Goal: Information Seeking & Learning: Learn about a topic

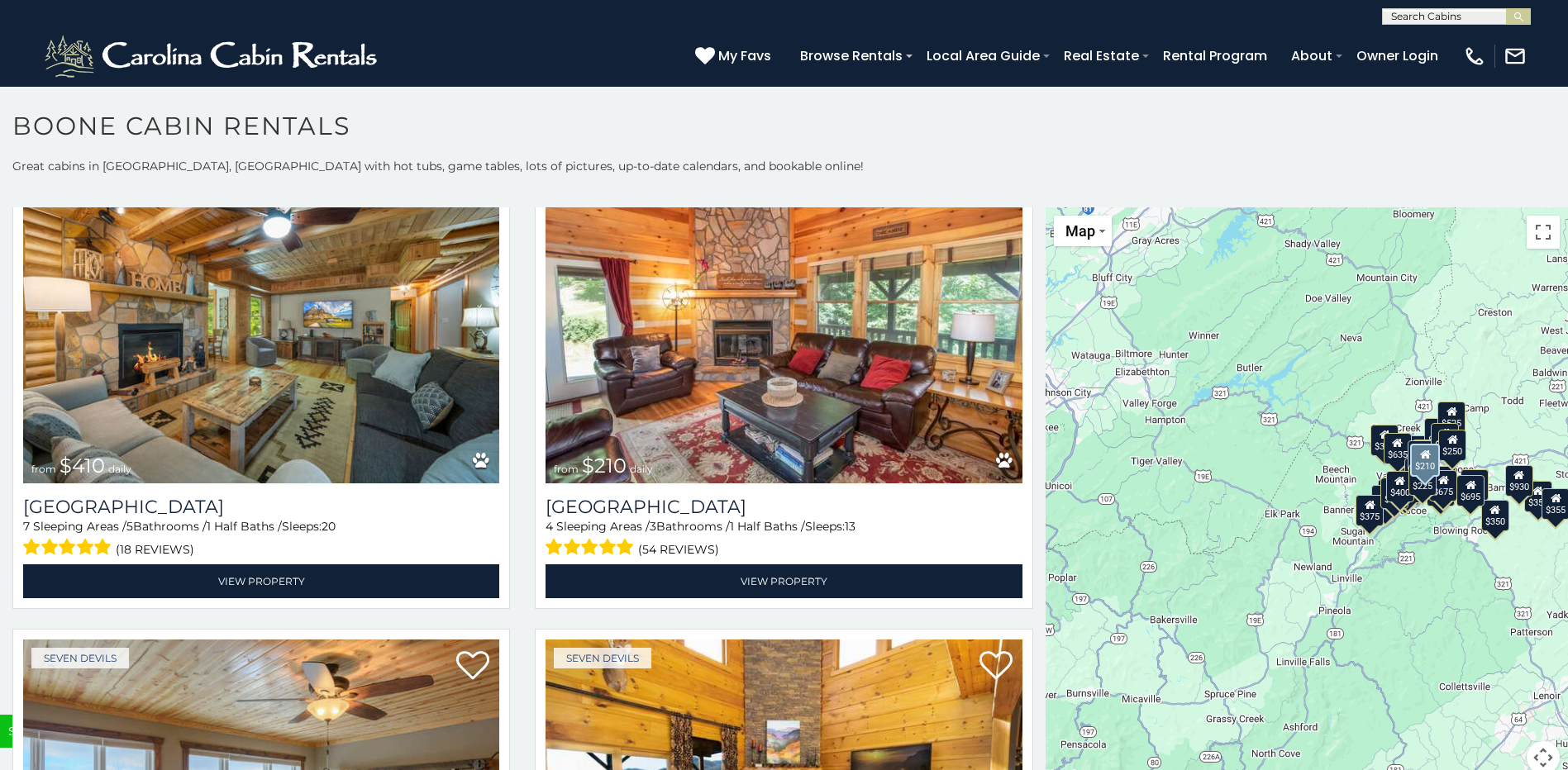
scroll to position [6362, 0]
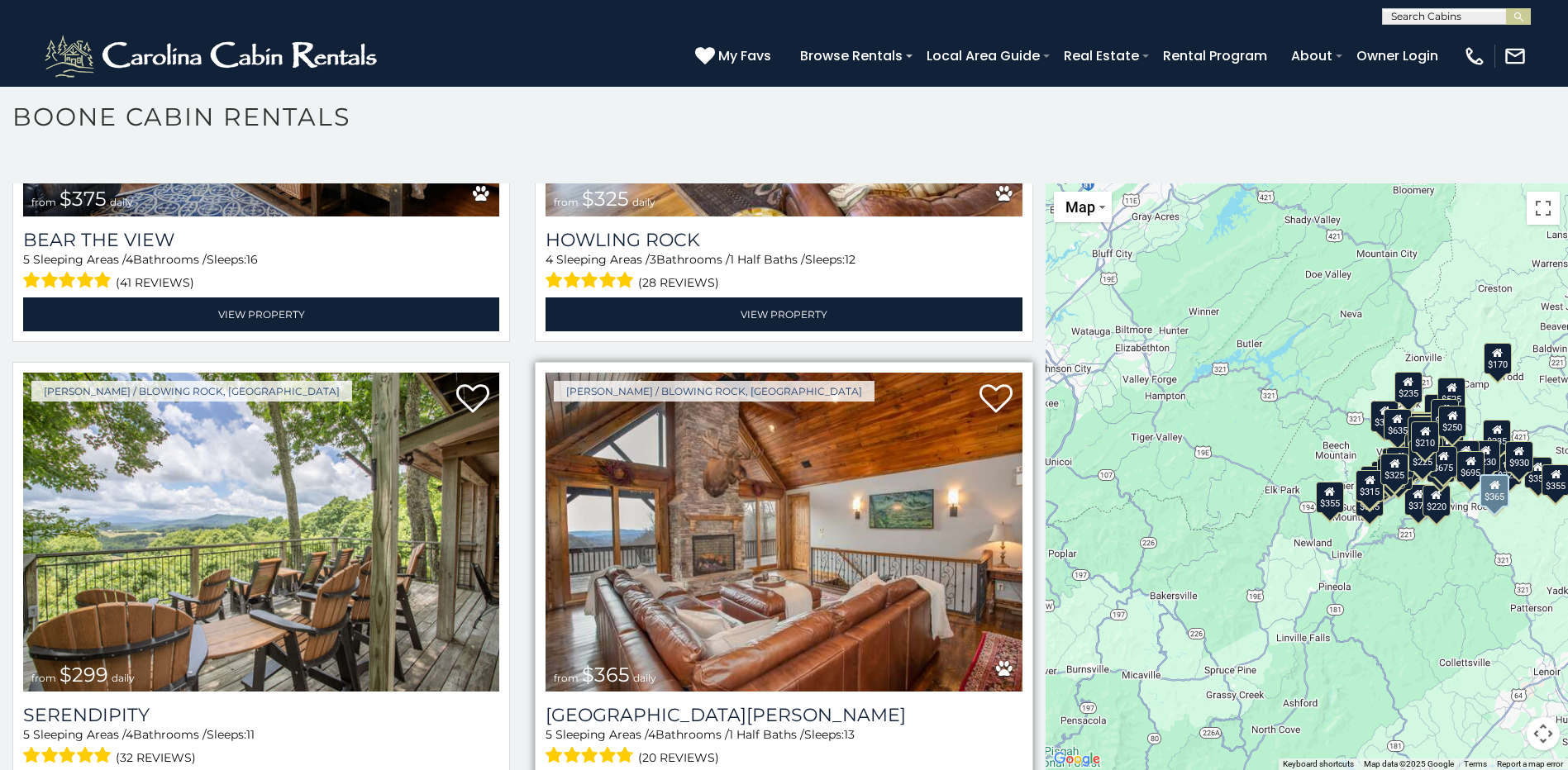
scroll to position [7006, 0]
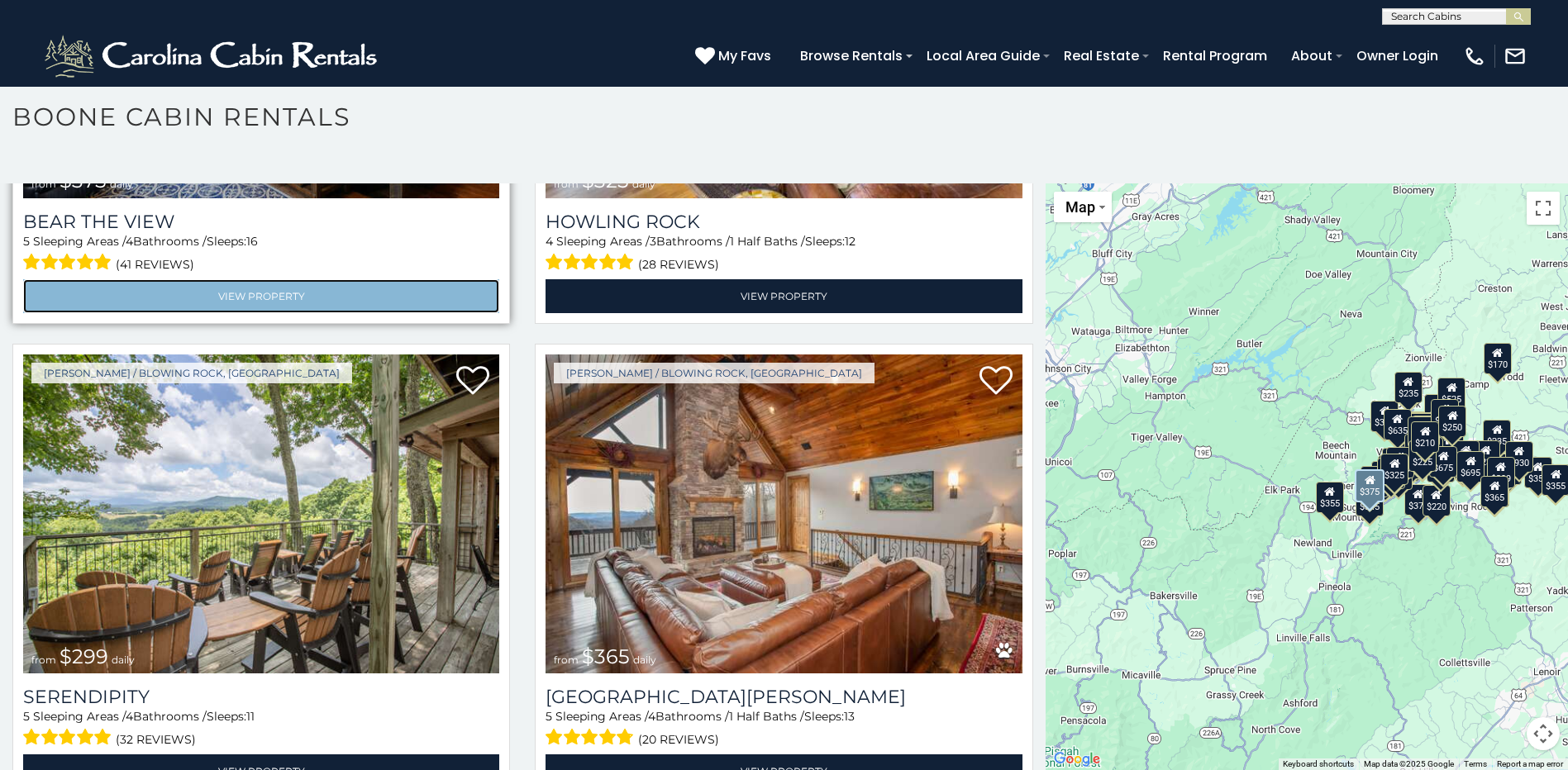
click at [260, 279] on link "View Property" at bounding box center [260, 296] width 476 height 34
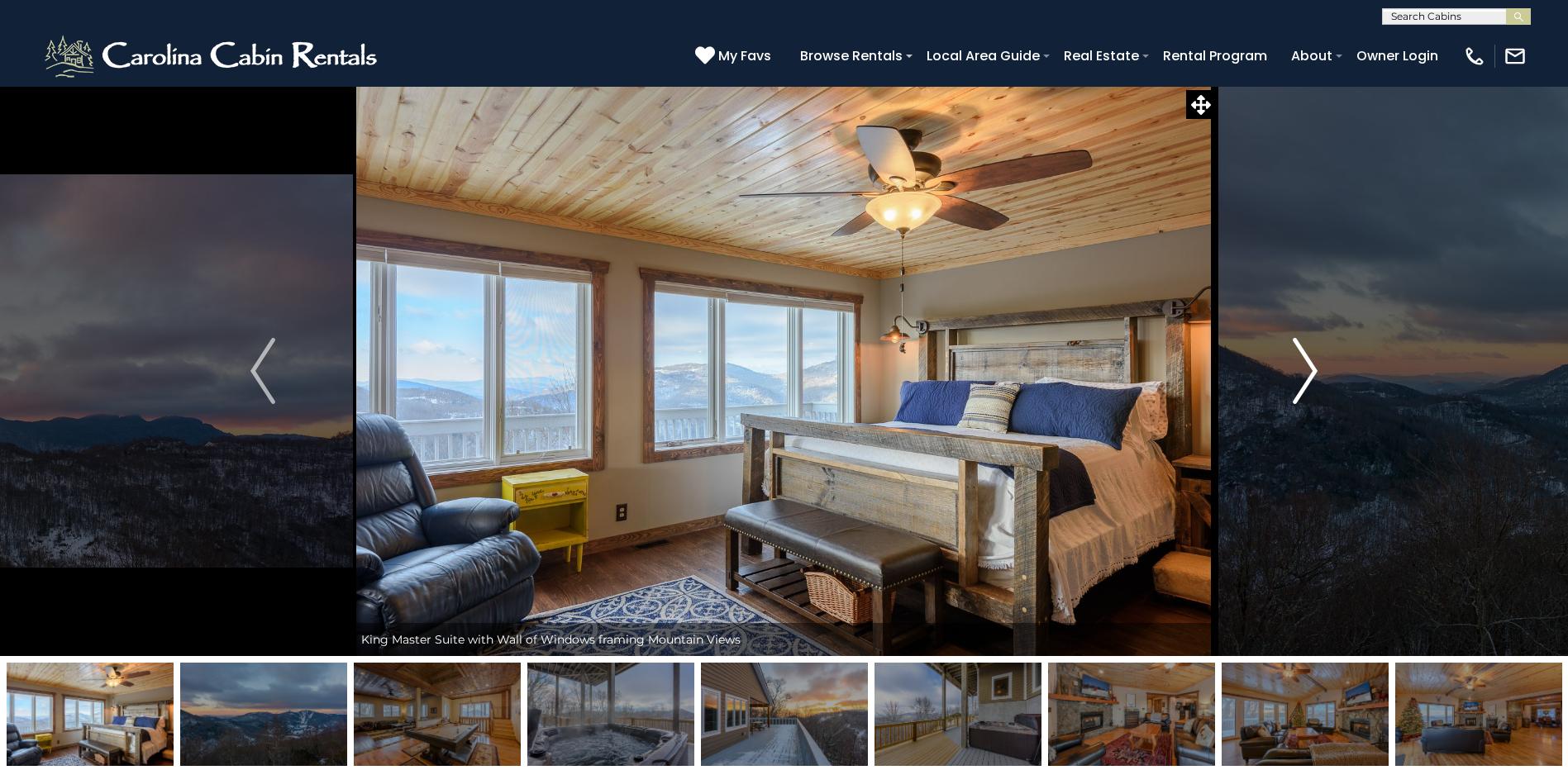
click at [1307, 363] on img "Next" at bounding box center [1305, 370] width 25 height 66
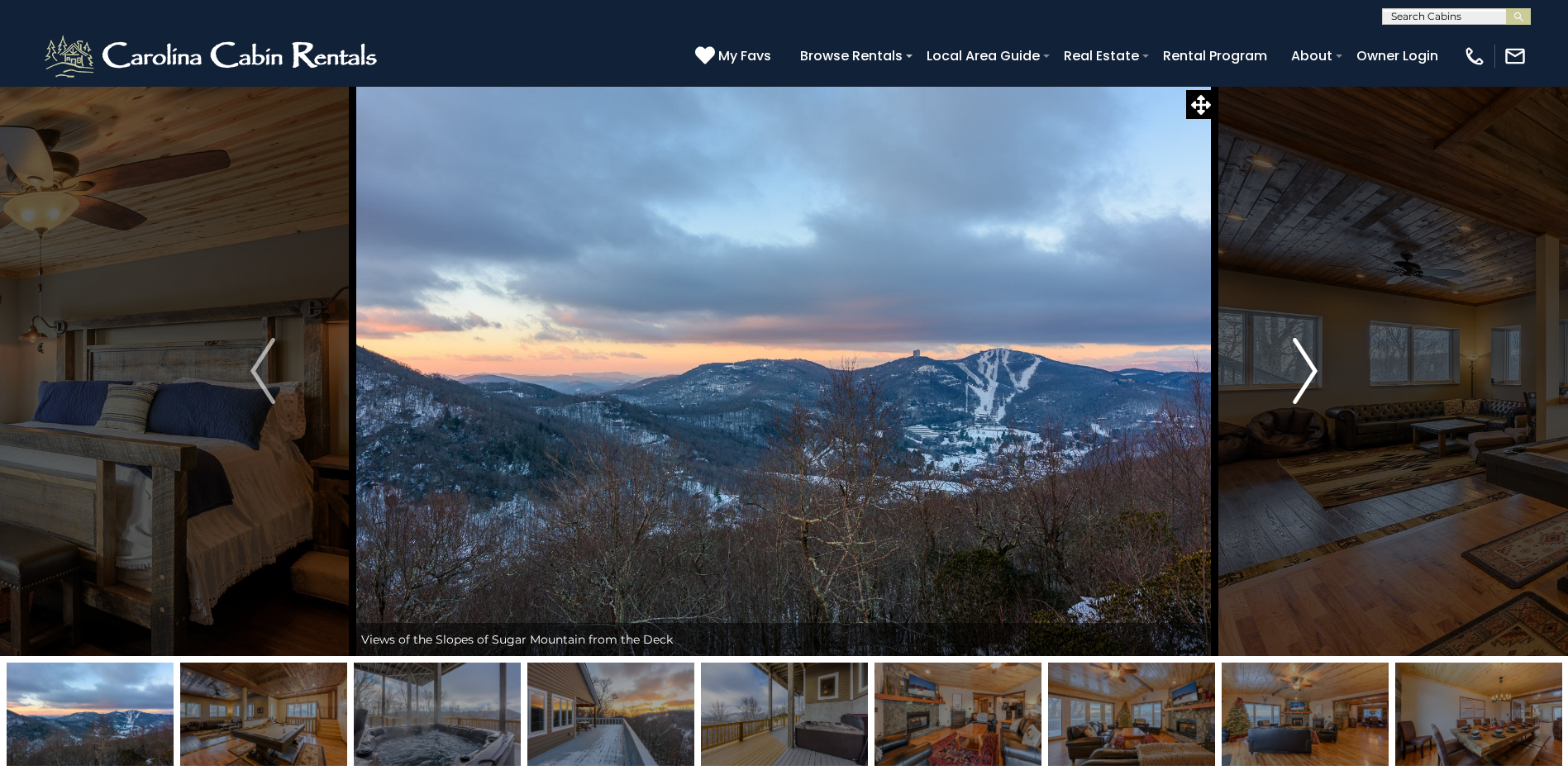
click at [1307, 363] on img "Next" at bounding box center [1305, 370] width 25 height 66
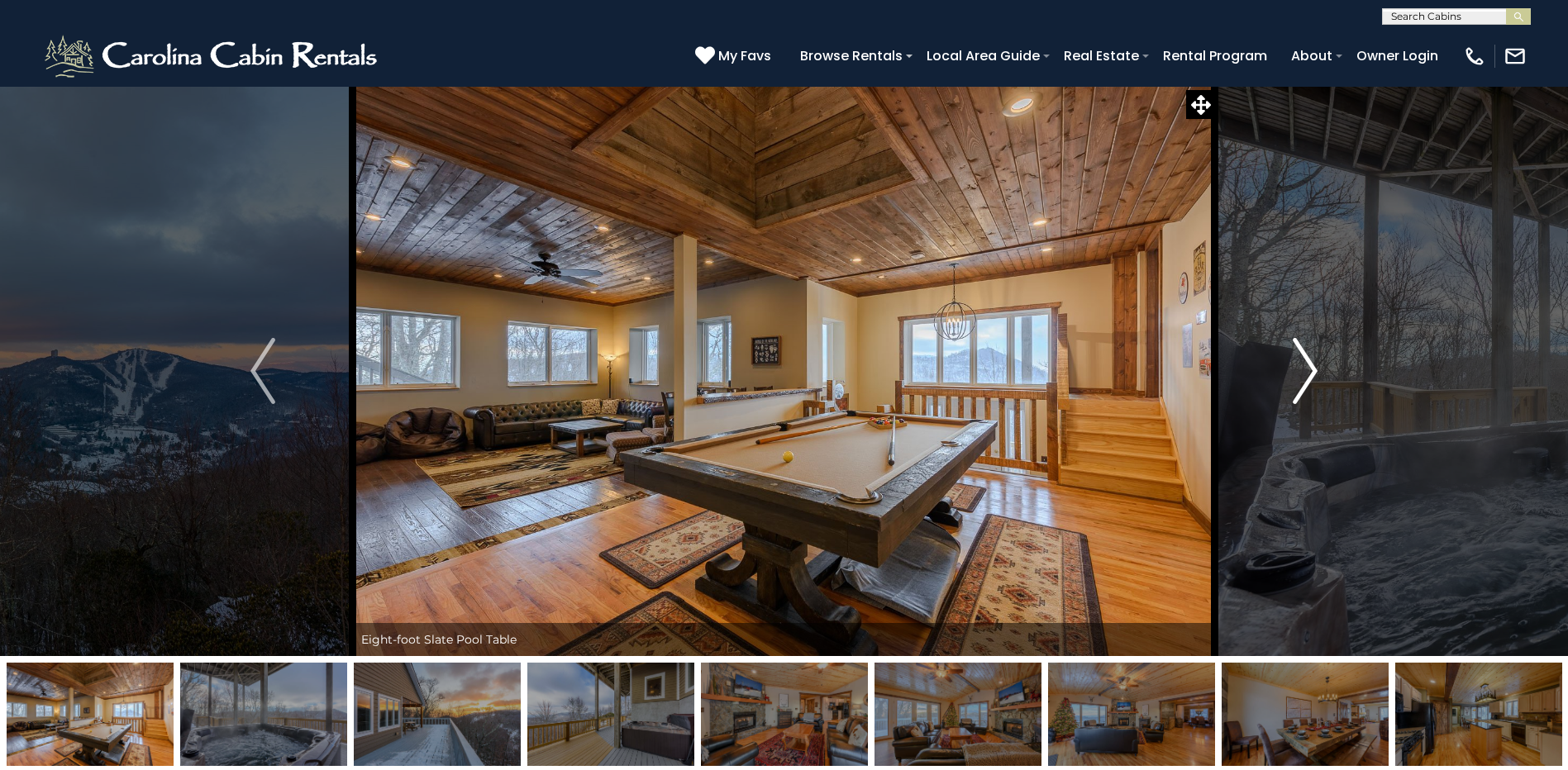
click at [1306, 364] on img "Next" at bounding box center [1305, 370] width 25 height 66
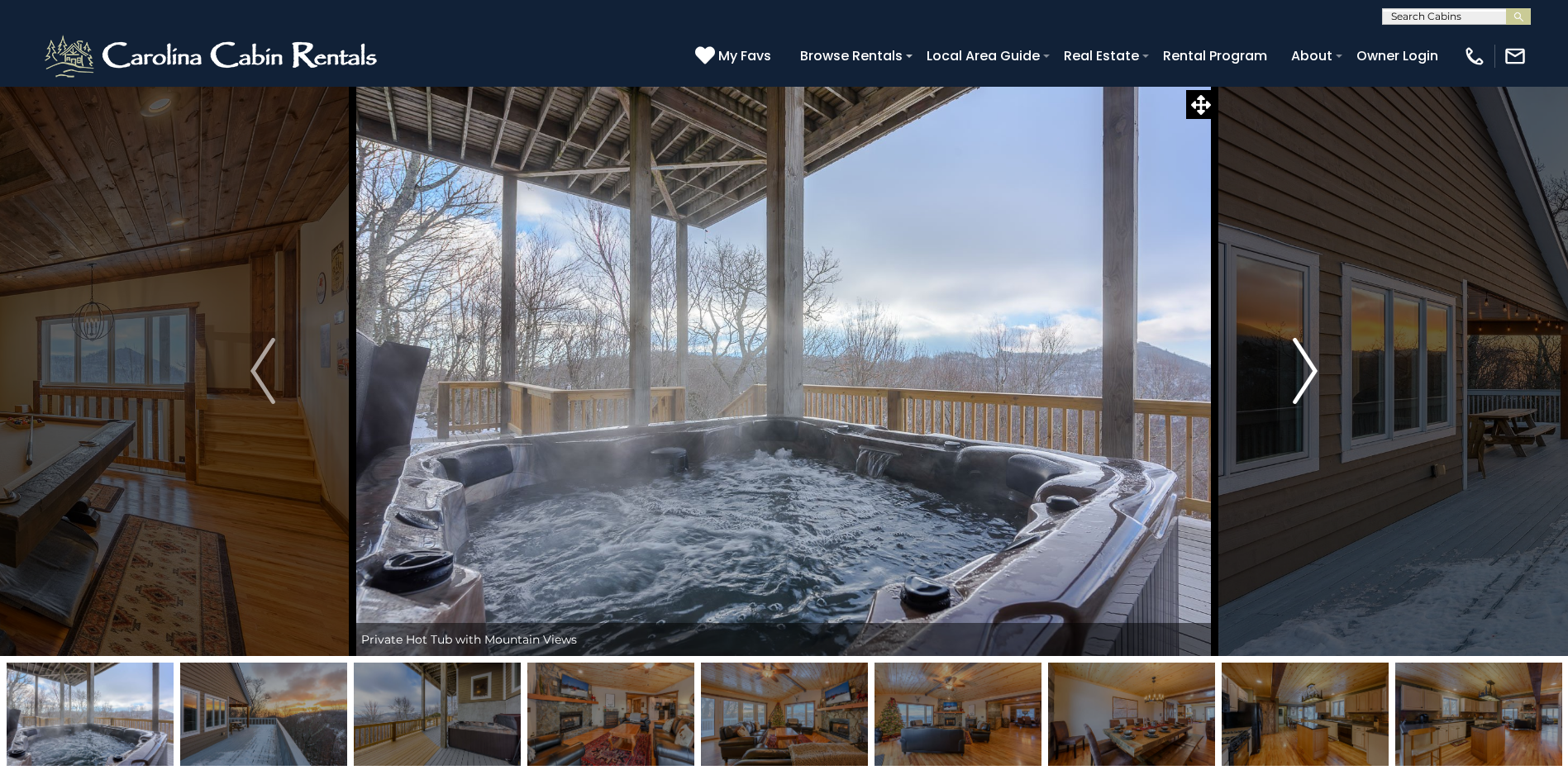
click at [1306, 364] on img "Next" at bounding box center [1305, 370] width 25 height 66
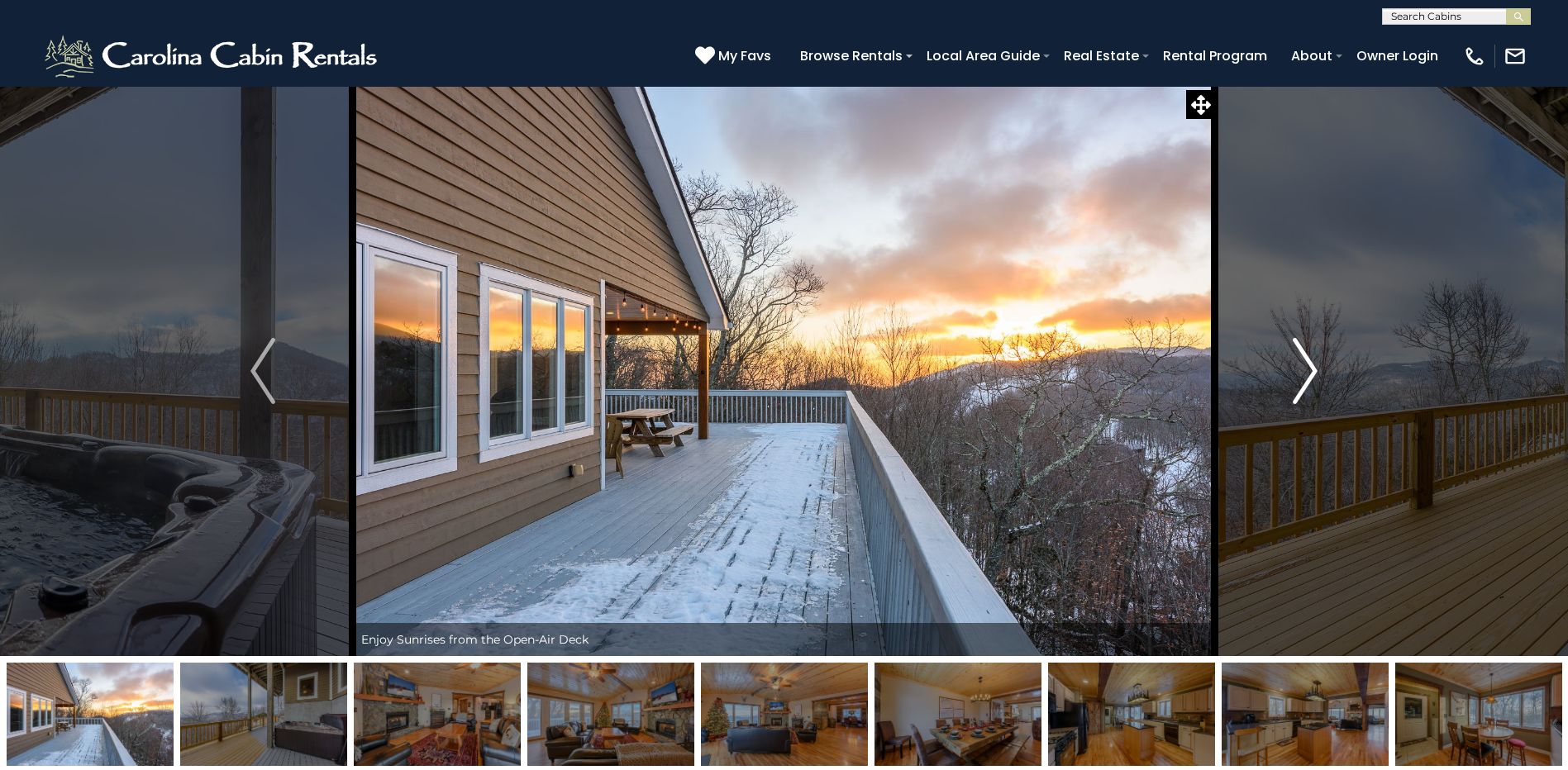
click at [1306, 364] on img "Next" at bounding box center [1305, 370] width 25 height 66
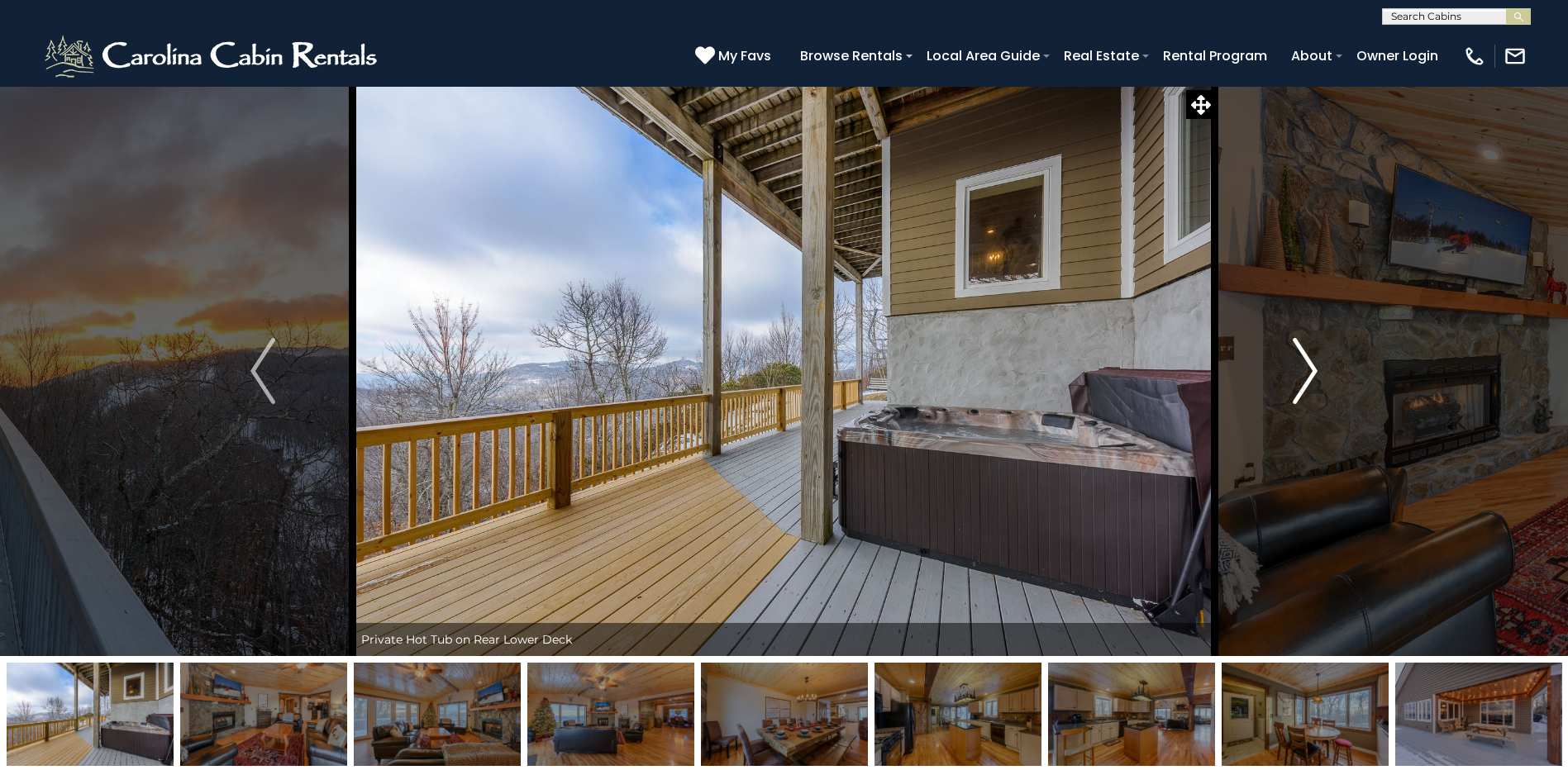
click at [1306, 364] on img "Next" at bounding box center [1305, 370] width 25 height 66
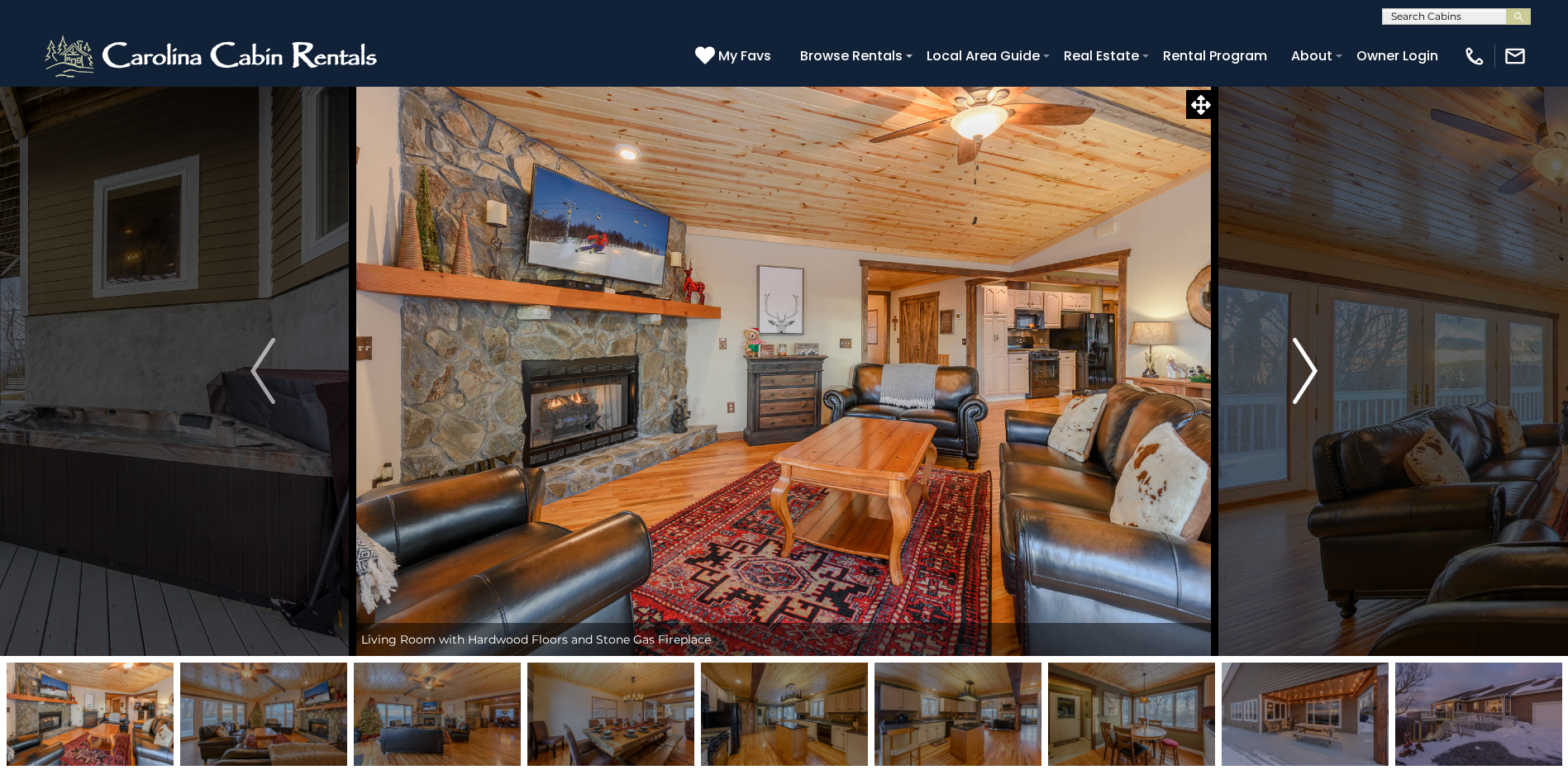
click at [1306, 364] on img "Next" at bounding box center [1305, 370] width 25 height 66
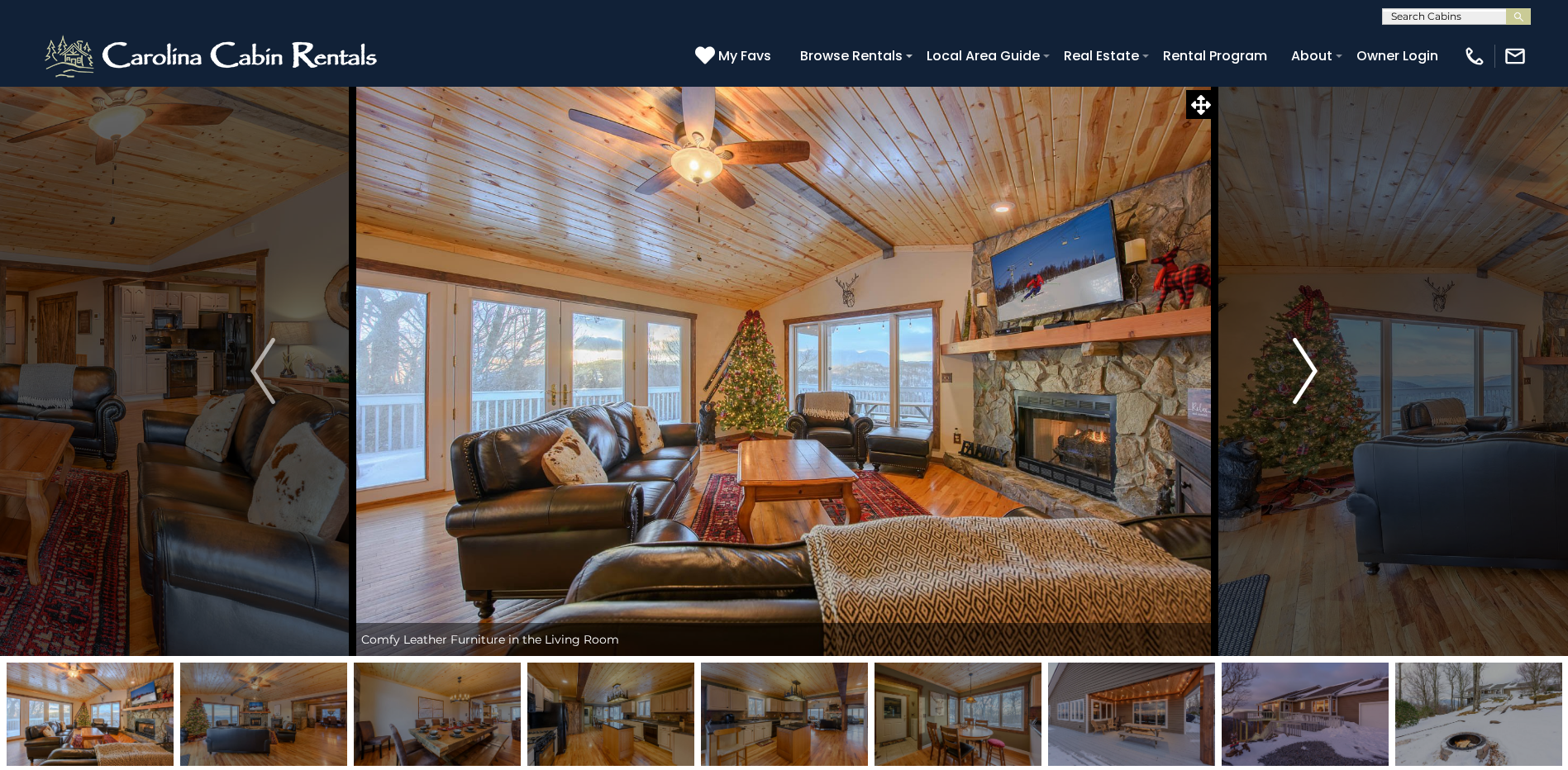
click at [1306, 364] on img "Next" at bounding box center [1305, 370] width 25 height 66
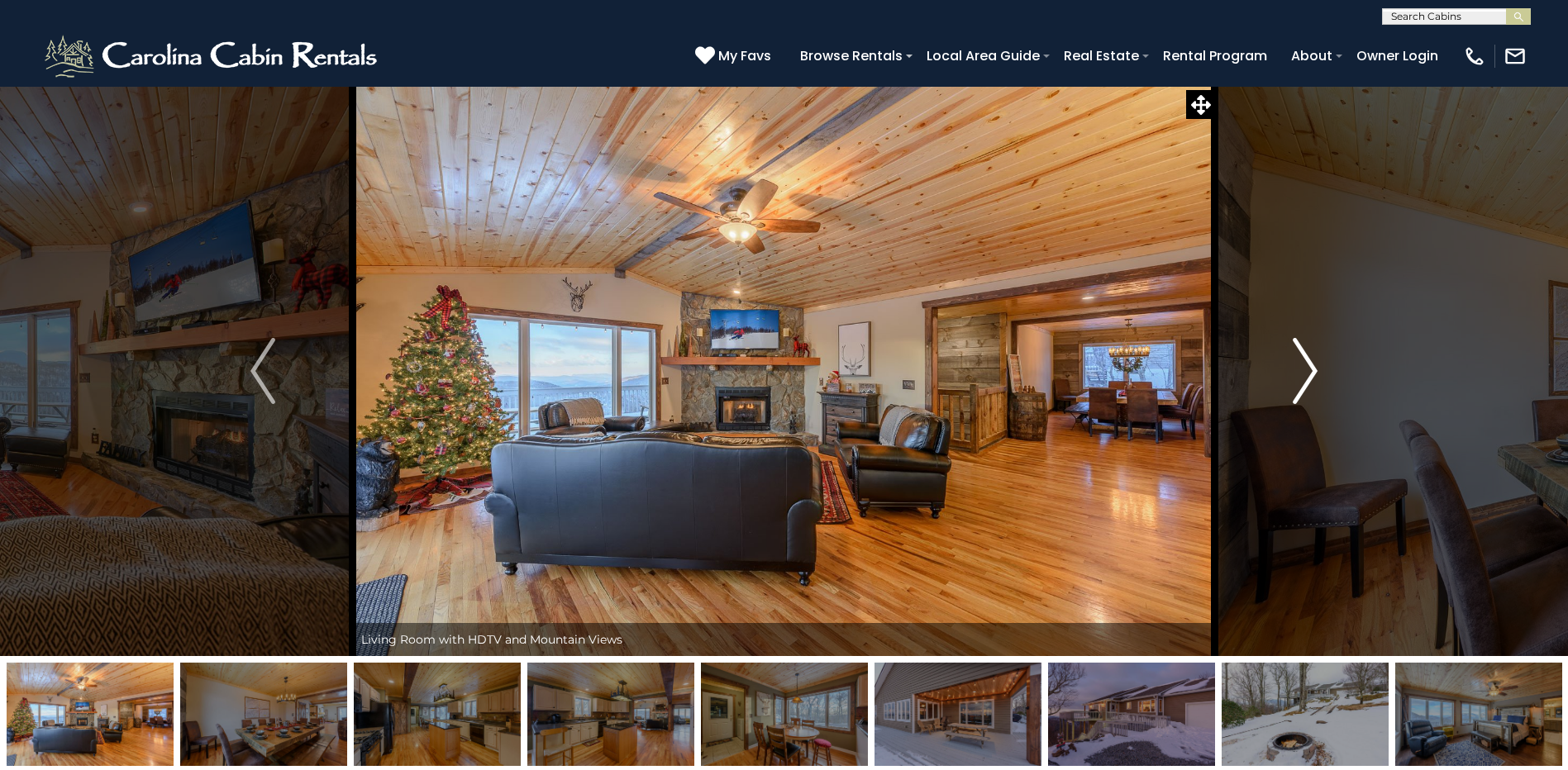
click at [1306, 364] on img "Next" at bounding box center [1305, 370] width 25 height 66
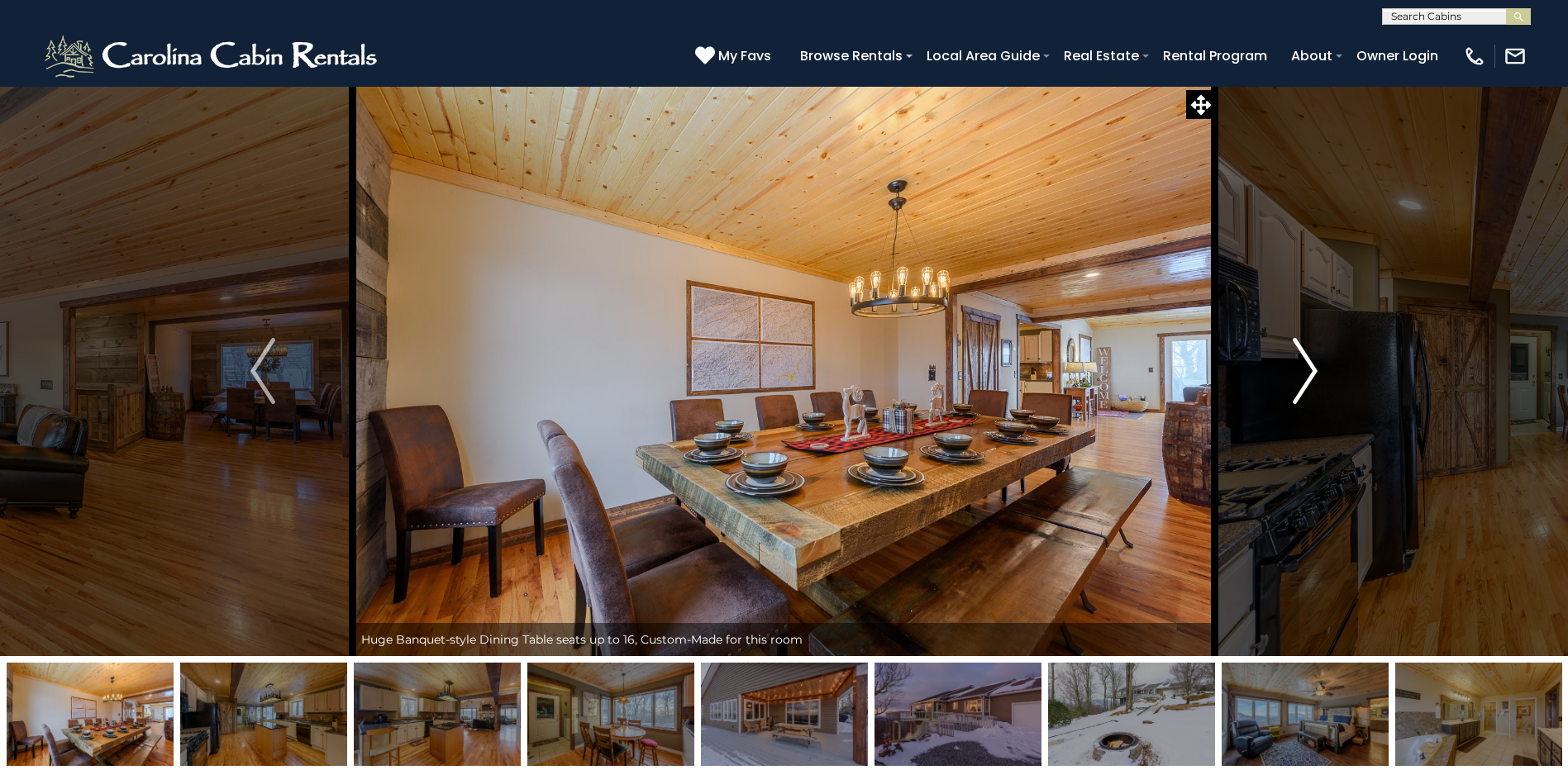
click at [1306, 364] on img "Next" at bounding box center [1305, 370] width 25 height 66
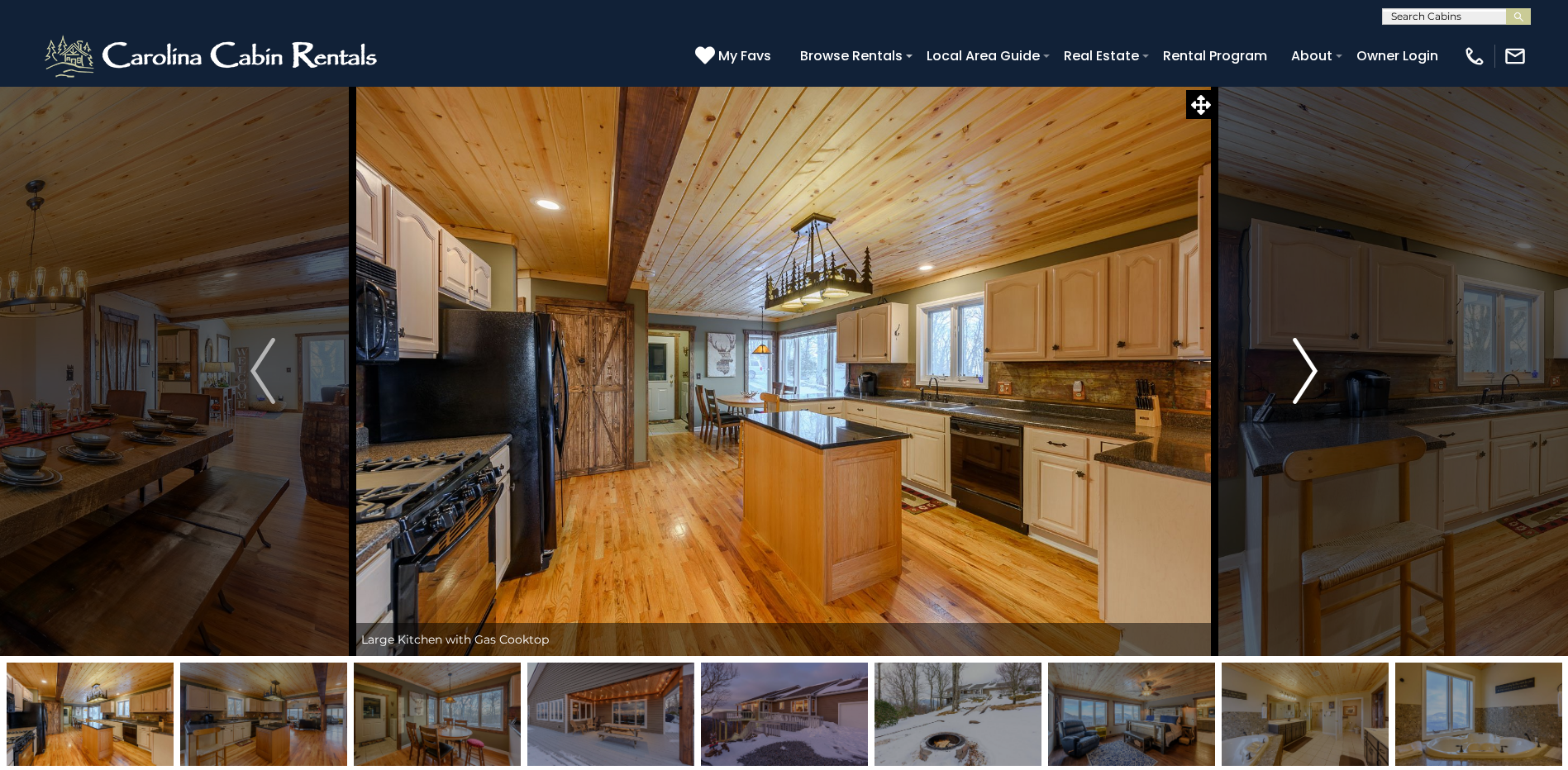
click at [1306, 364] on img "Next" at bounding box center [1305, 370] width 25 height 66
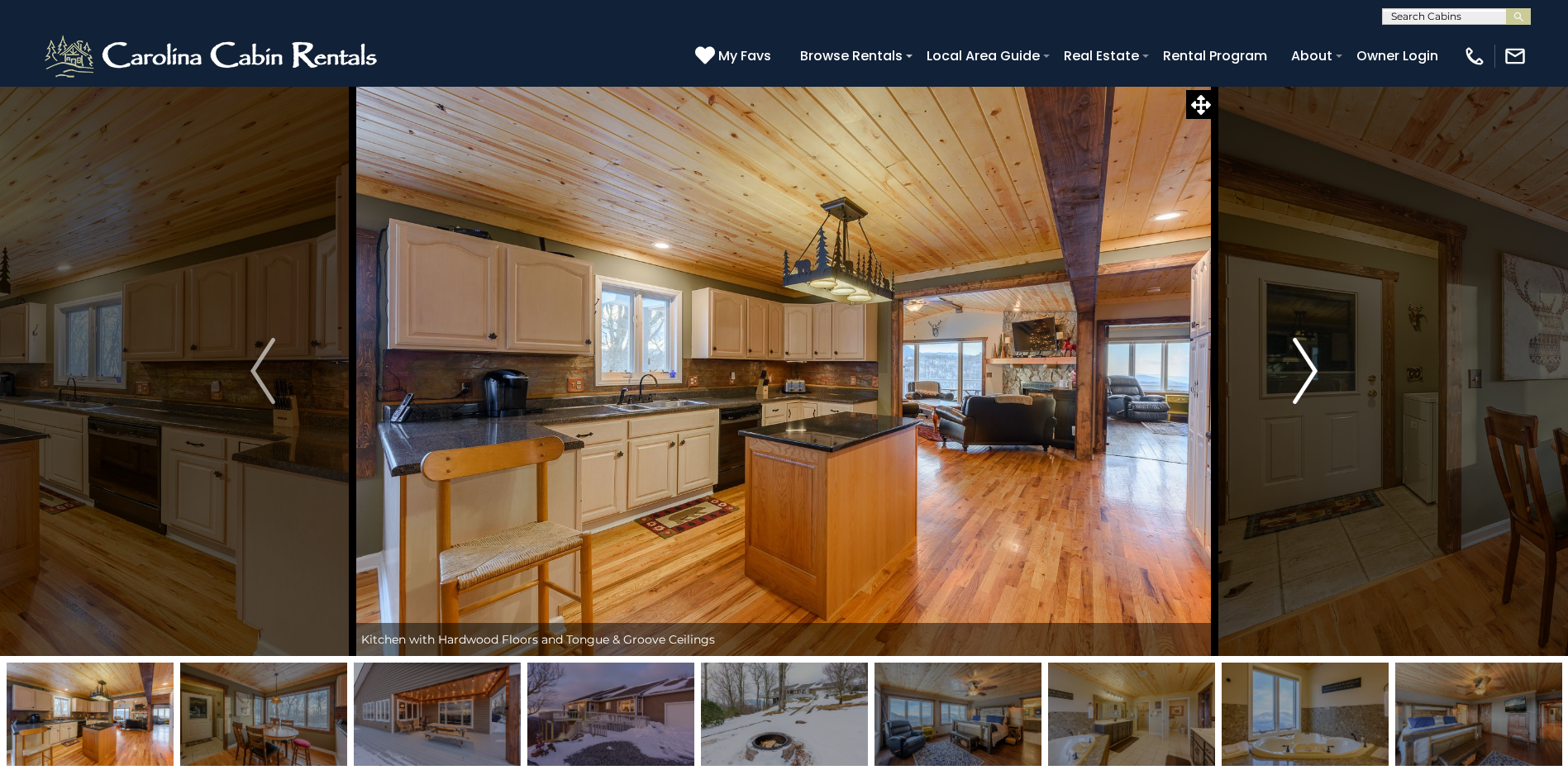
click at [1306, 364] on img "Next" at bounding box center [1305, 370] width 25 height 66
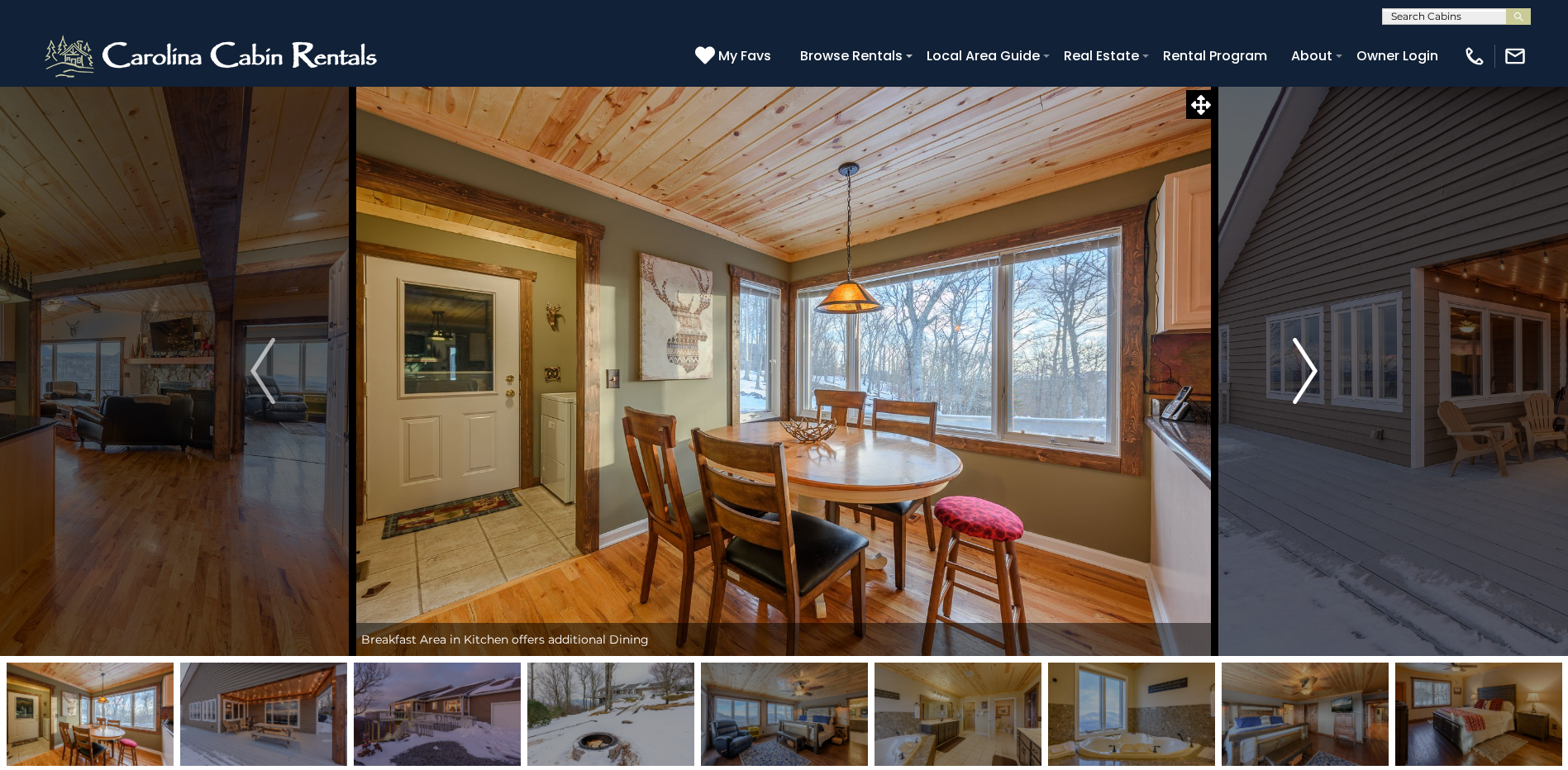
click at [1306, 364] on img "Next" at bounding box center [1305, 370] width 25 height 66
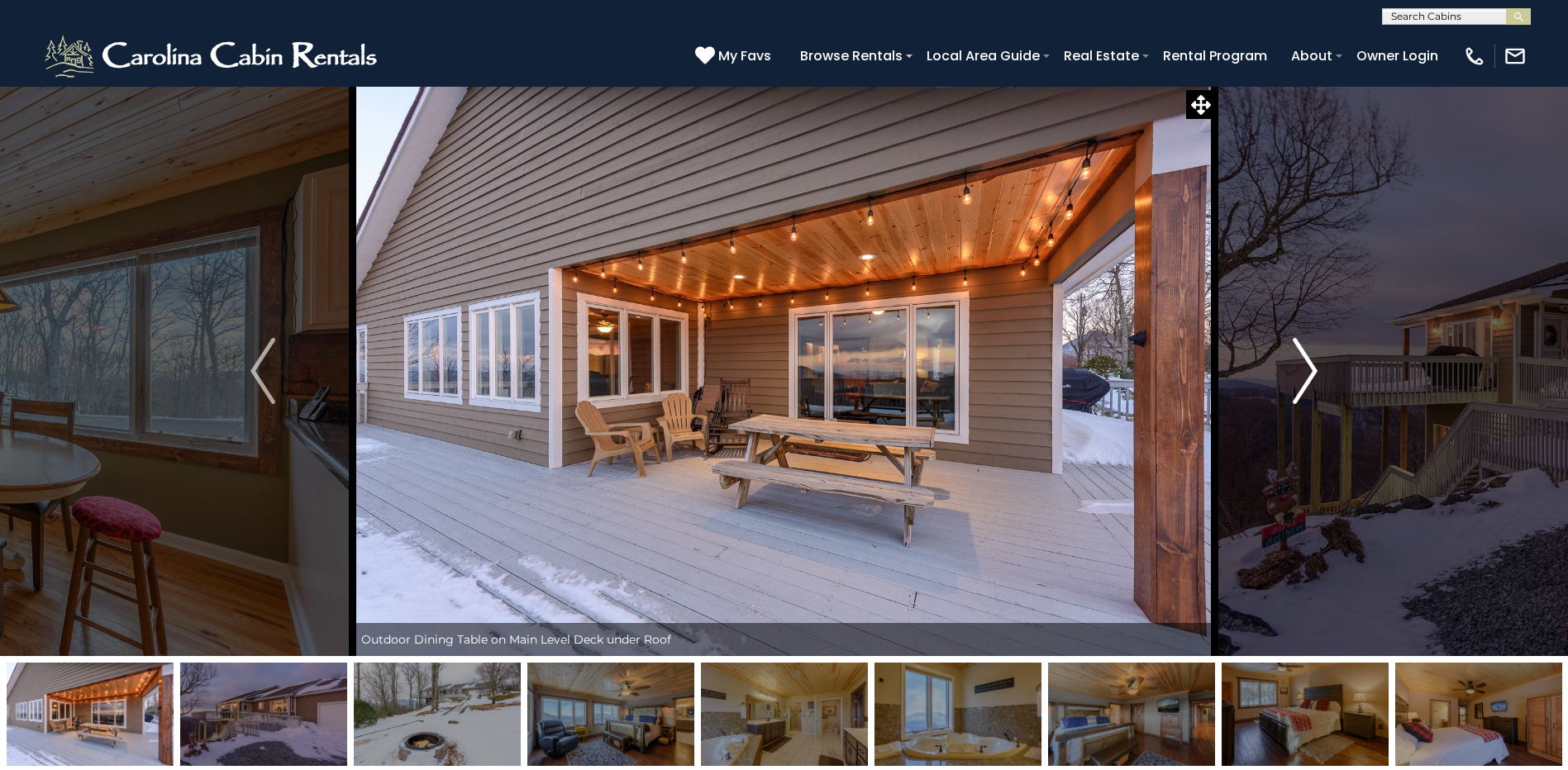
click at [1306, 364] on img "Next" at bounding box center [1305, 370] width 25 height 66
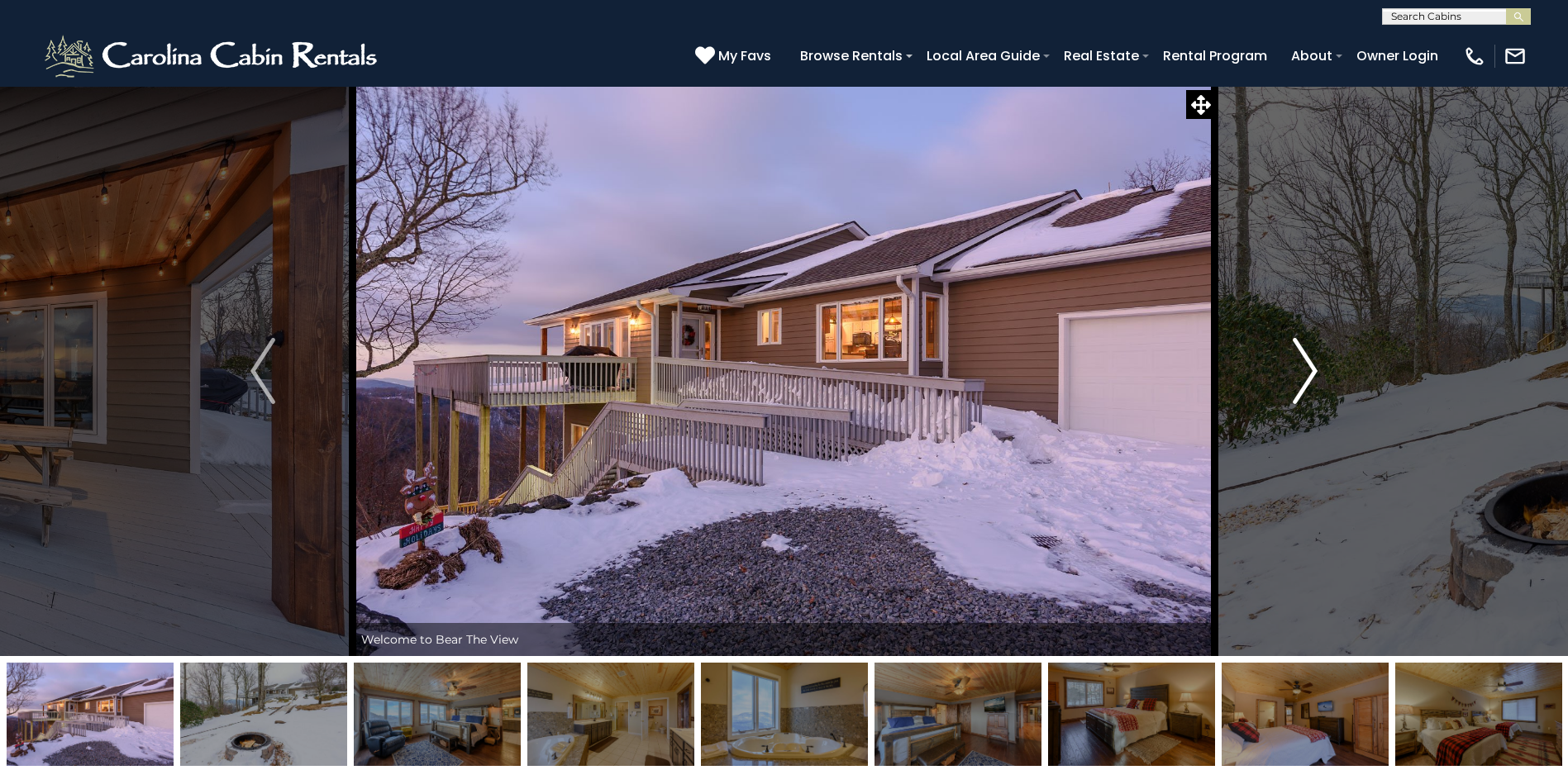
click at [1306, 364] on img "Next" at bounding box center [1305, 370] width 25 height 66
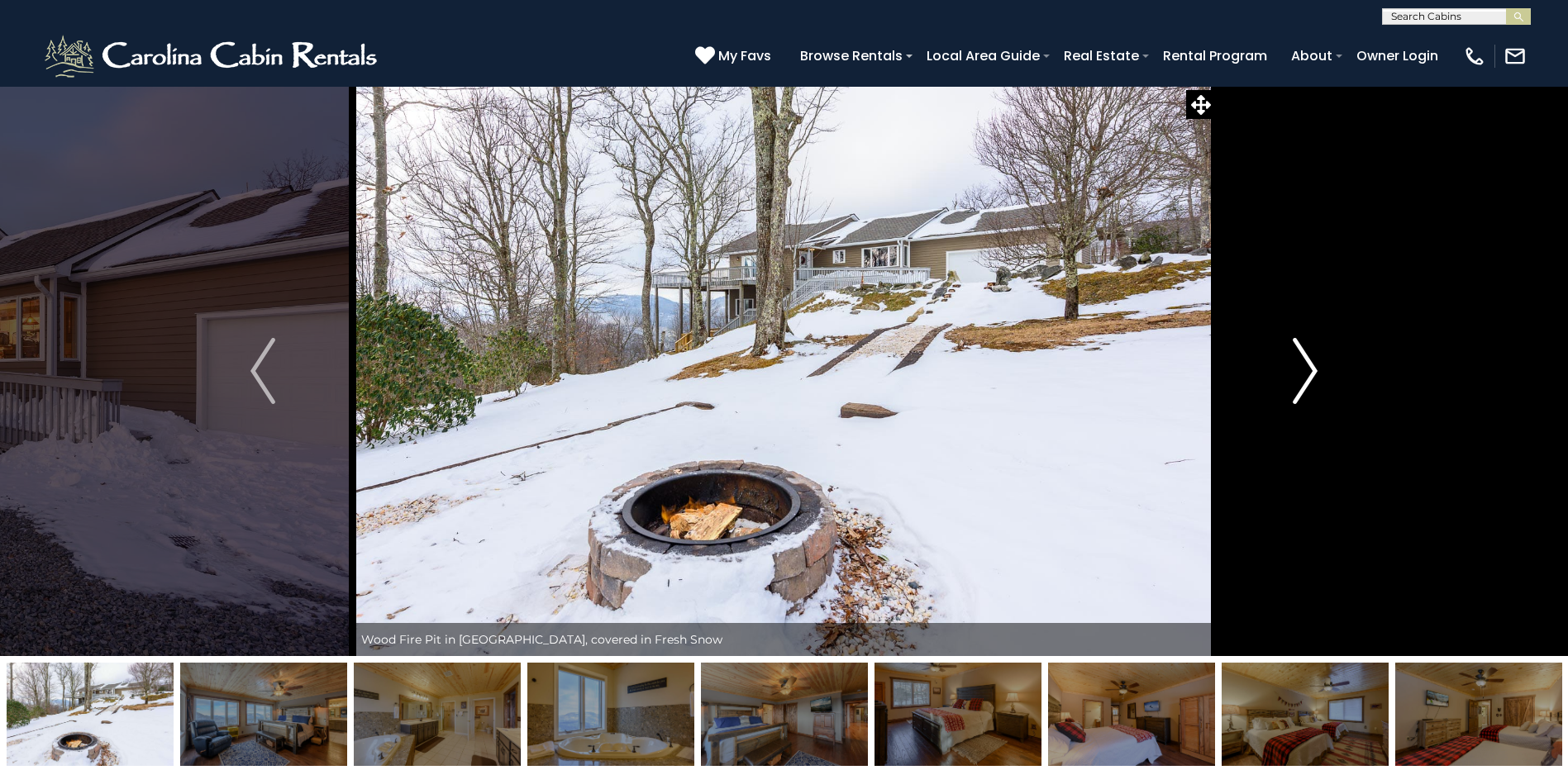
click at [1306, 364] on img "Next" at bounding box center [1305, 370] width 25 height 66
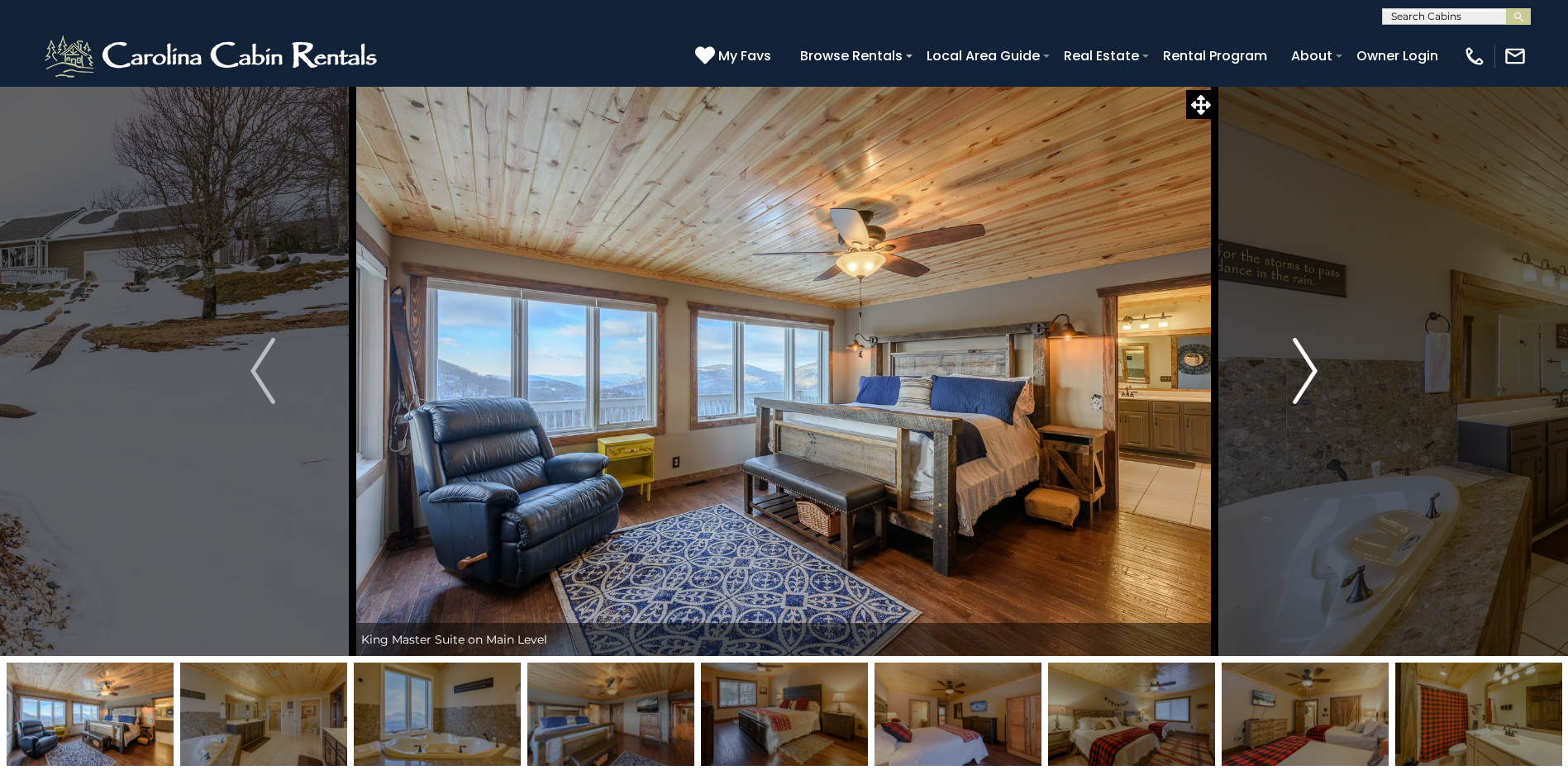
click at [1306, 364] on img "Next" at bounding box center [1305, 370] width 25 height 66
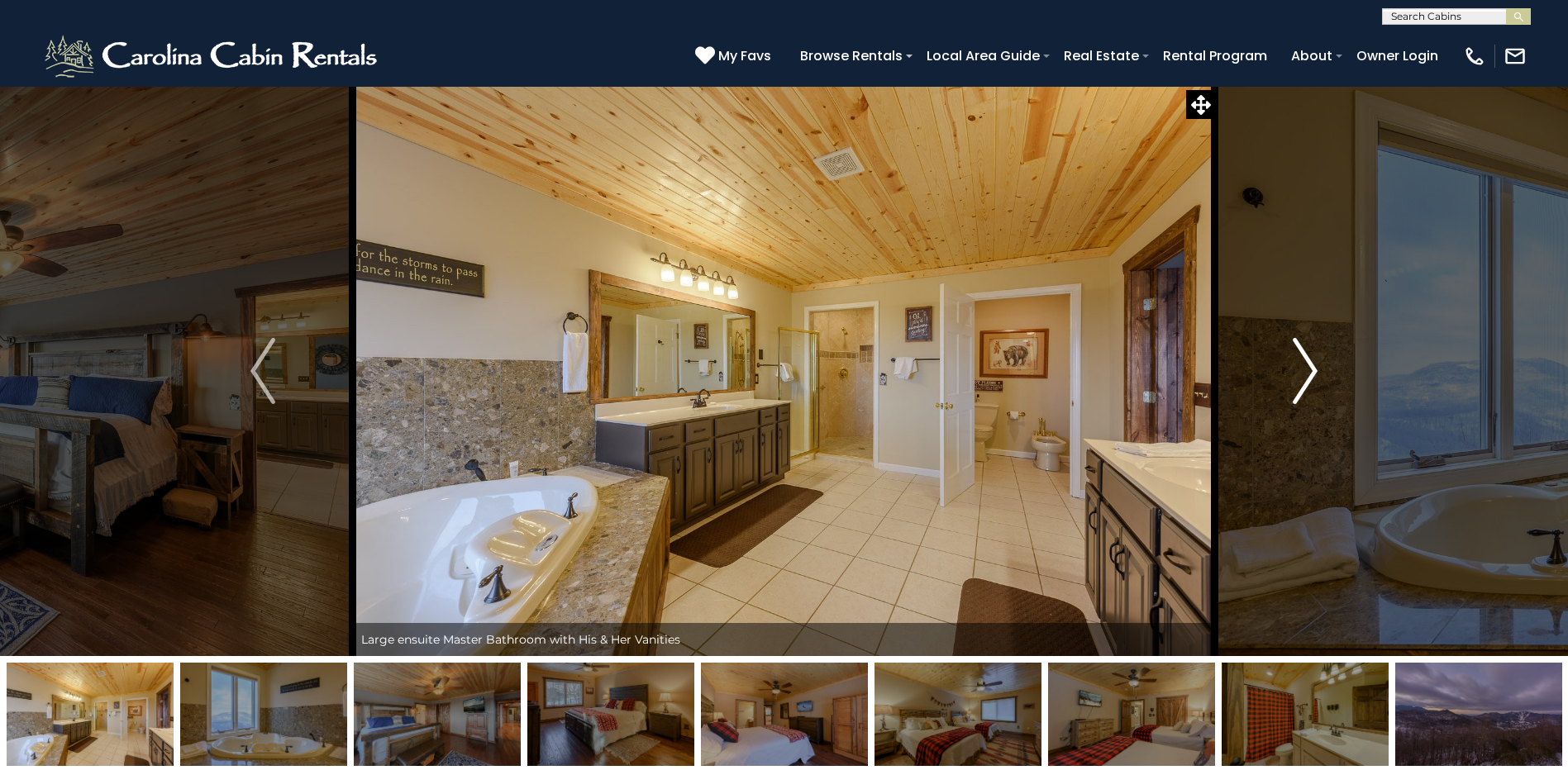
click at [1306, 364] on img "Next" at bounding box center [1305, 370] width 25 height 66
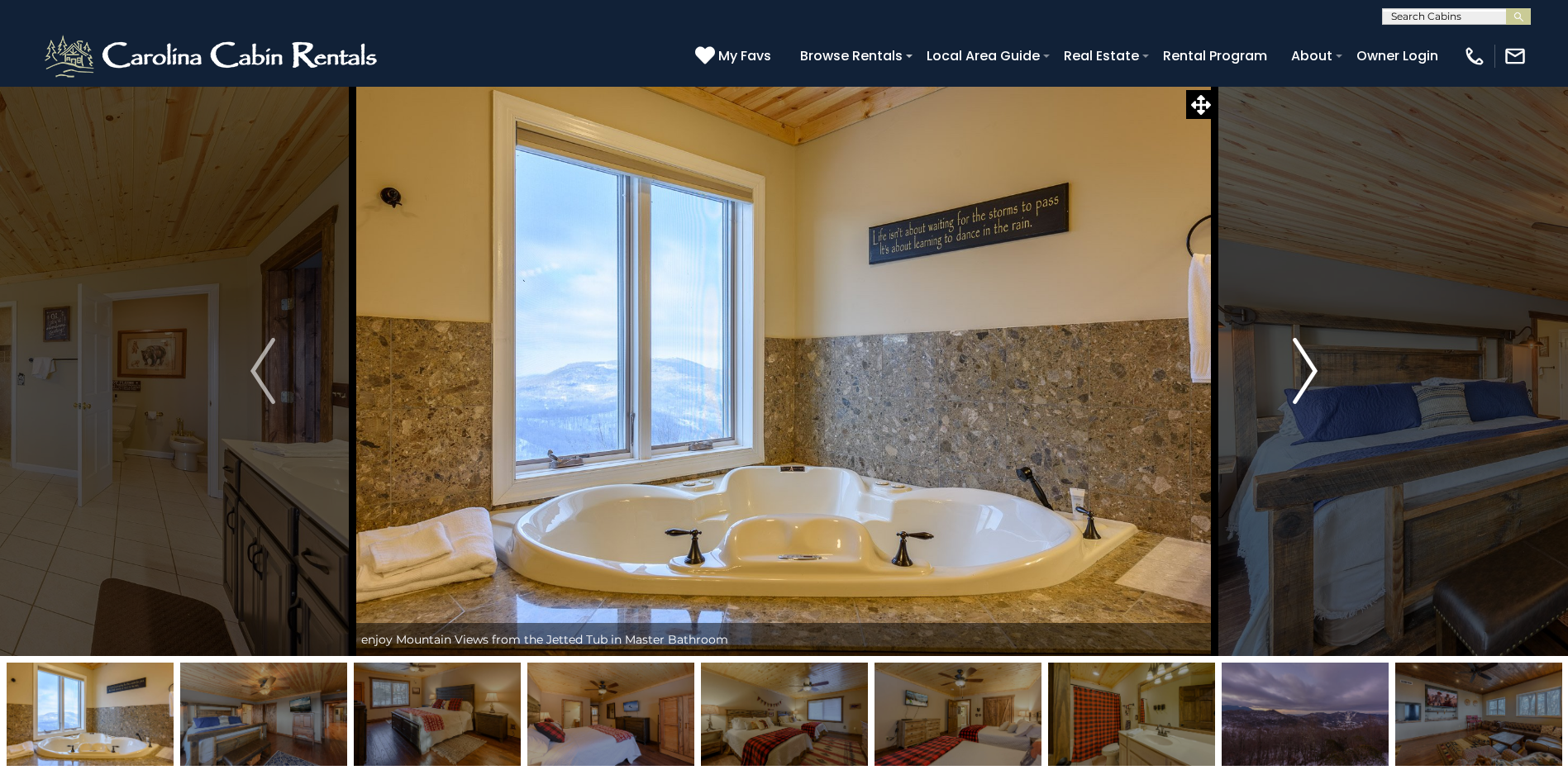
click at [1306, 364] on img "Next" at bounding box center [1305, 370] width 25 height 66
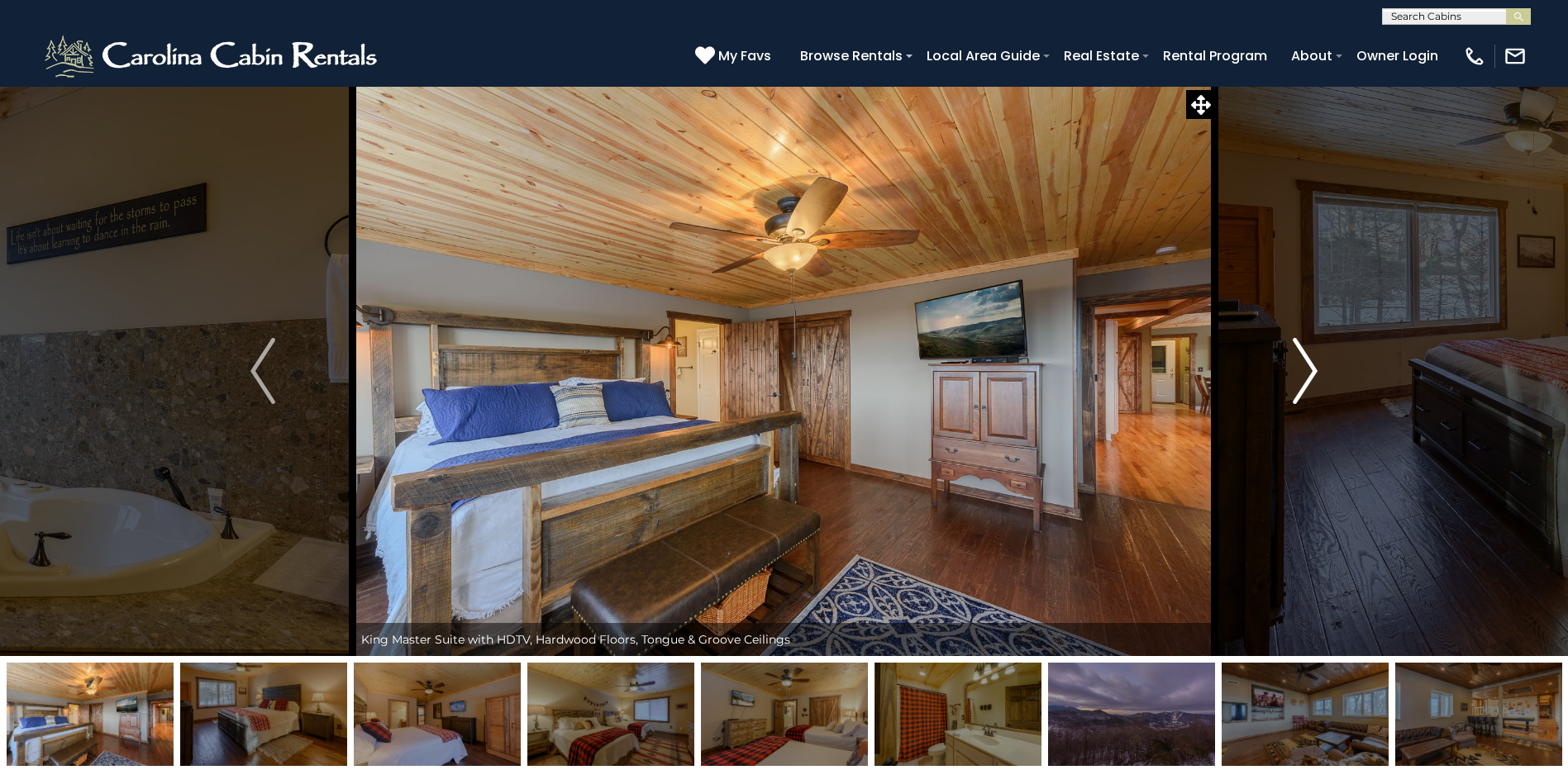
click at [1306, 364] on img "Next" at bounding box center [1305, 370] width 25 height 66
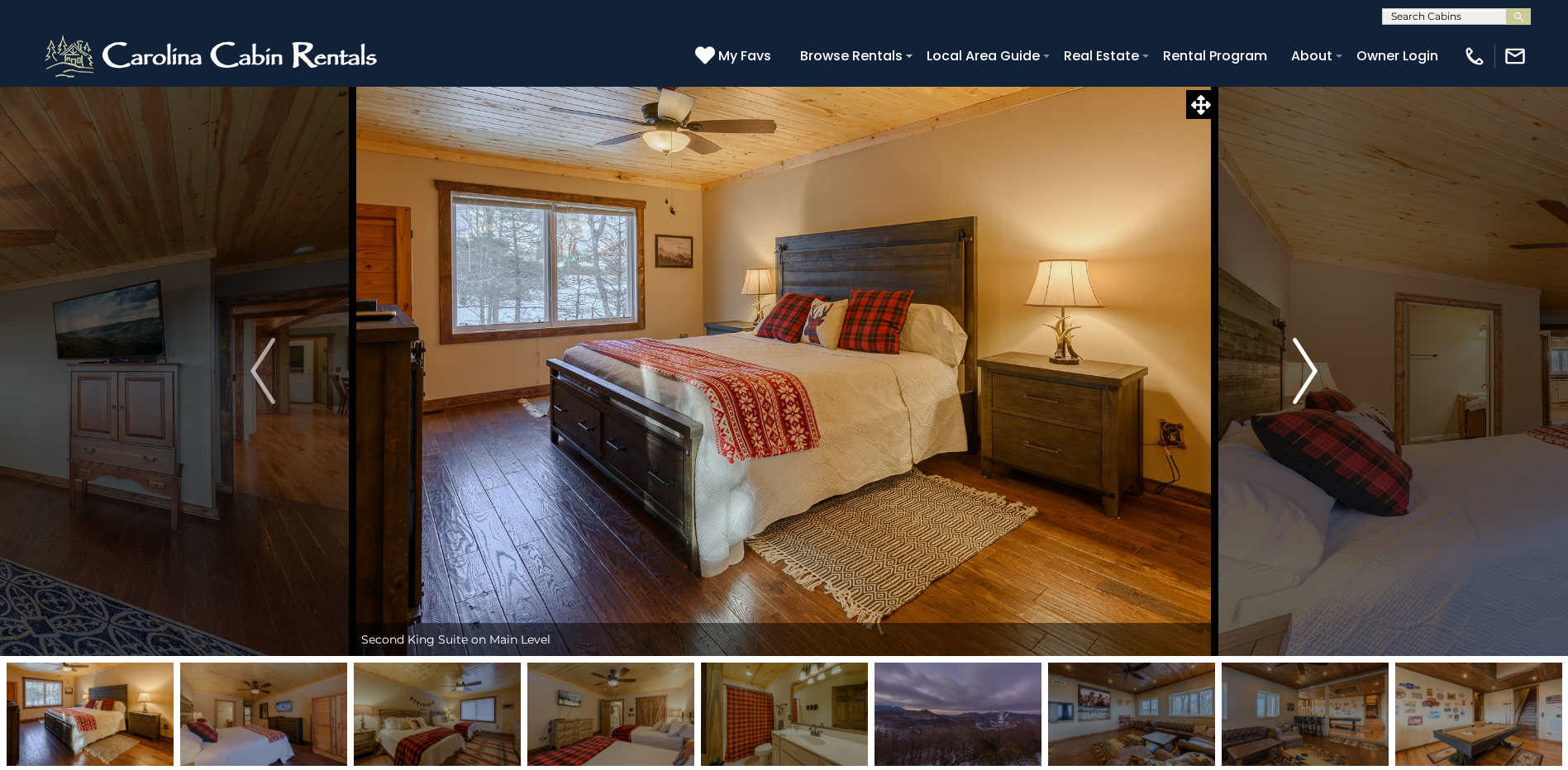
click at [1306, 364] on img "Next" at bounding box center [1305, 370] width 25 height 66
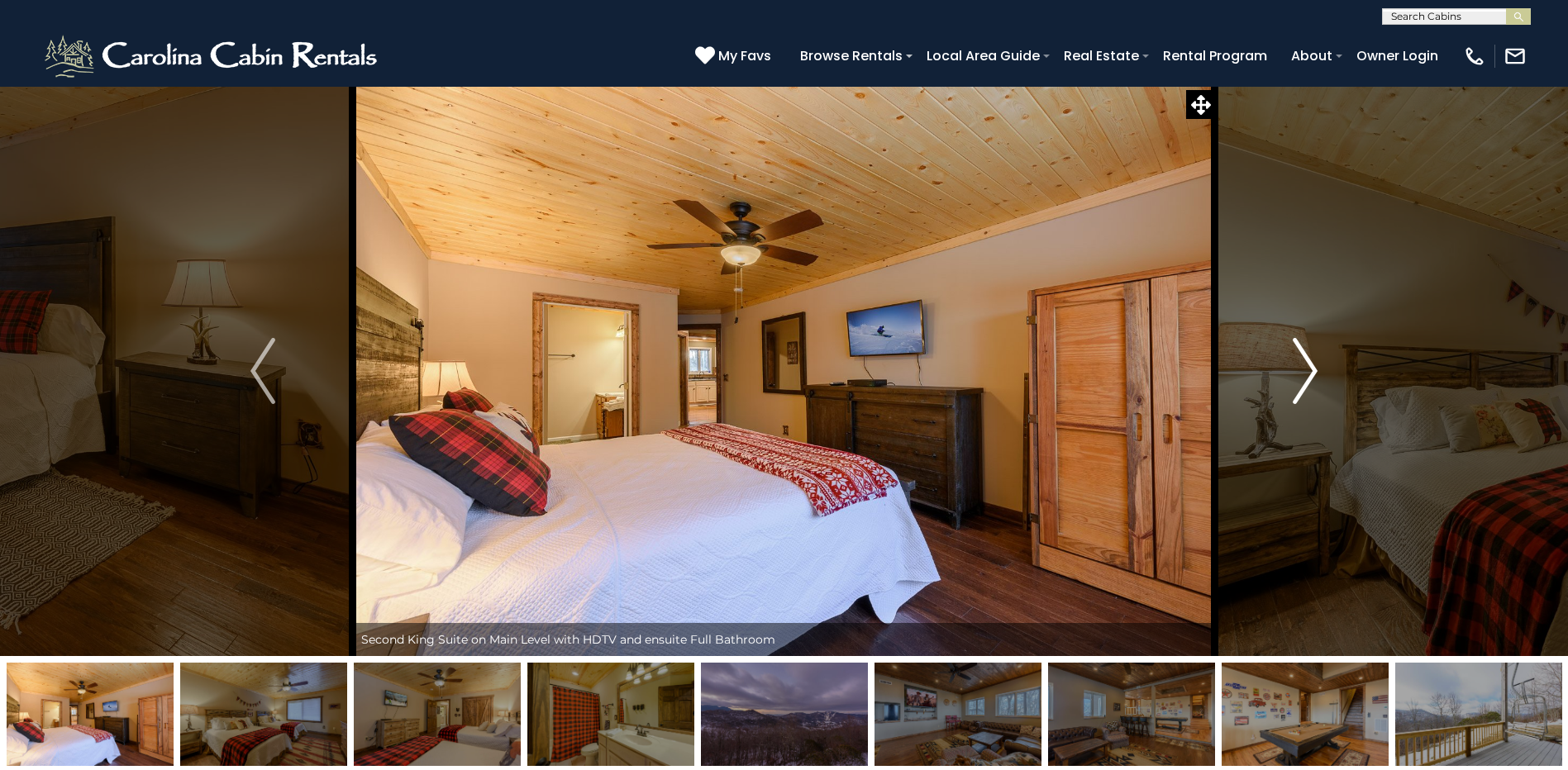
click at [1306, 364] on img "Next" at bounding box center [1305, 370] width 25 height 66
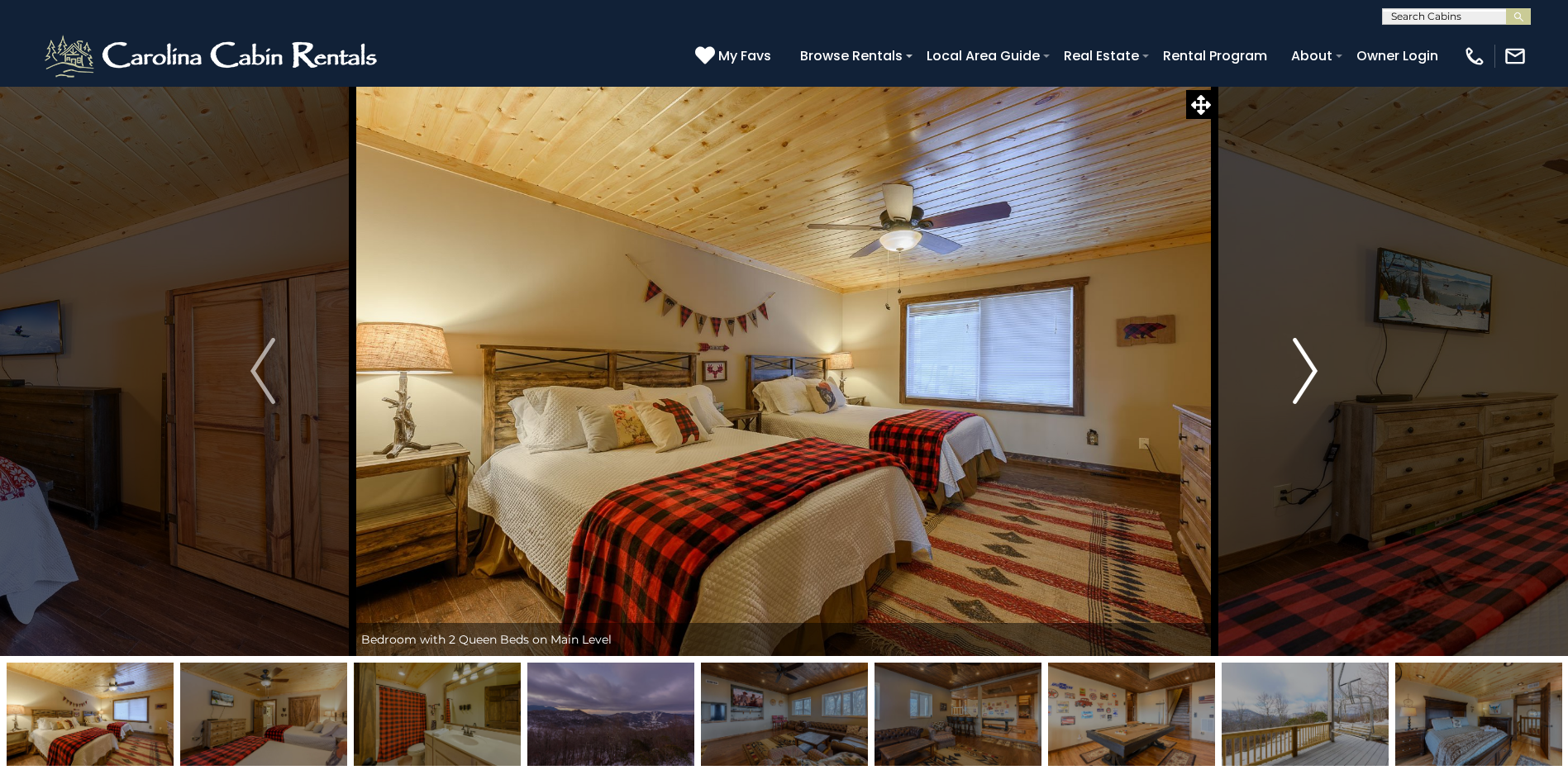
click at [1306, 364] on img "Next" at bounding box center [1305, 370] width 25 height 66
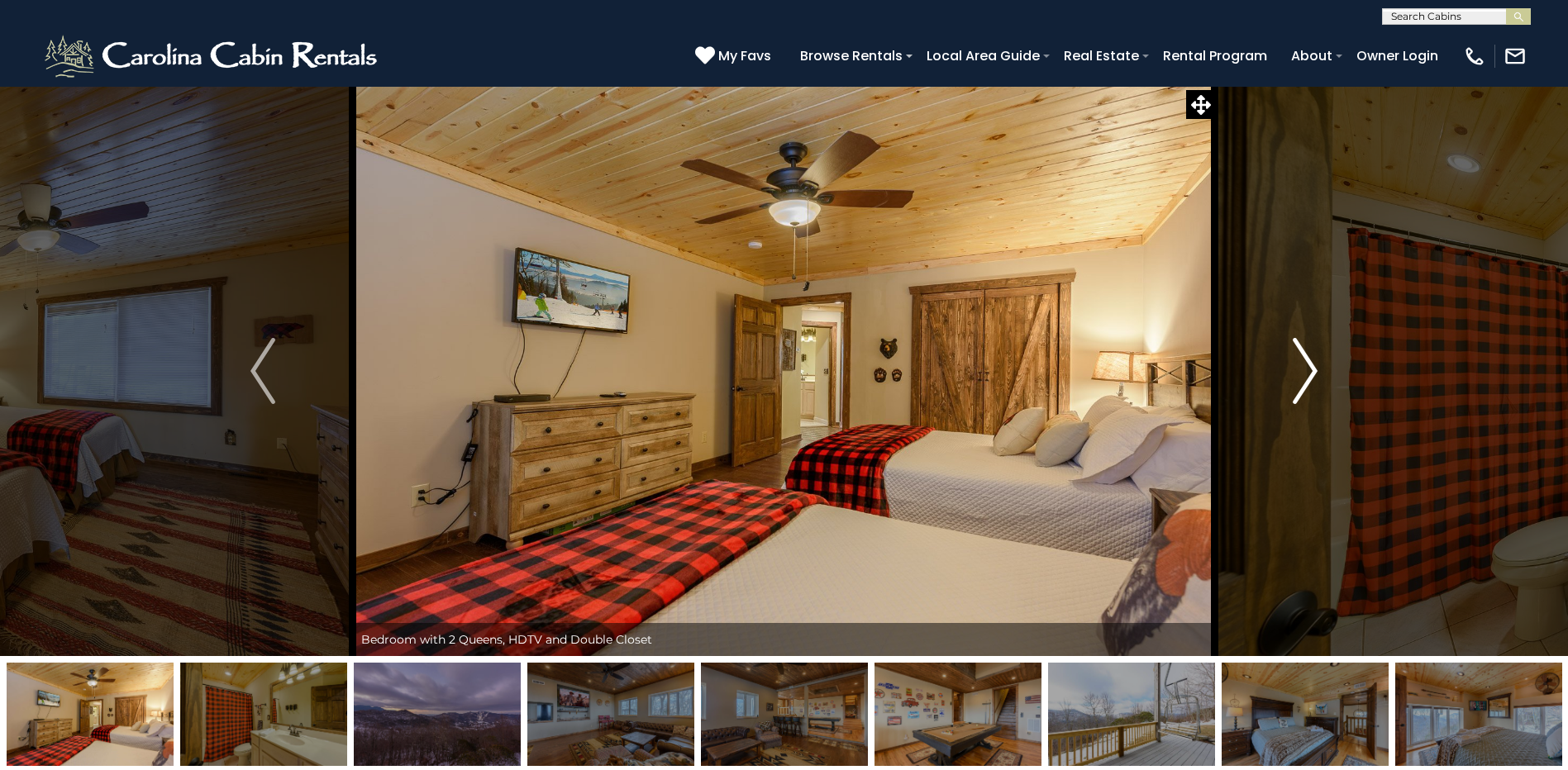
click at [1306, 364] on img "Next" at bounding box center [1305, 370] width 25 height 66
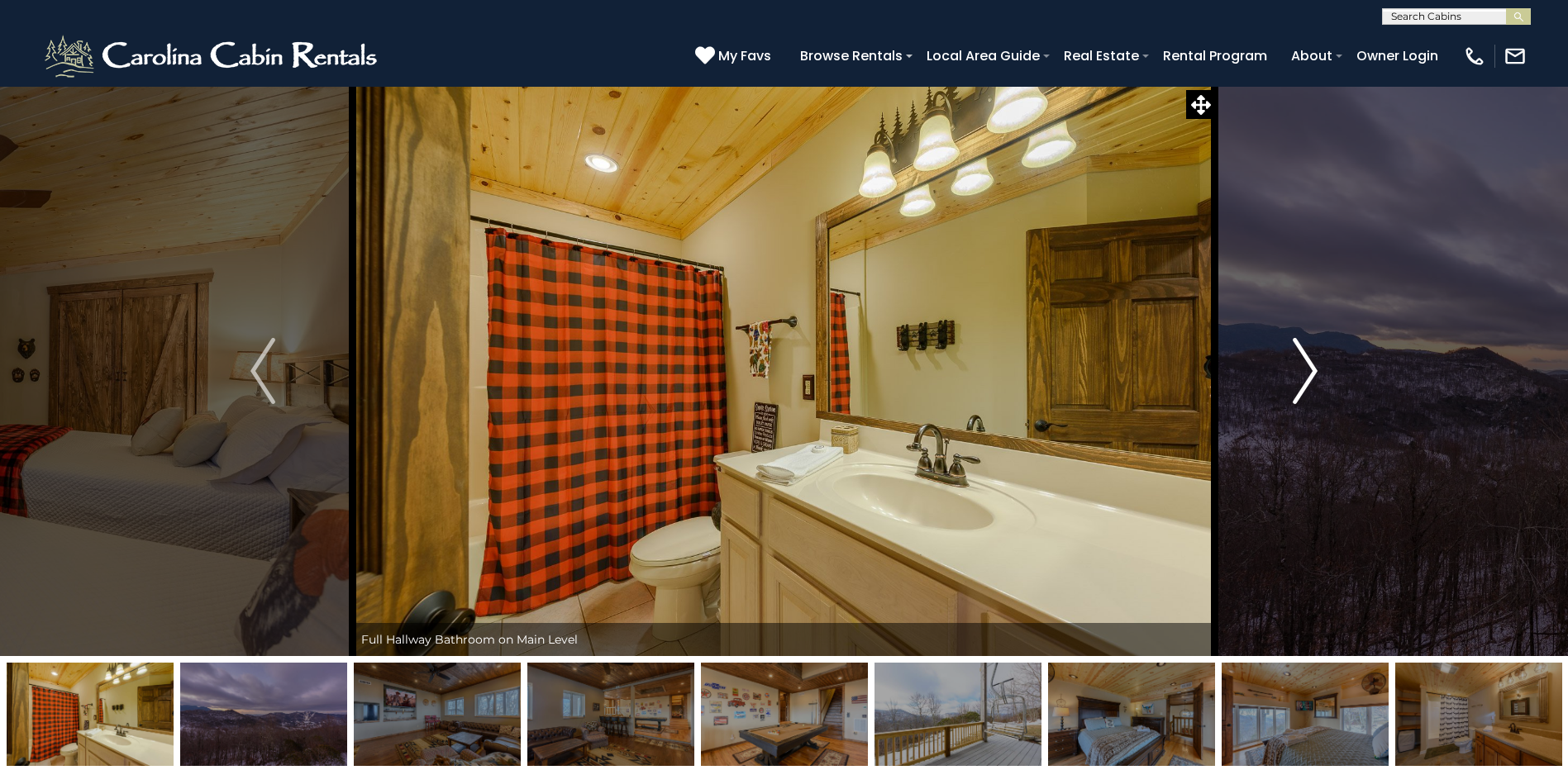
click at [1306, 364] on img "Next" at bounding box center [1305, 370] width 25 height 66
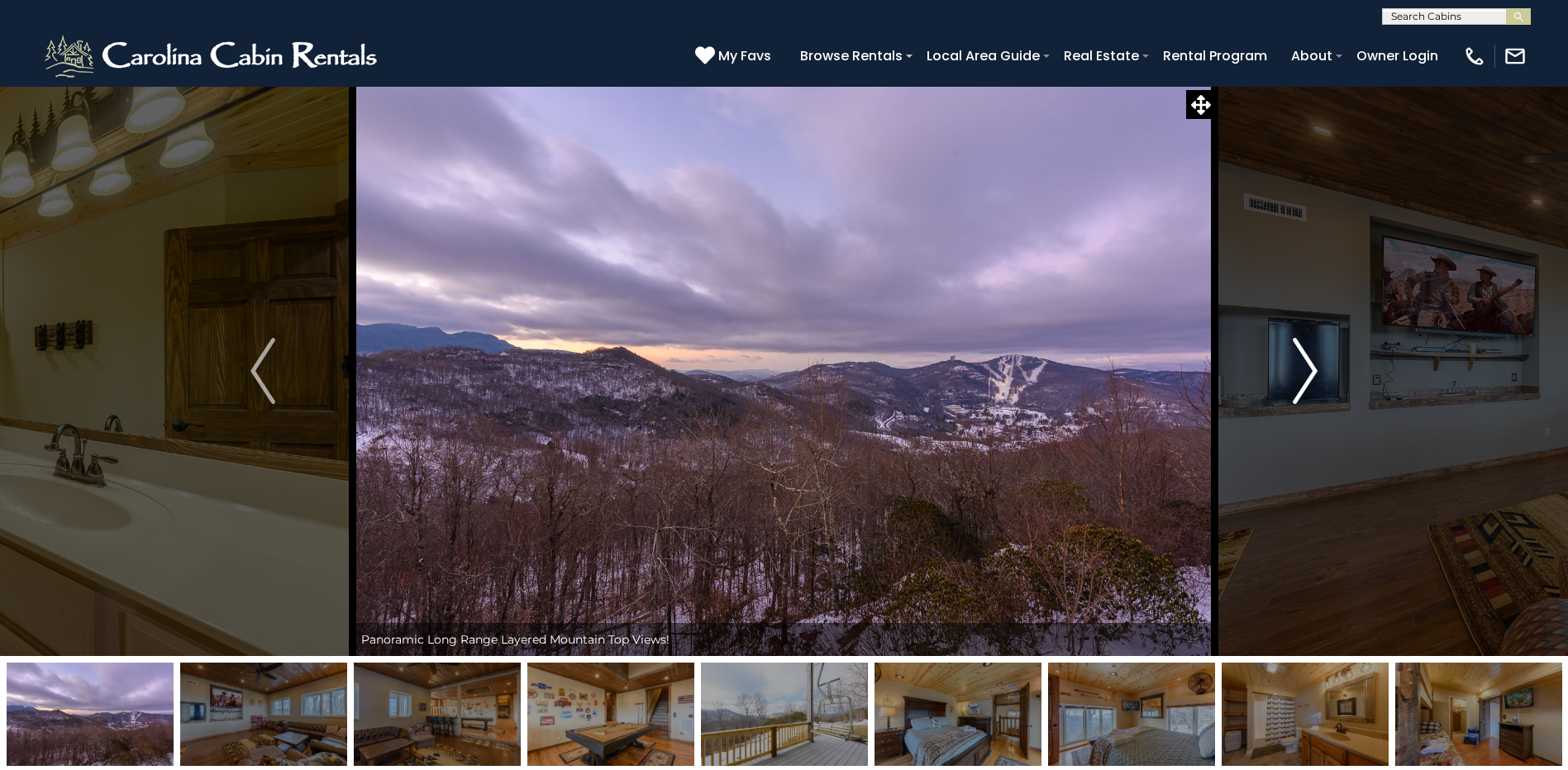
click at [1306, 364] on img "Next" at bounding box center [1305, 370] width 25 height 66
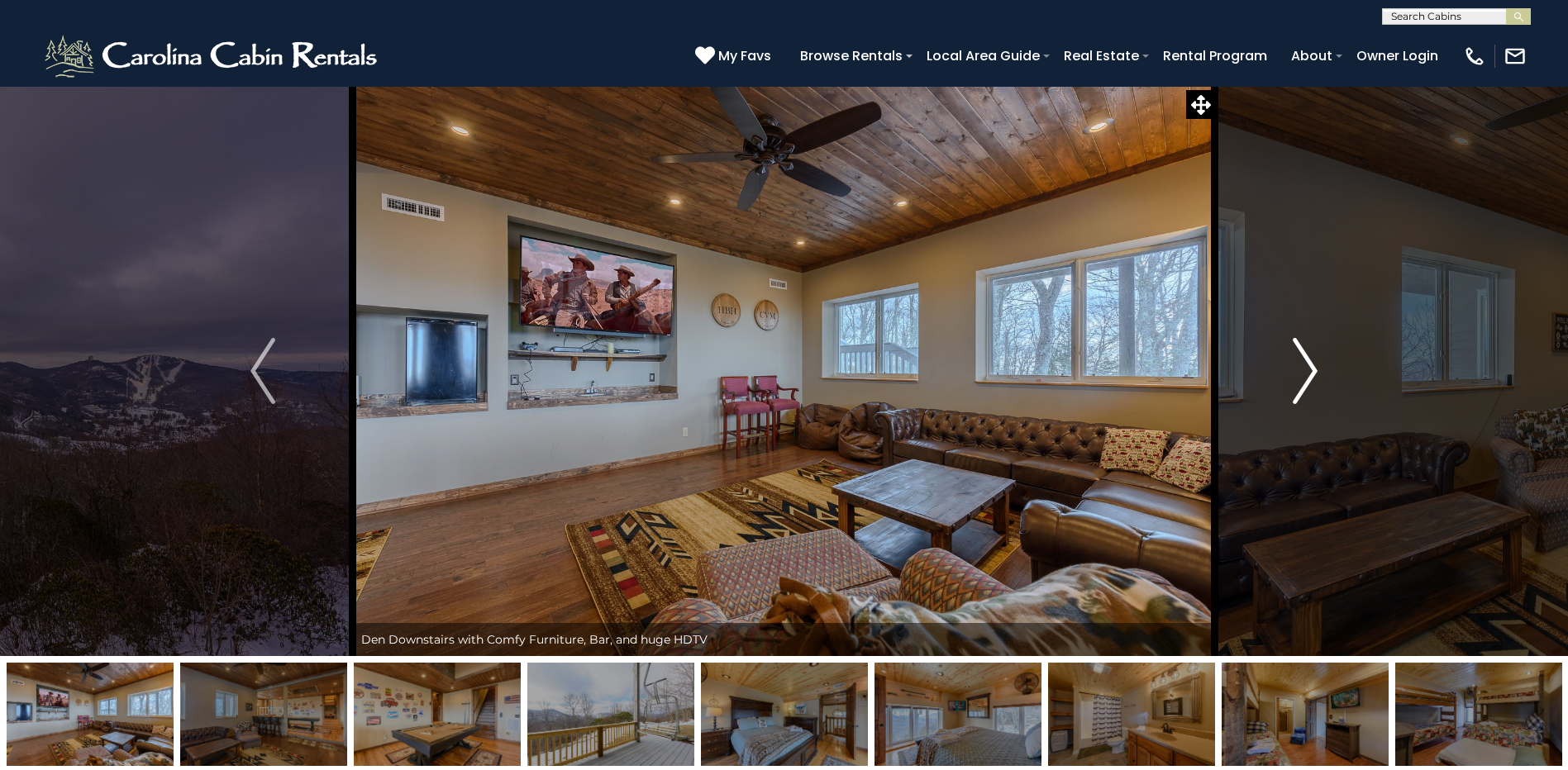
click at [1306, 364] on img "Next" at bounding box center [1305, 370] width 25 height 66
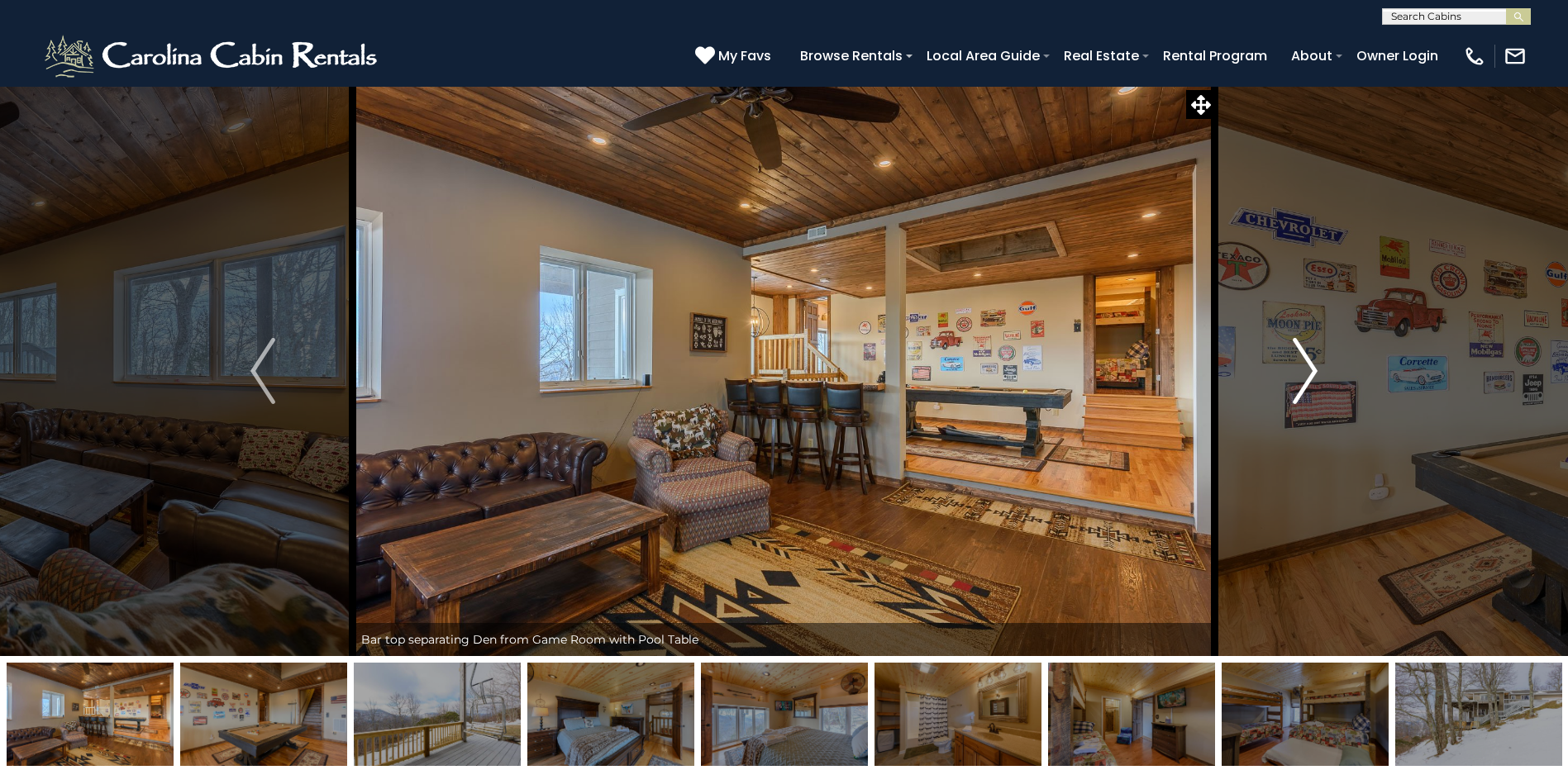
click at [1306, 364] on img "Next" at bounding box center [1305, 370] width 25 height 66
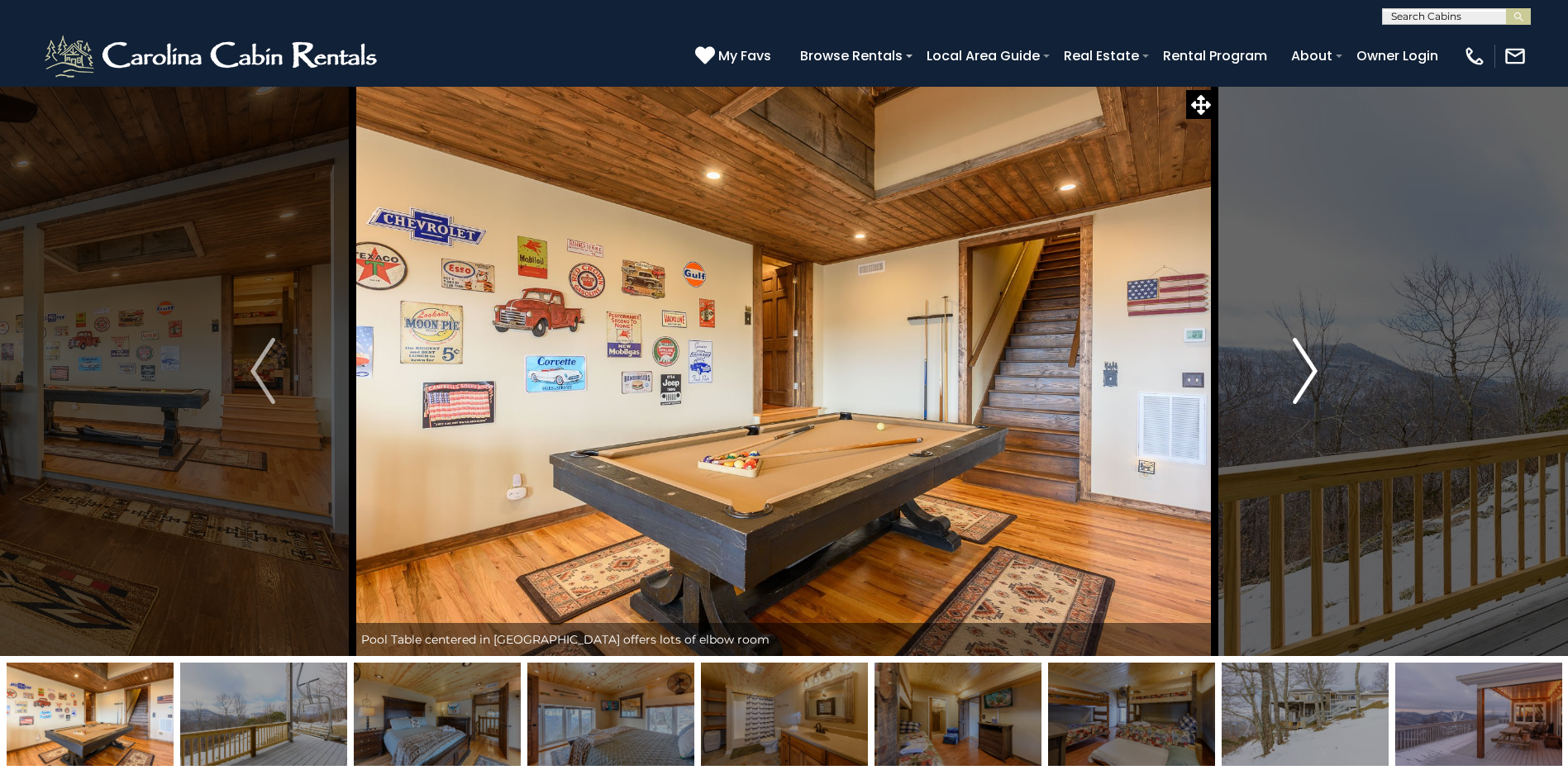
click at [1306, 364] on img "Next" at bounding box center [1305, 370] width 25 height 66
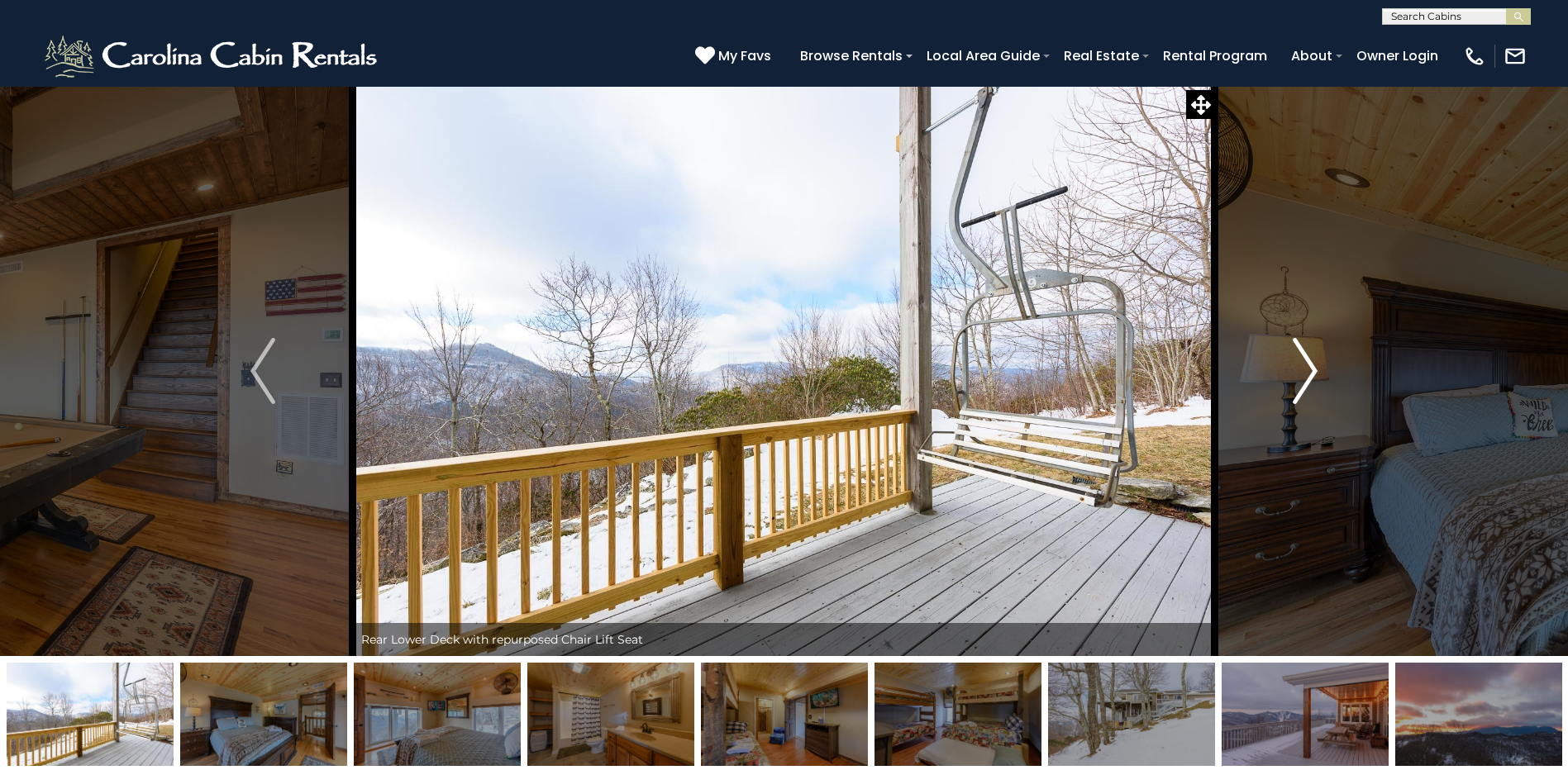
click at [1306, 364] on img "Next" at bounding box center [1305, 370] width 25 height 66
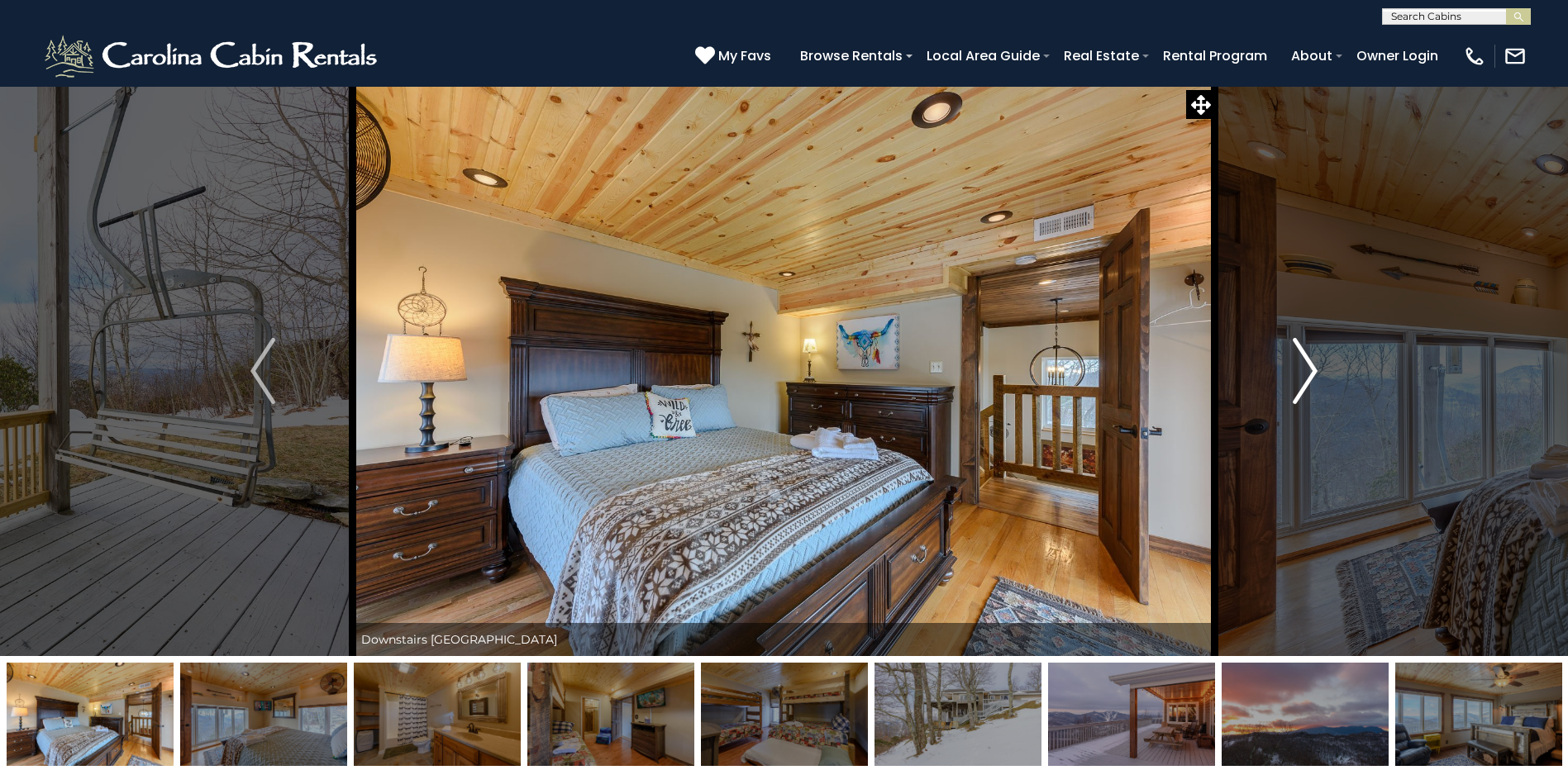
click at [1306, 364] on img "Next" at bounding box center [1305, 370] width 25 height 66
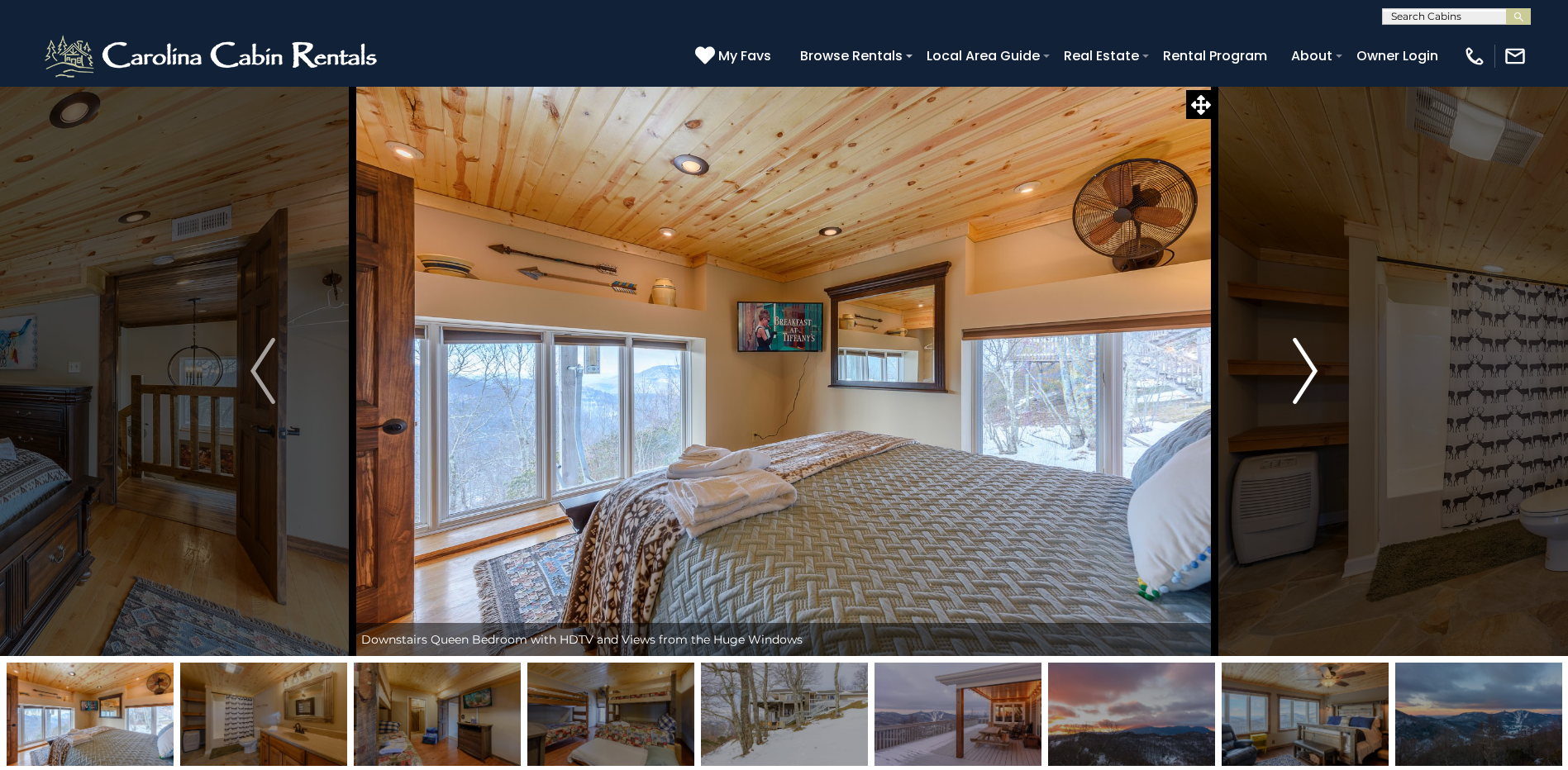
click at [1306, 364] on img "Next" at bounding box center [1305, 370] width 25 height 66
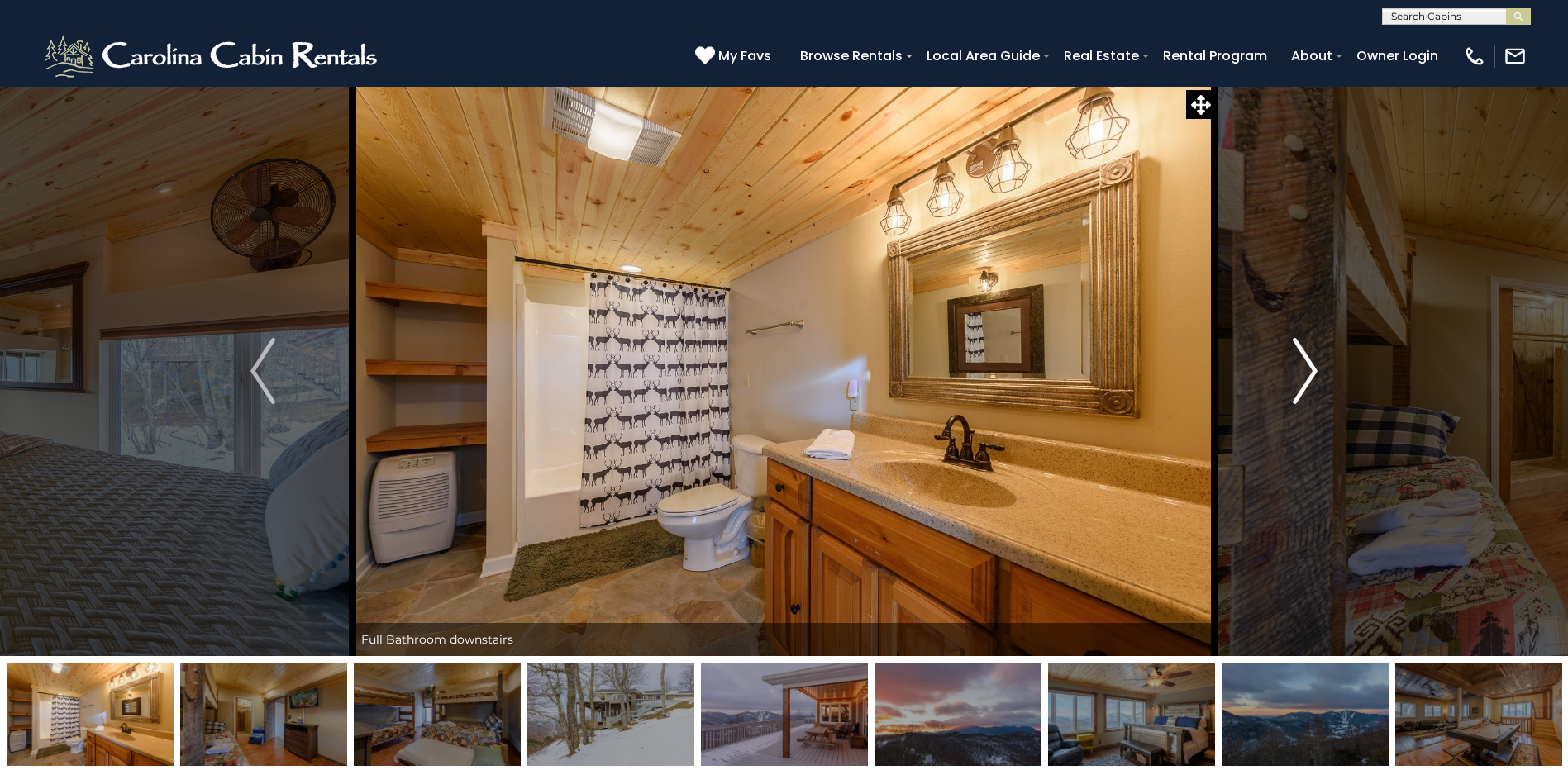
click at [1306, 364] on img "Next" at bounding box center [1305, 370] width 25 height 66
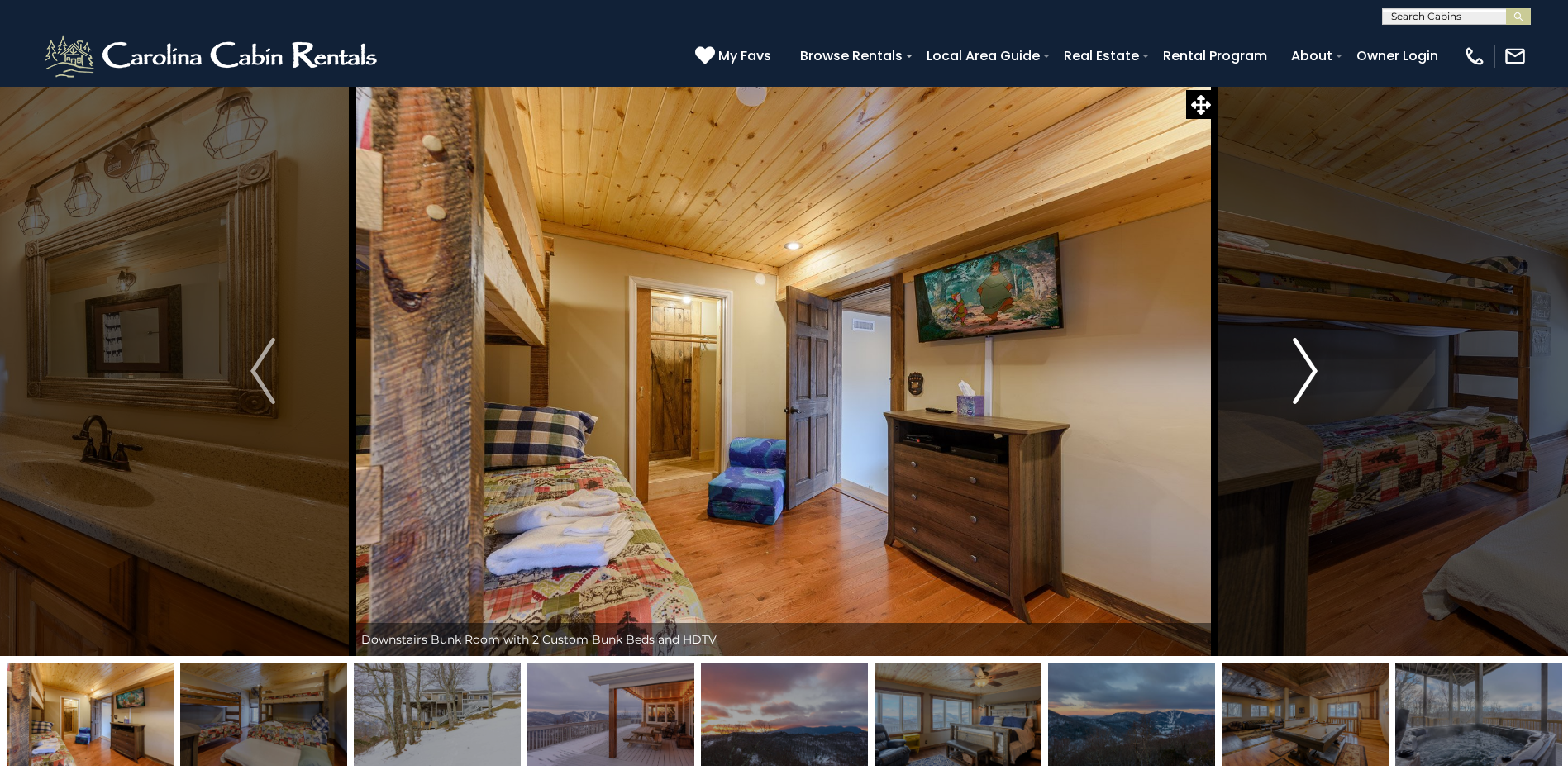
click at [1306, 364] on img "Next" at bounding box center [1305, 370] width 25 height 66
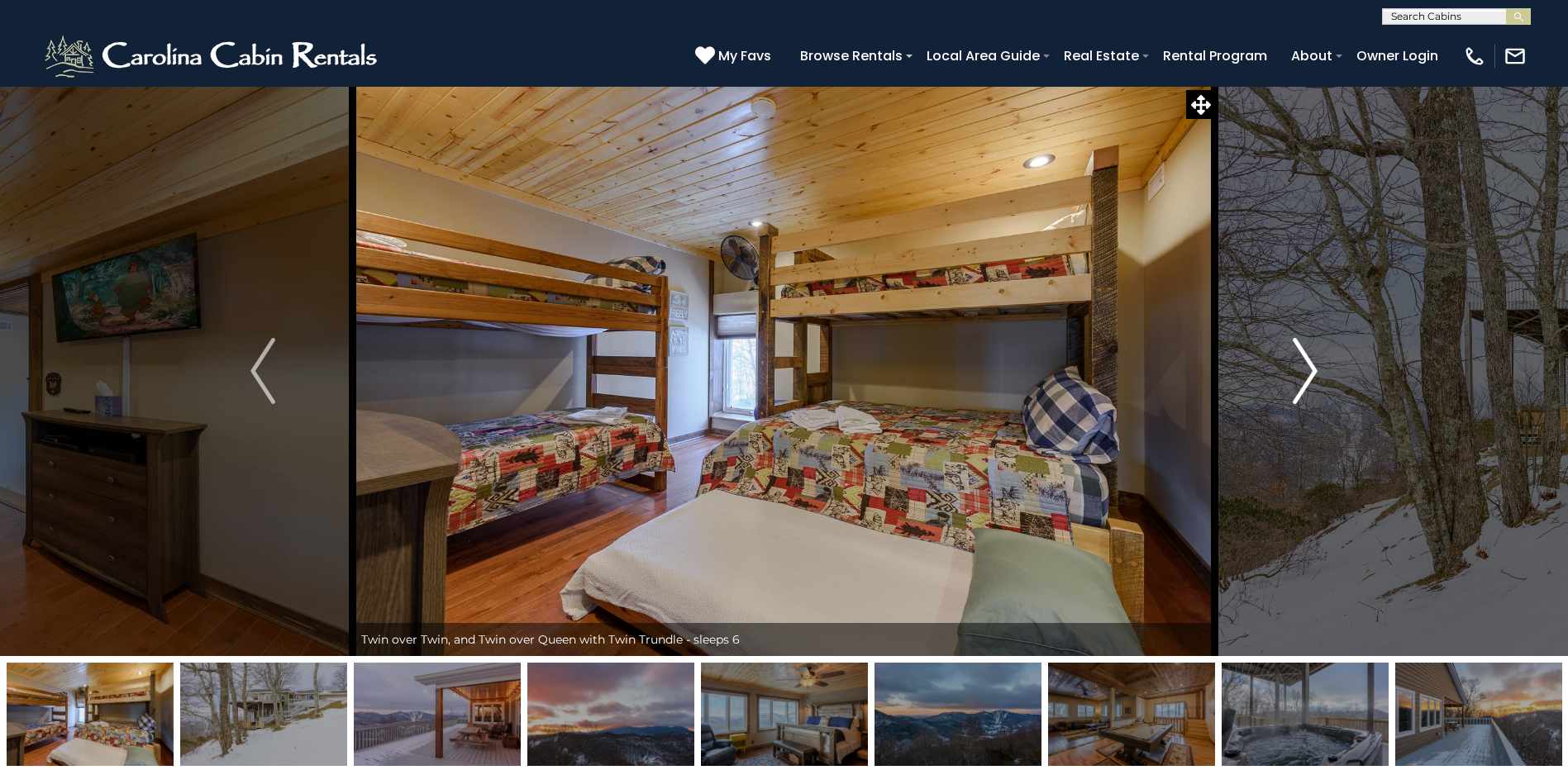
click at [1306, 364] on img "Next" at bounding box center [1305, 370] width 25 height 66
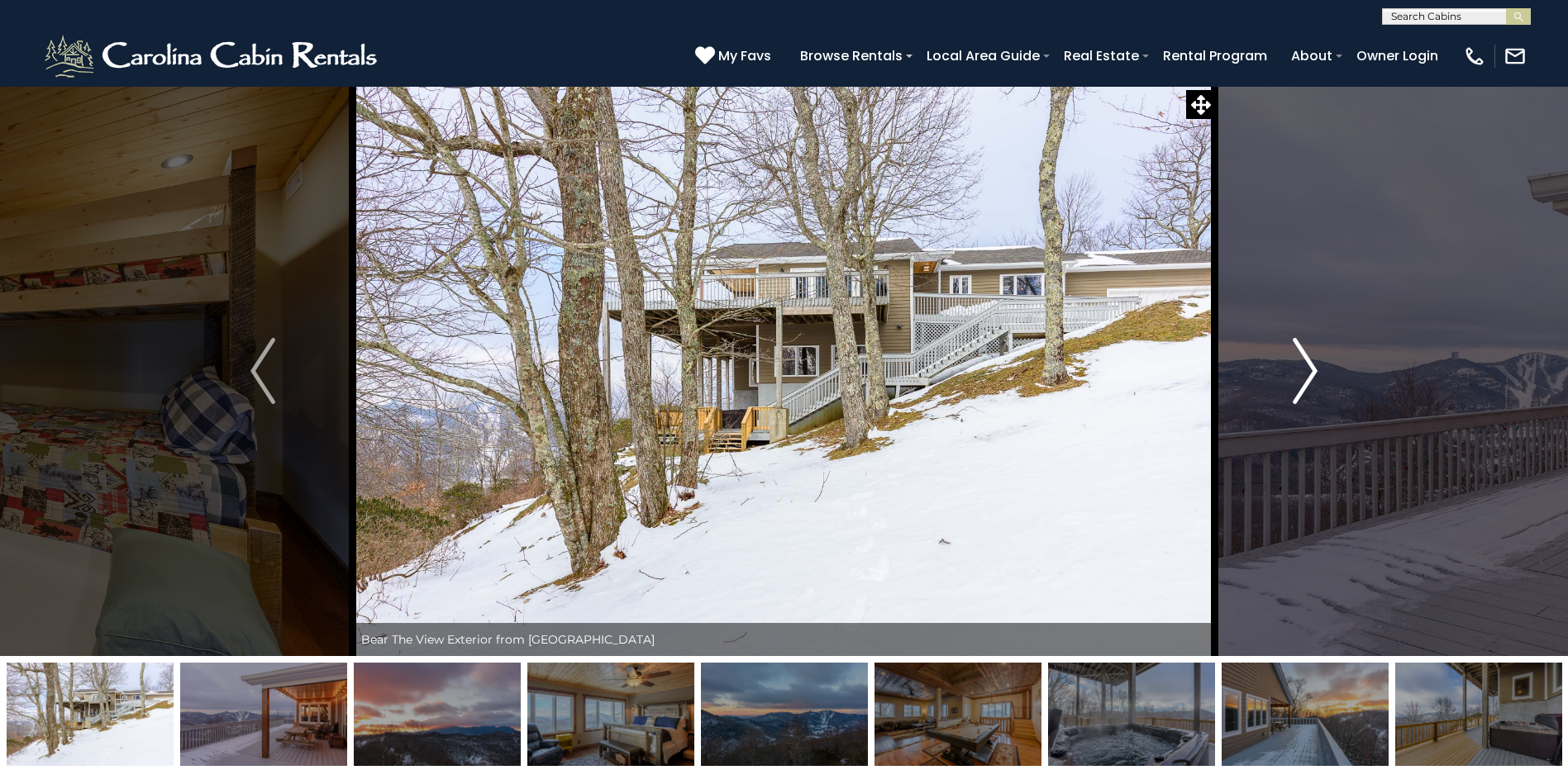
click at [1306, 364] on img "Next" at bounding box center [1305, 370] width 25 height 66
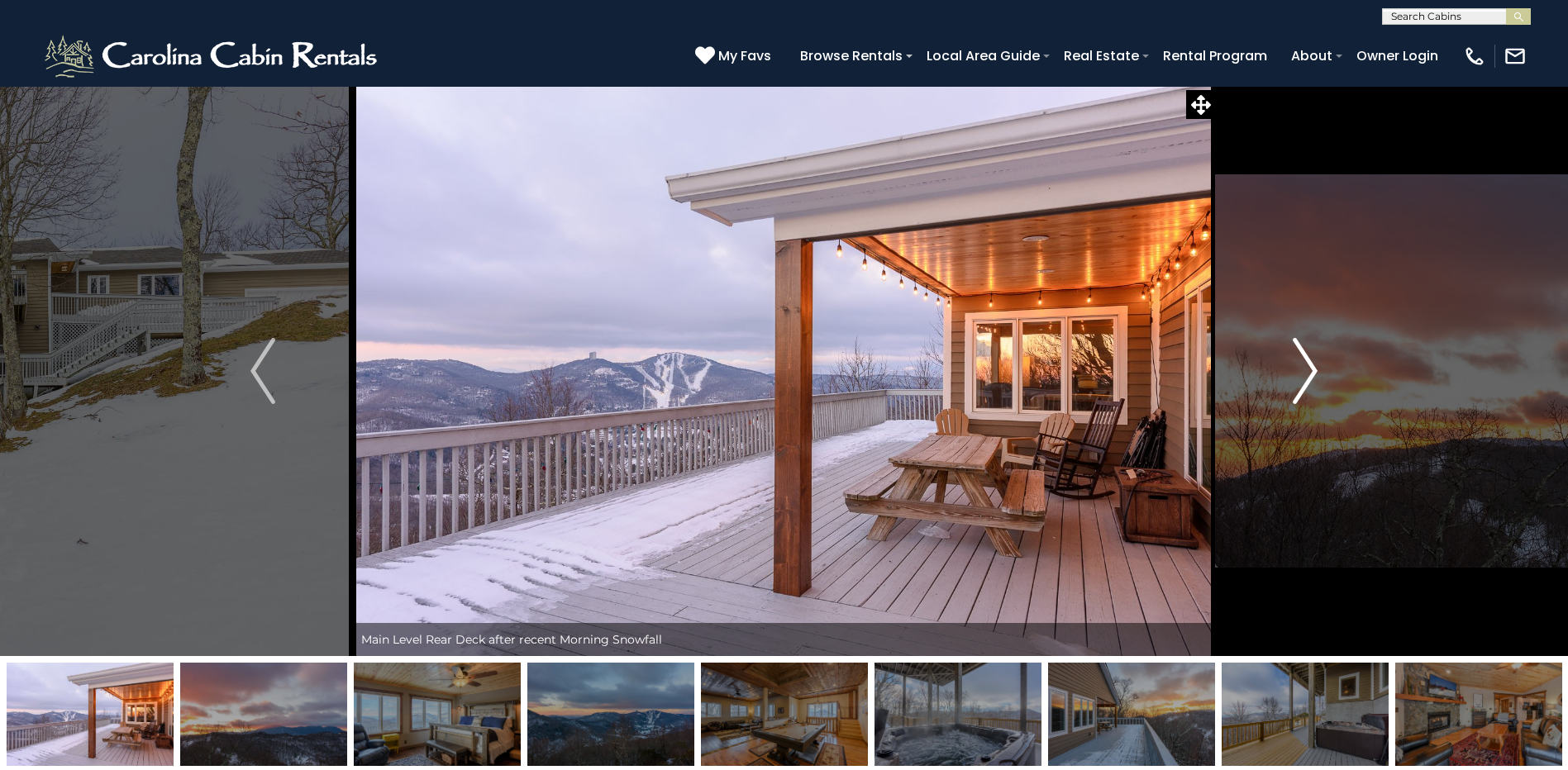
click at [1306, 364] on img "Next" at bounding box center [1305, 370] width 25 height 66
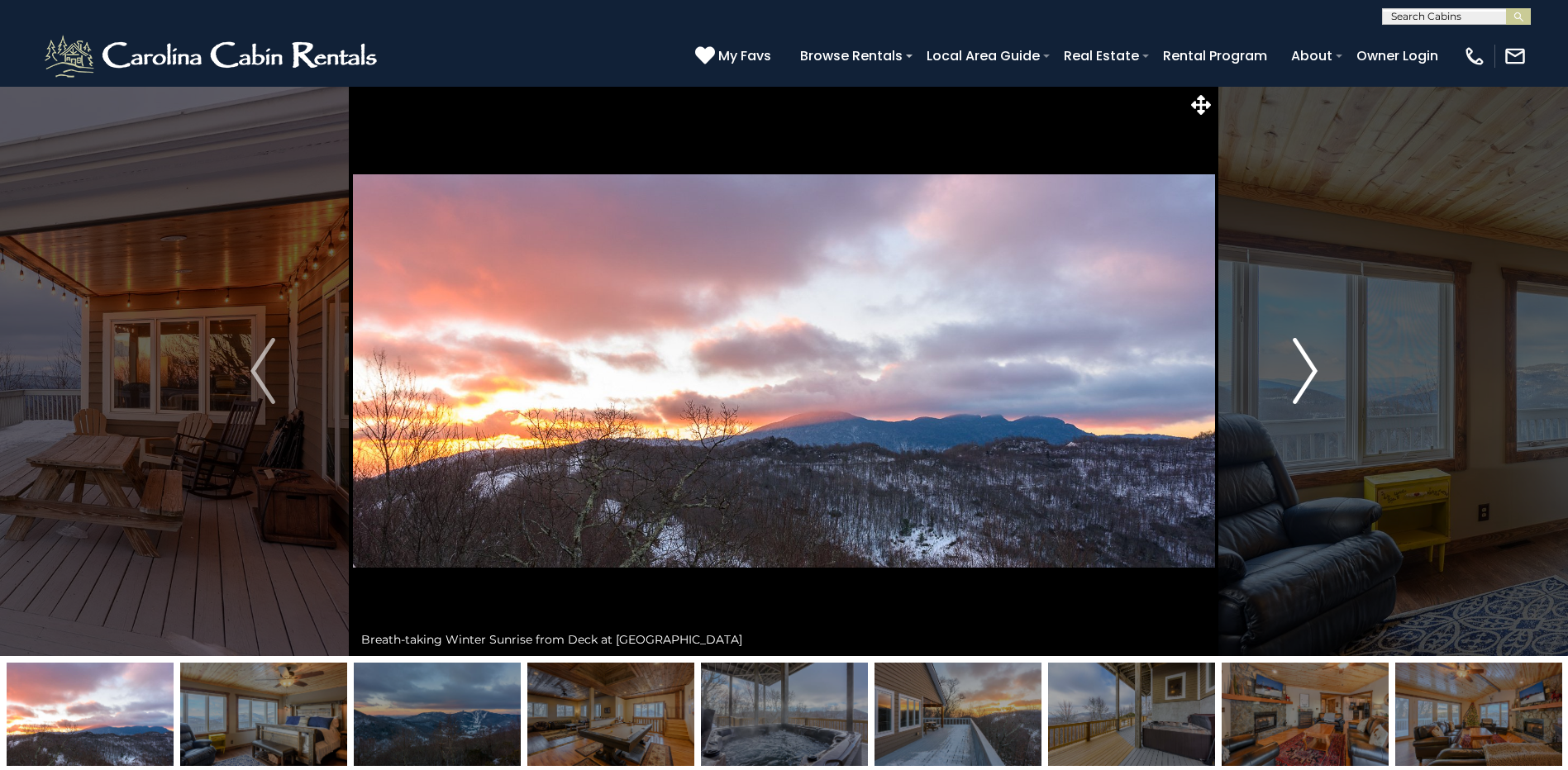
click at [1306, 364] on img "Next" at bounding box center [1305, 370] width 25 height 66
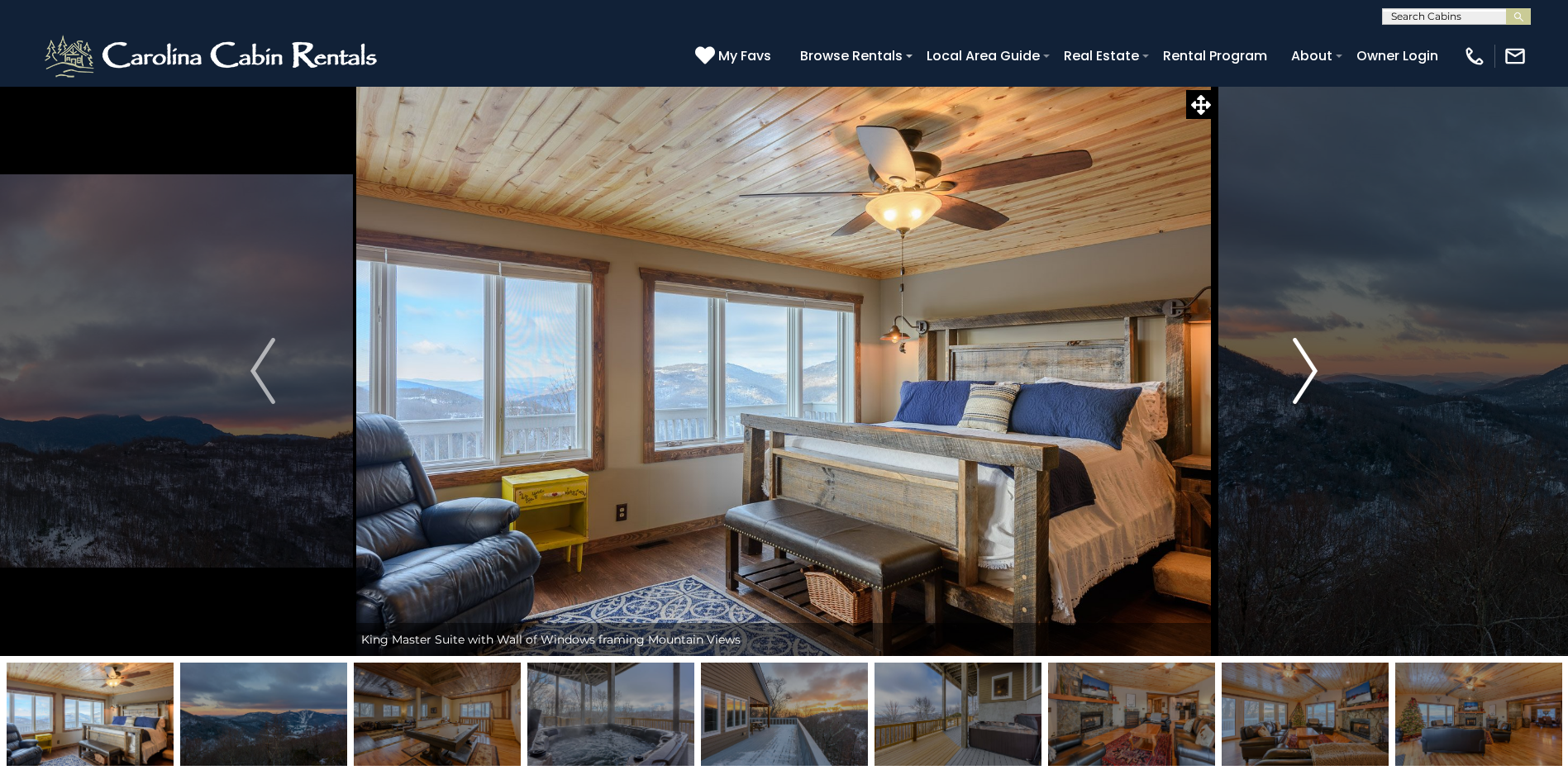
click at [1306, 364] on img "Next" at bounding box center [1305, 370] width 25 height 66
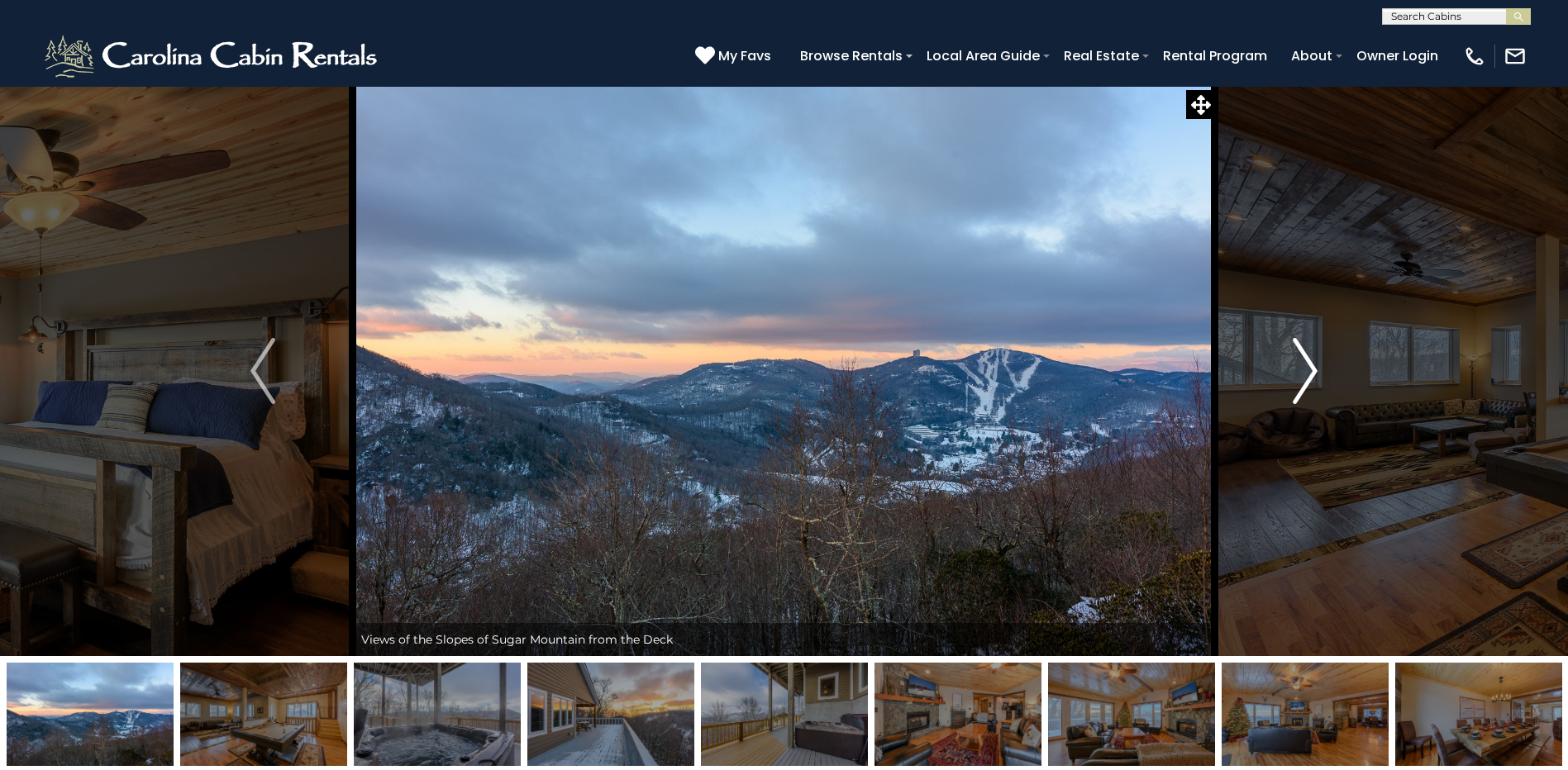
click at [1306, 364] on img "Next" at bounding box center [1305, 370] width 25 height 66
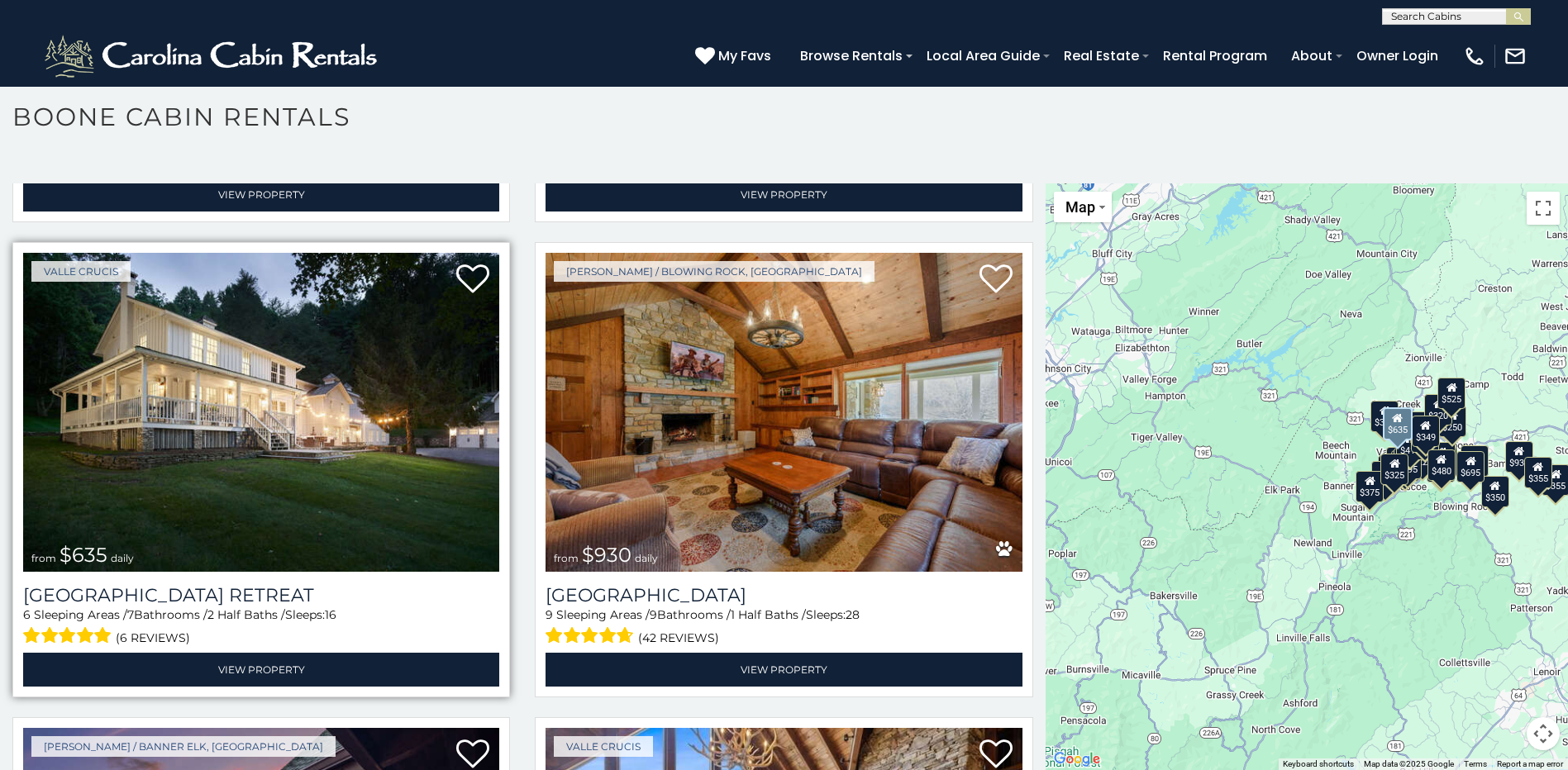
scroll to position [1322, 0]
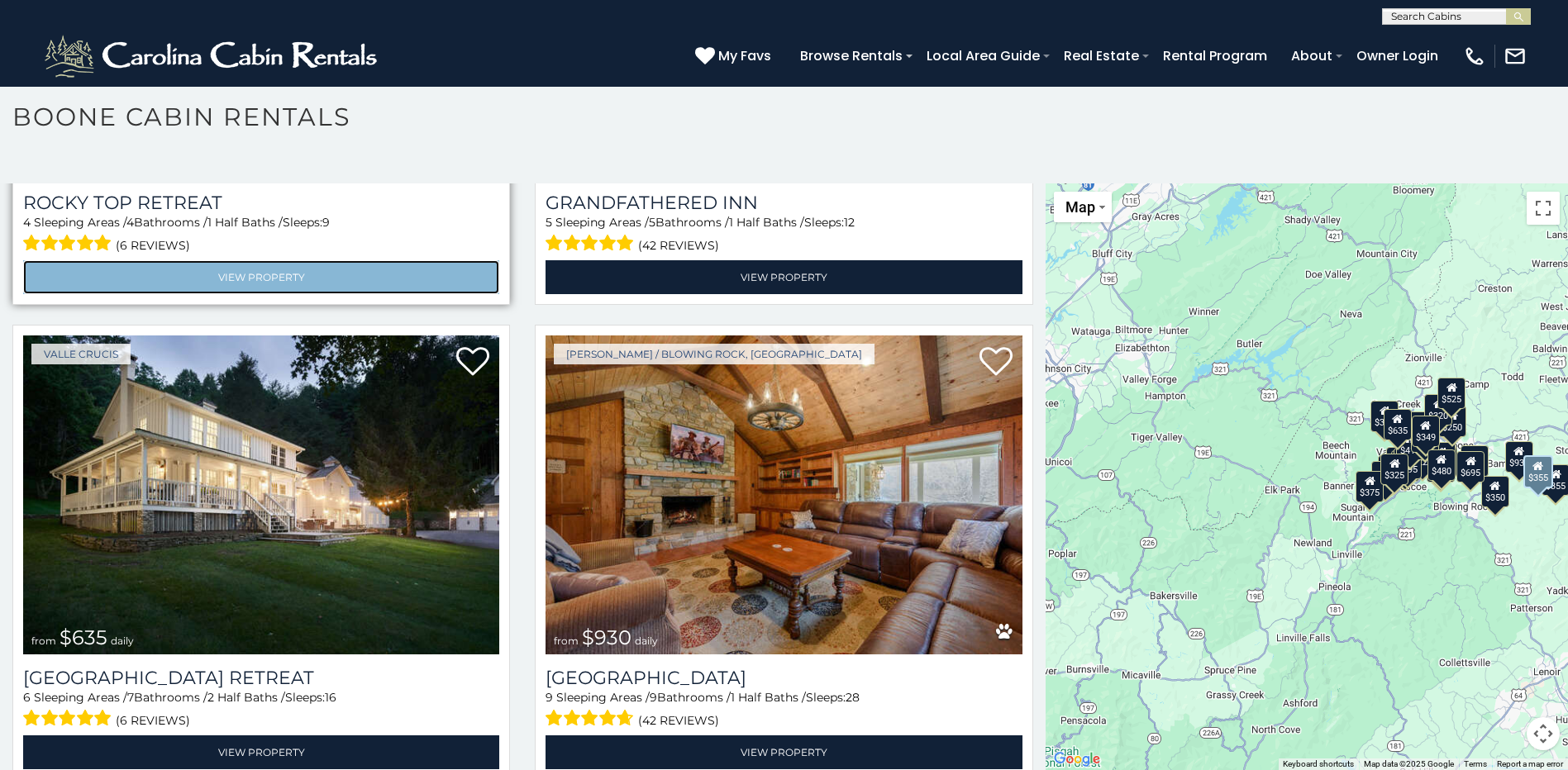
click at [273, 260] on link "View Property" at bounding box center [260, 277] width 476 height 34
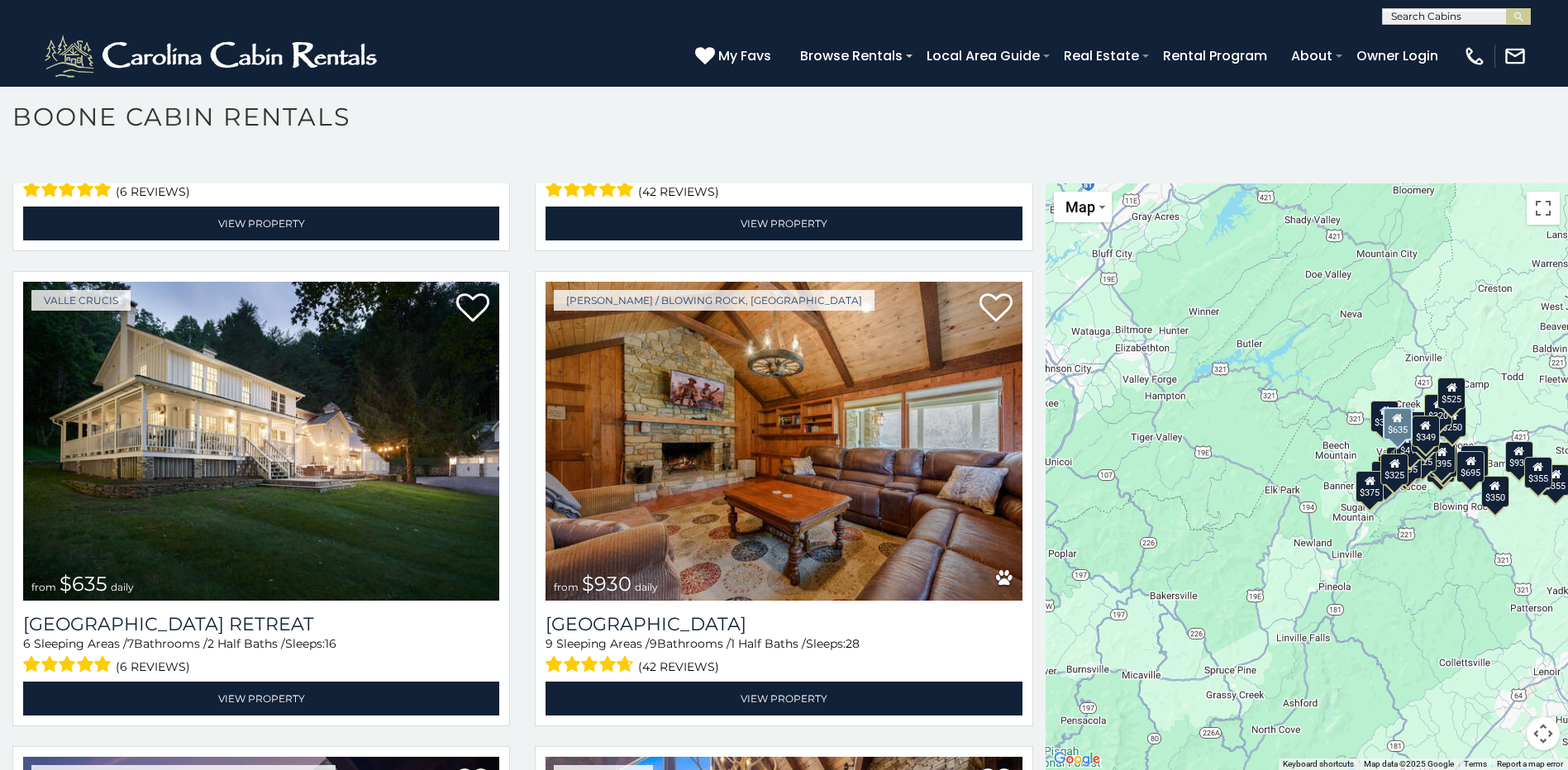
scroll to position [1404, 0]
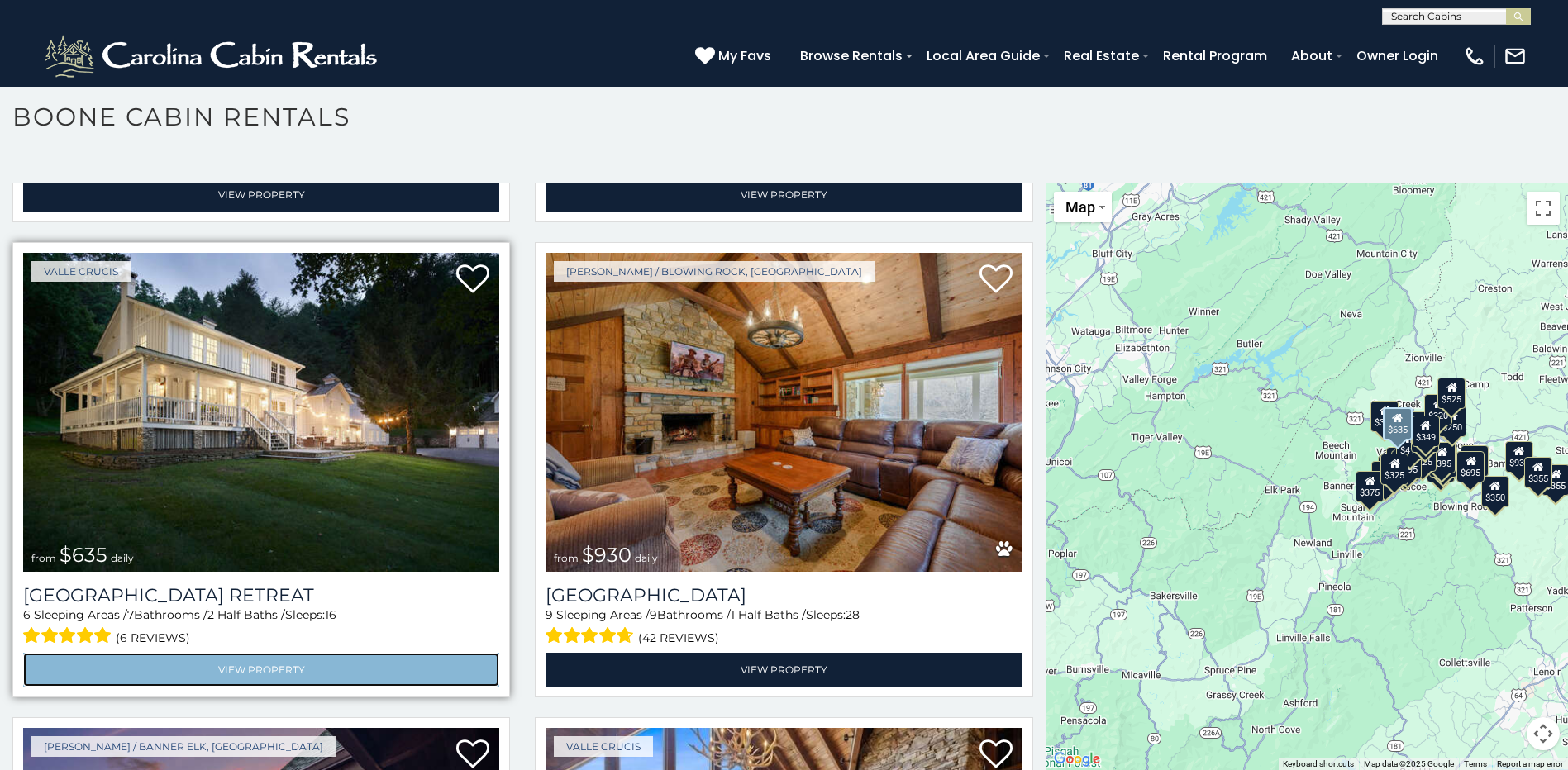
click at [230, 653] on link "View Property" at bounding box center [260, 669] width 476 height 34
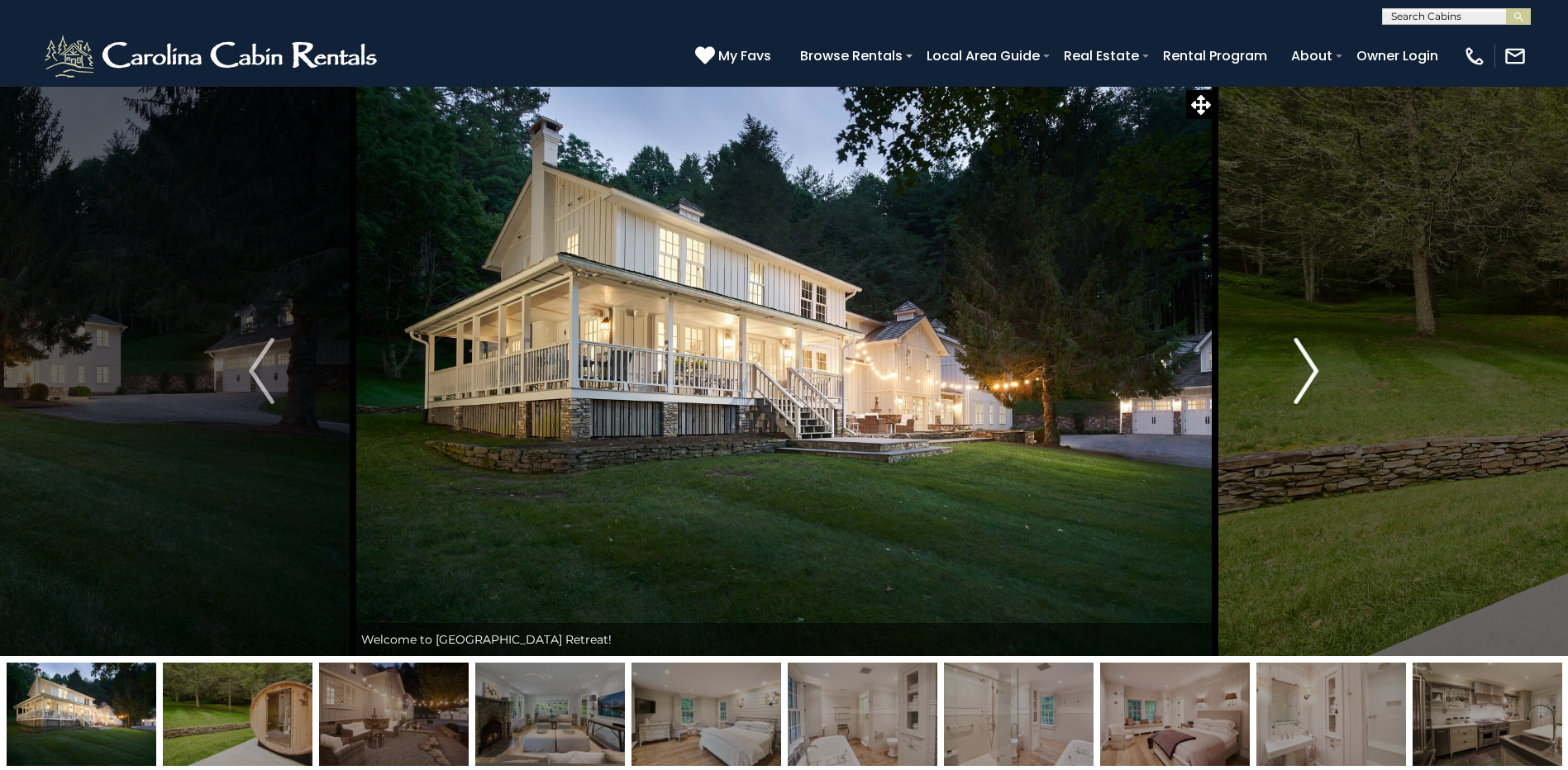
click at [1308, 362] on img "Next" at bounding box center [1306, 370] width 25 height 66
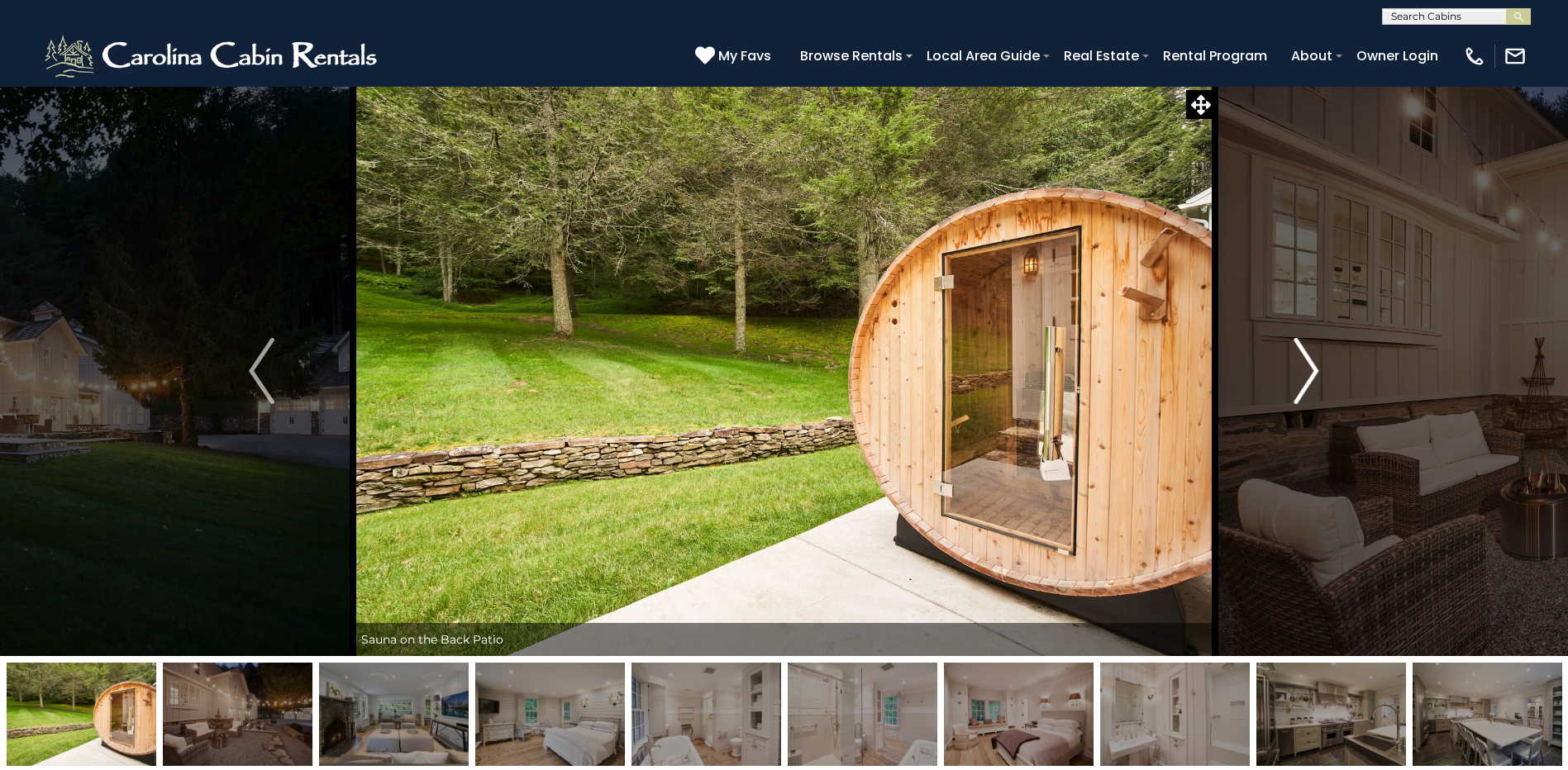
click at [1308, 362] on img "Next" at bounding box center [1306, 370] width 25 height 66
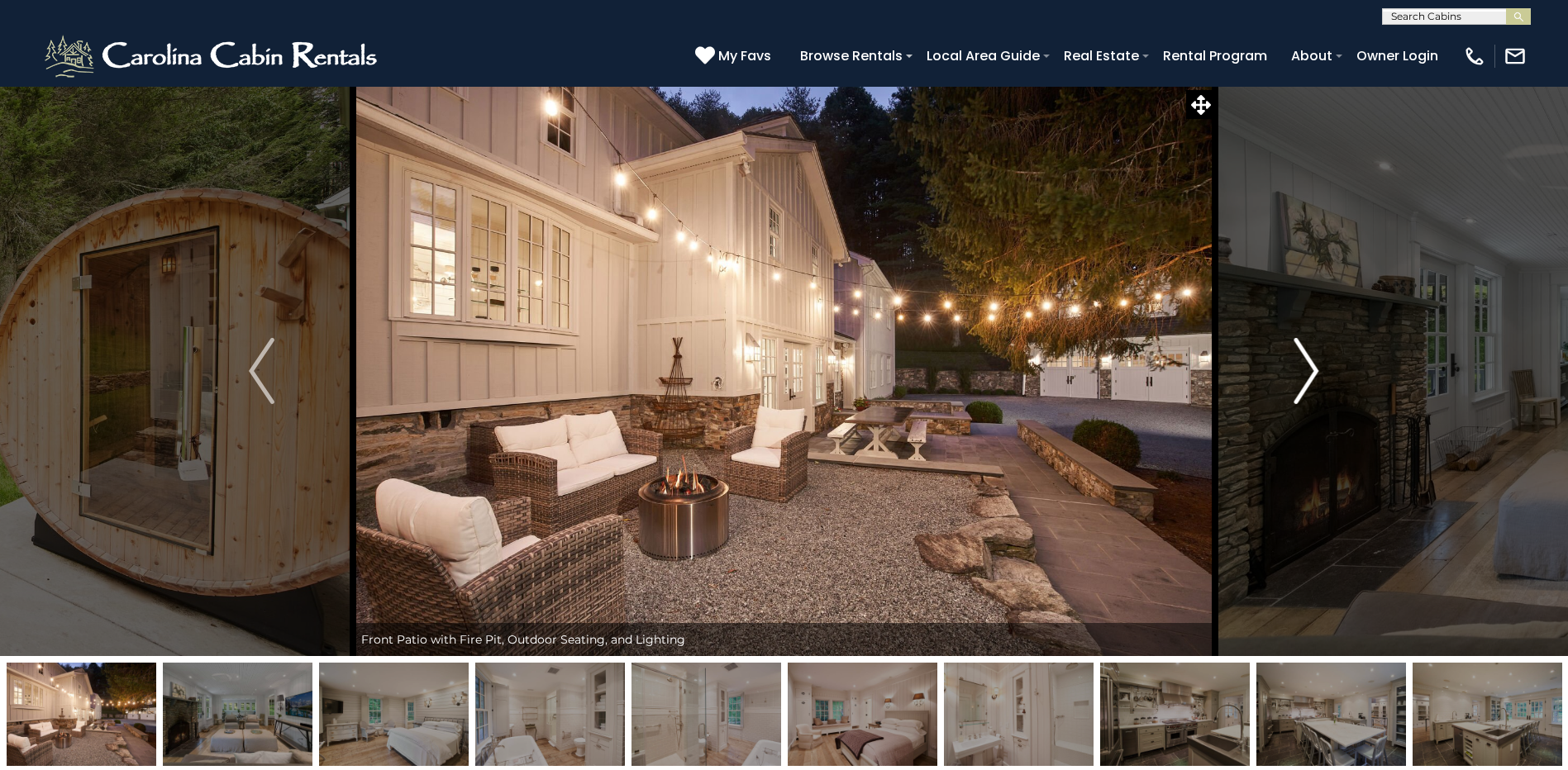
click at [1308, 362] on img "Next" at bounding box center [1306, 370] width 25 height 66
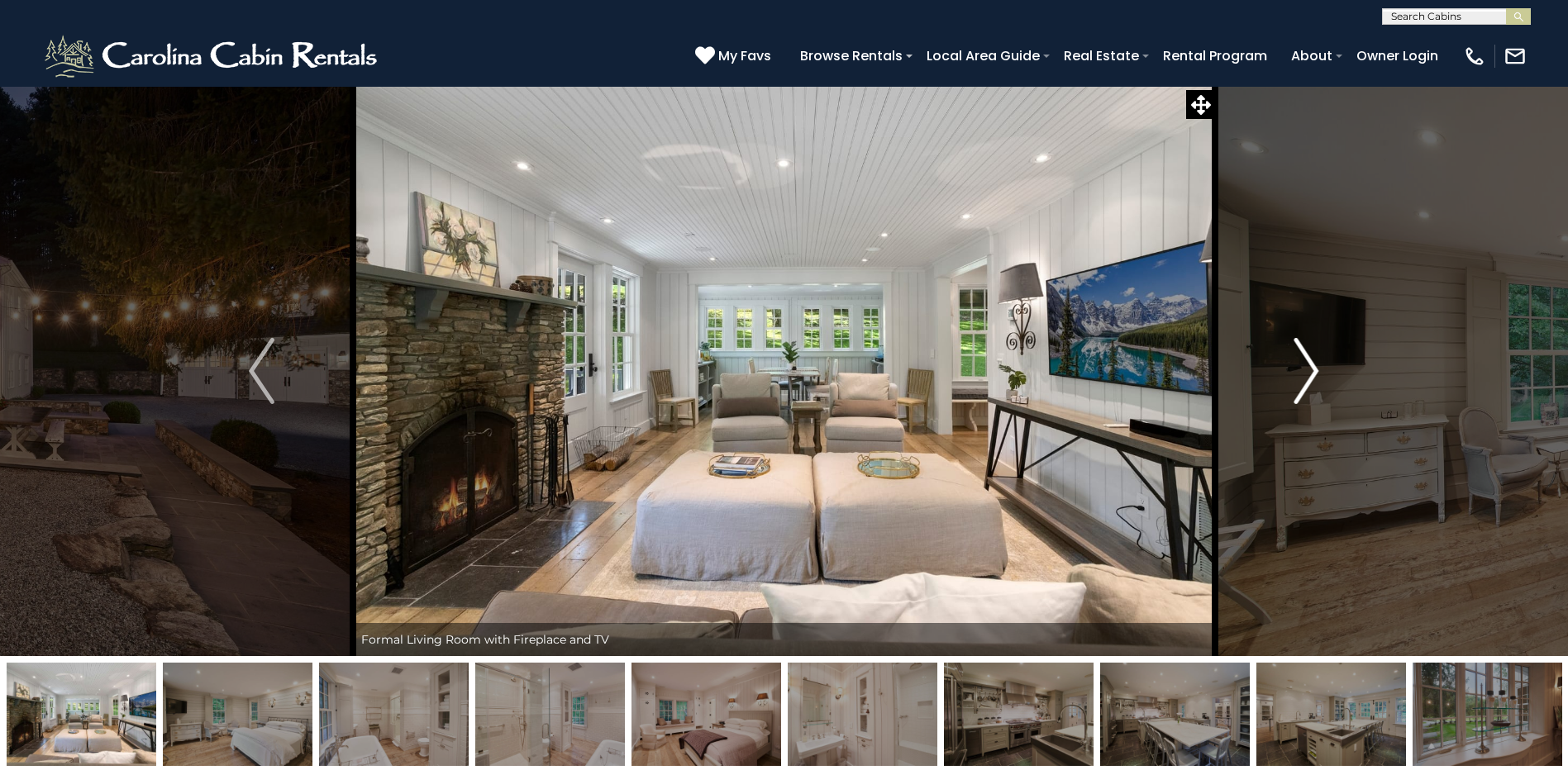
click at [1308, 362] on img "Next" at bounding box center [1306, 370] width 25 height 66
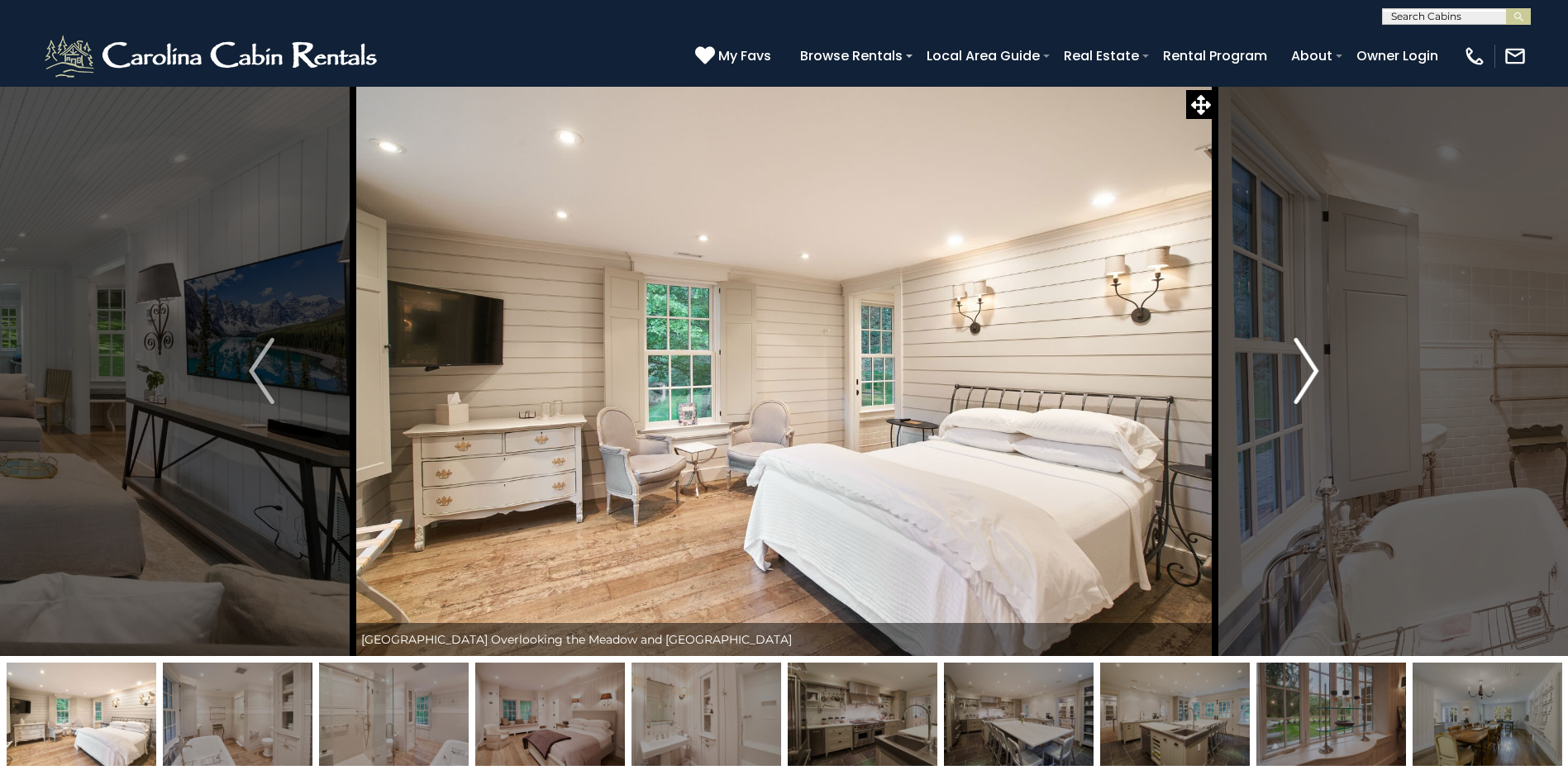
click at [1308, 362] on img "Next" at bounding box center [1306, 370] width 25 height 66
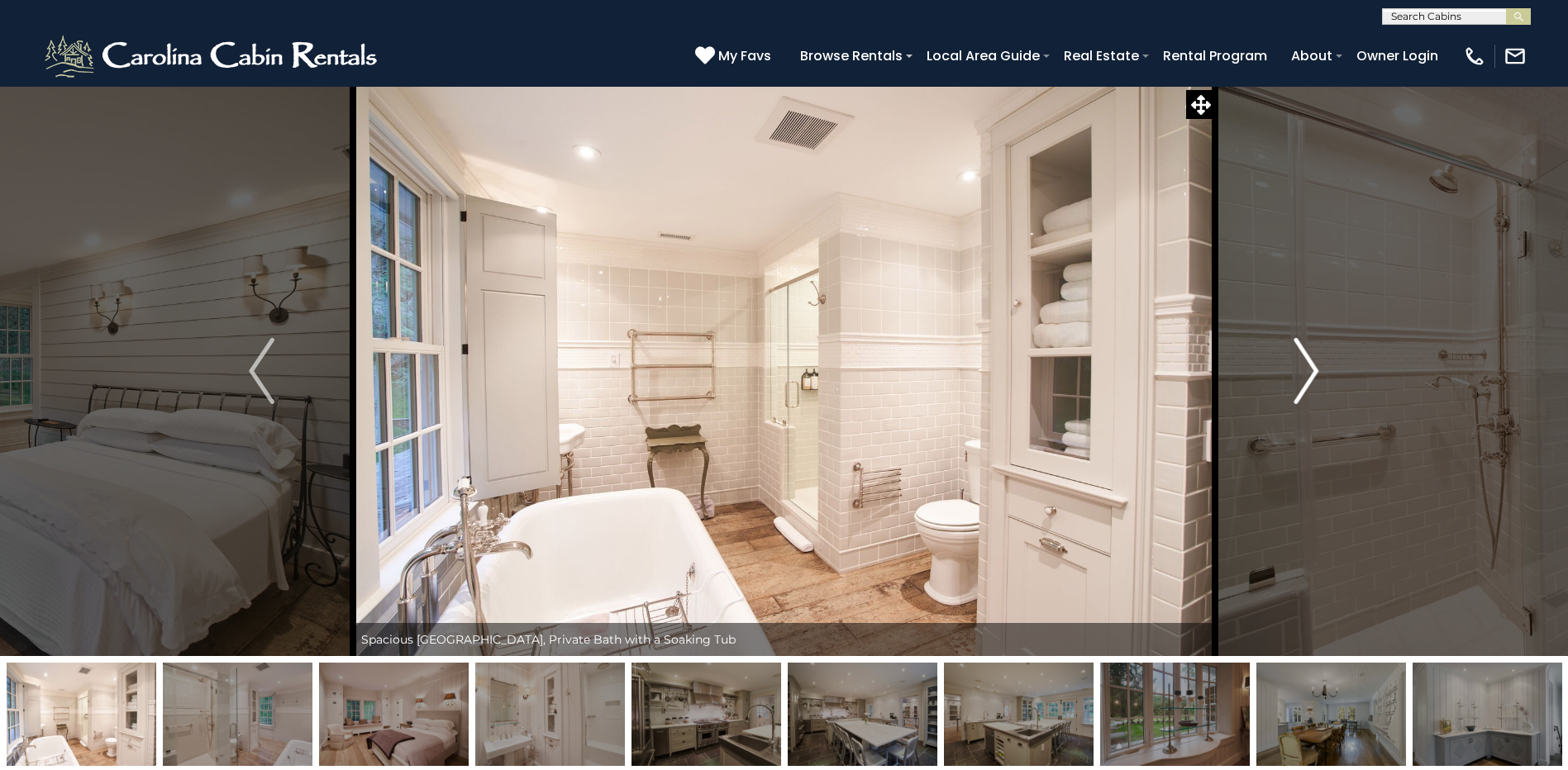
click at [1308, 362] on img "Next" at bounding box center [1306, 370] width 25 height 66
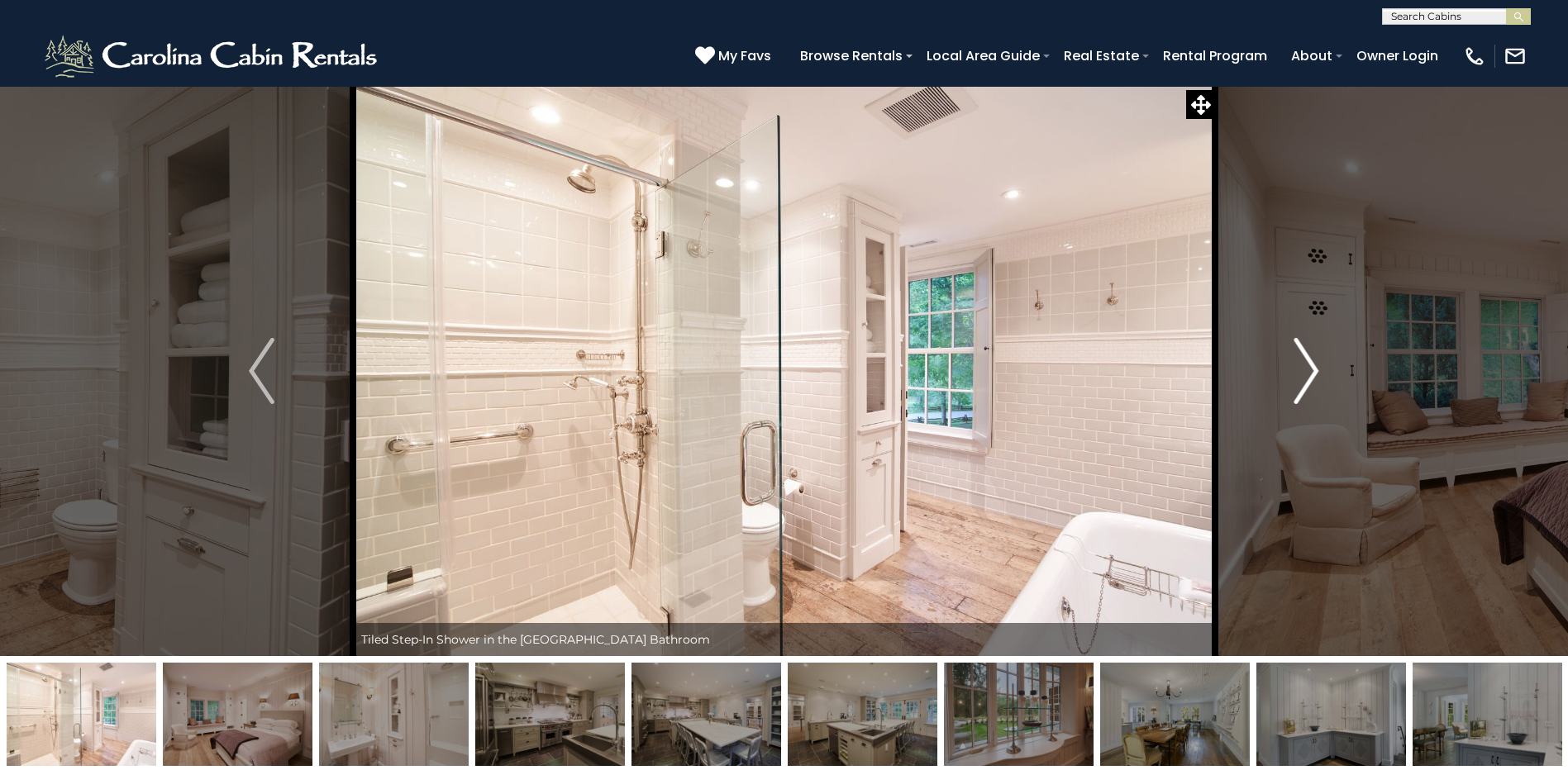
click at [1308, 362] on img "Next" at bounding box center [1306, 370] width 25 height 66
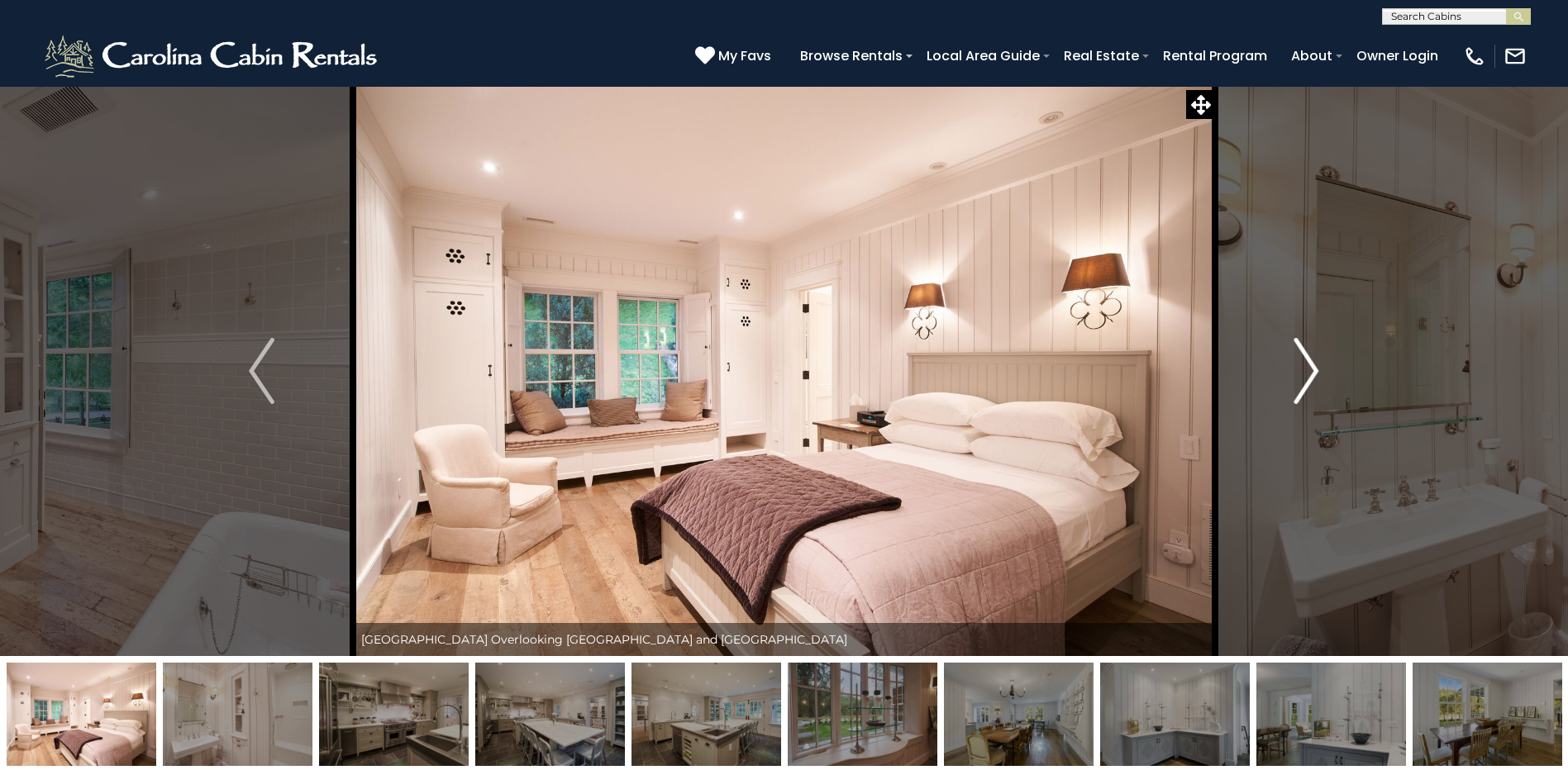
click at [1308, 362] on img "Next" at bounding box center [1306, 370] width 25 height 66
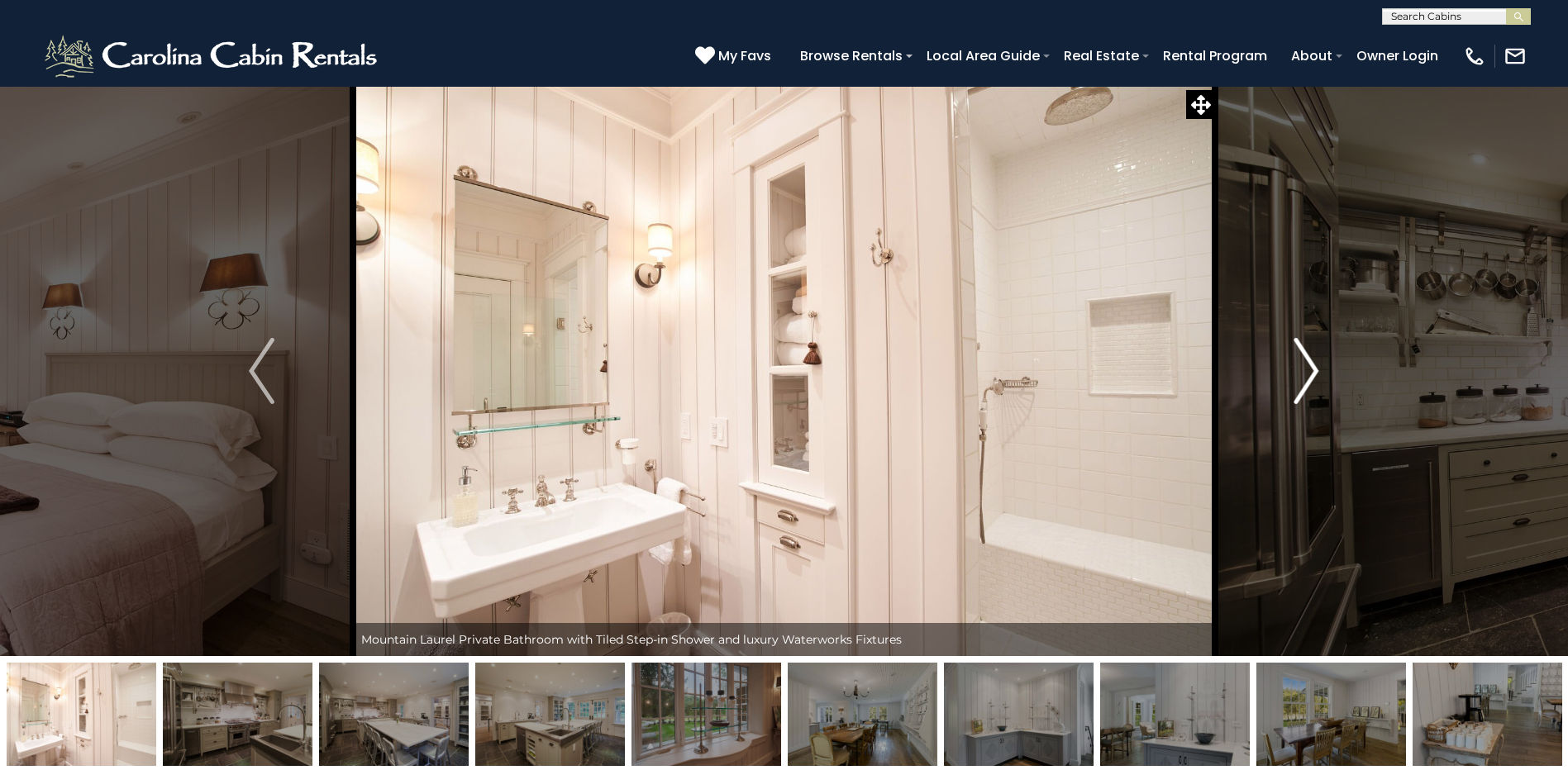
click at [1308, 362] on img "Next" at bounding box center [1306, 370] width 25 height 66
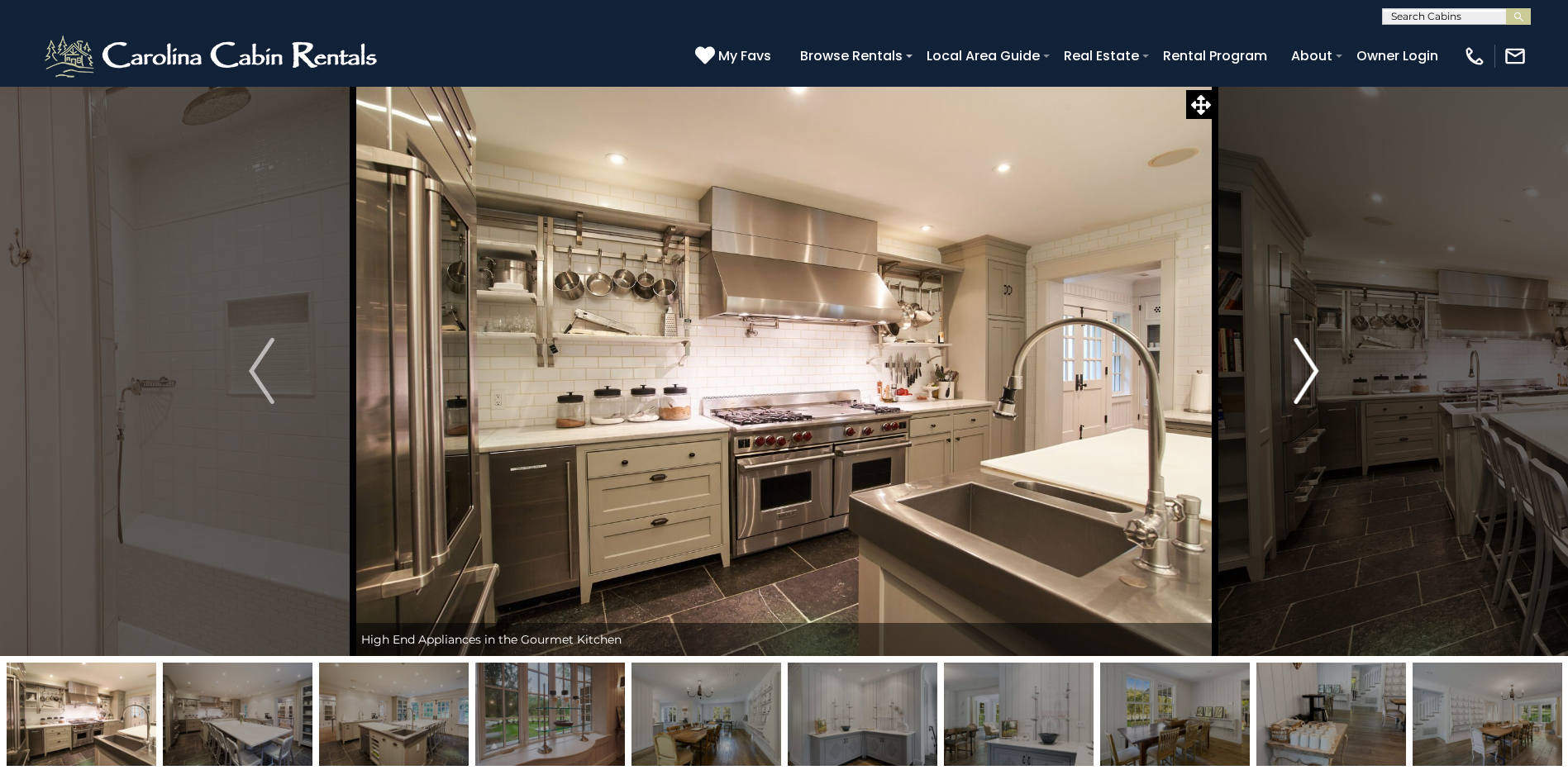
click at [1308, 362] on img "Next" at bounding box center [1306, 370] width 25 height 66
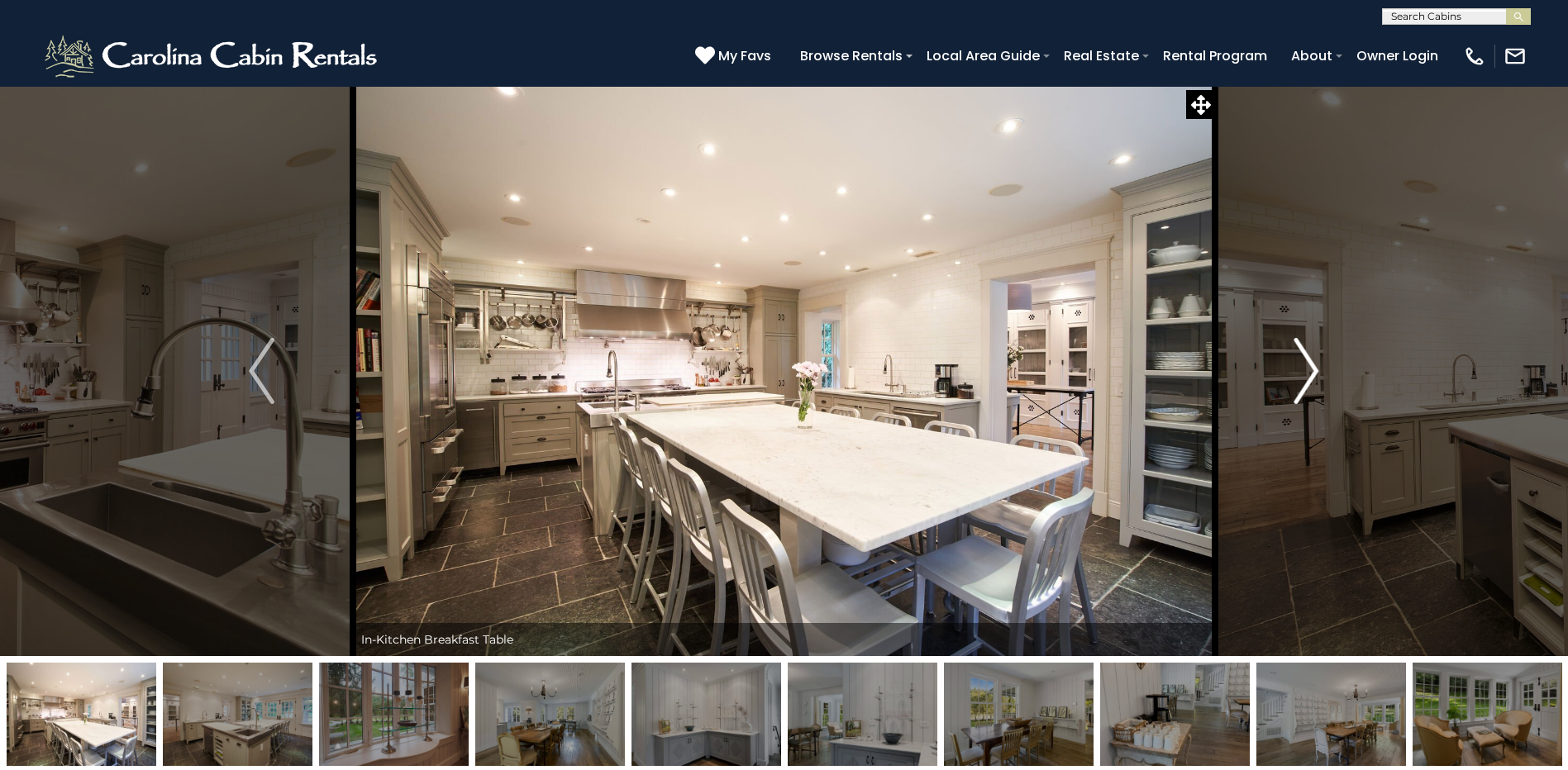
click at [1308, 362] on img "Next" at bounding box center [1306, 370] width 25 height 66
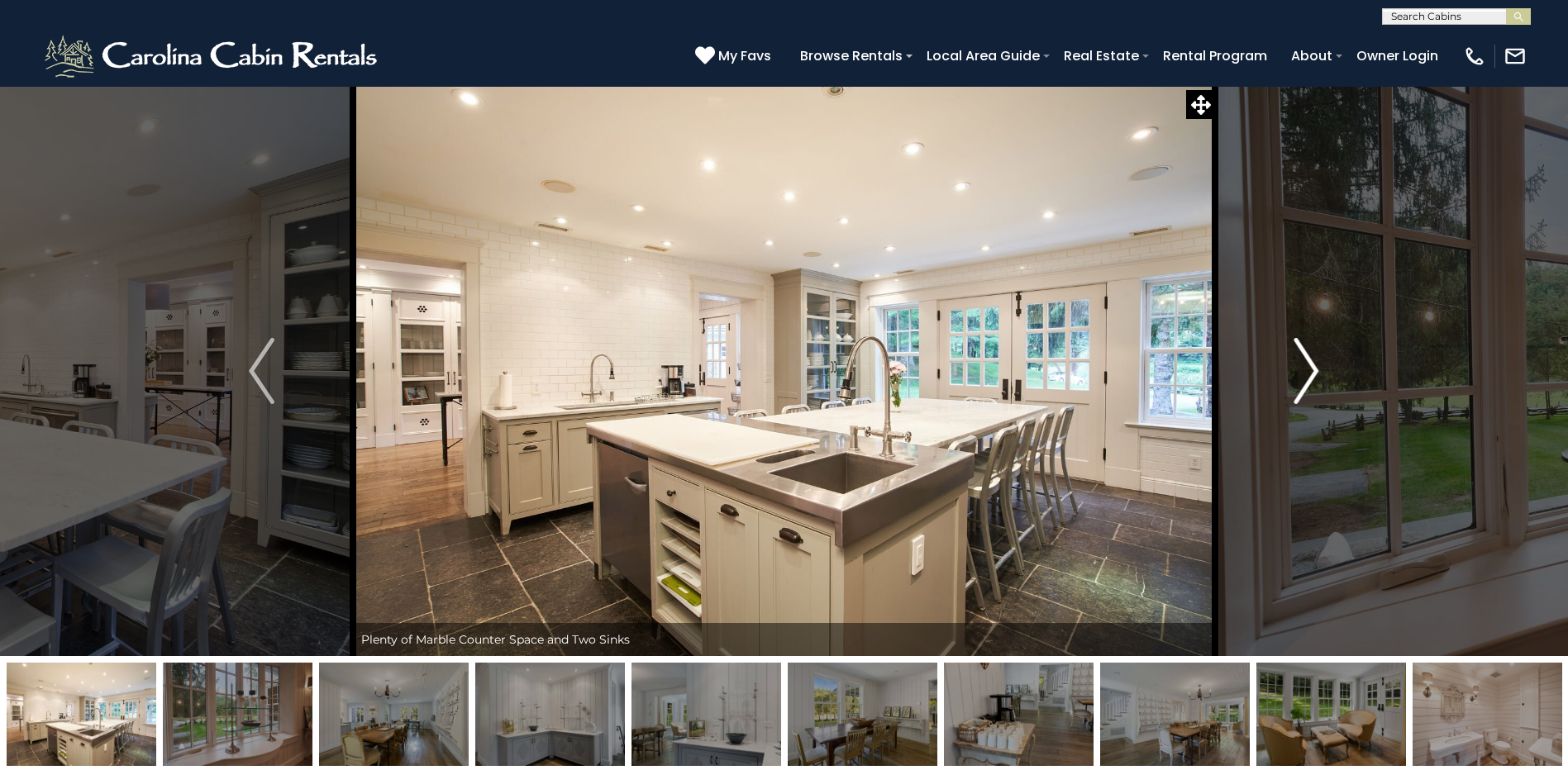
click at [1308, 362] on img "Next" at bounding box center [1306, 370] width 25 height 66
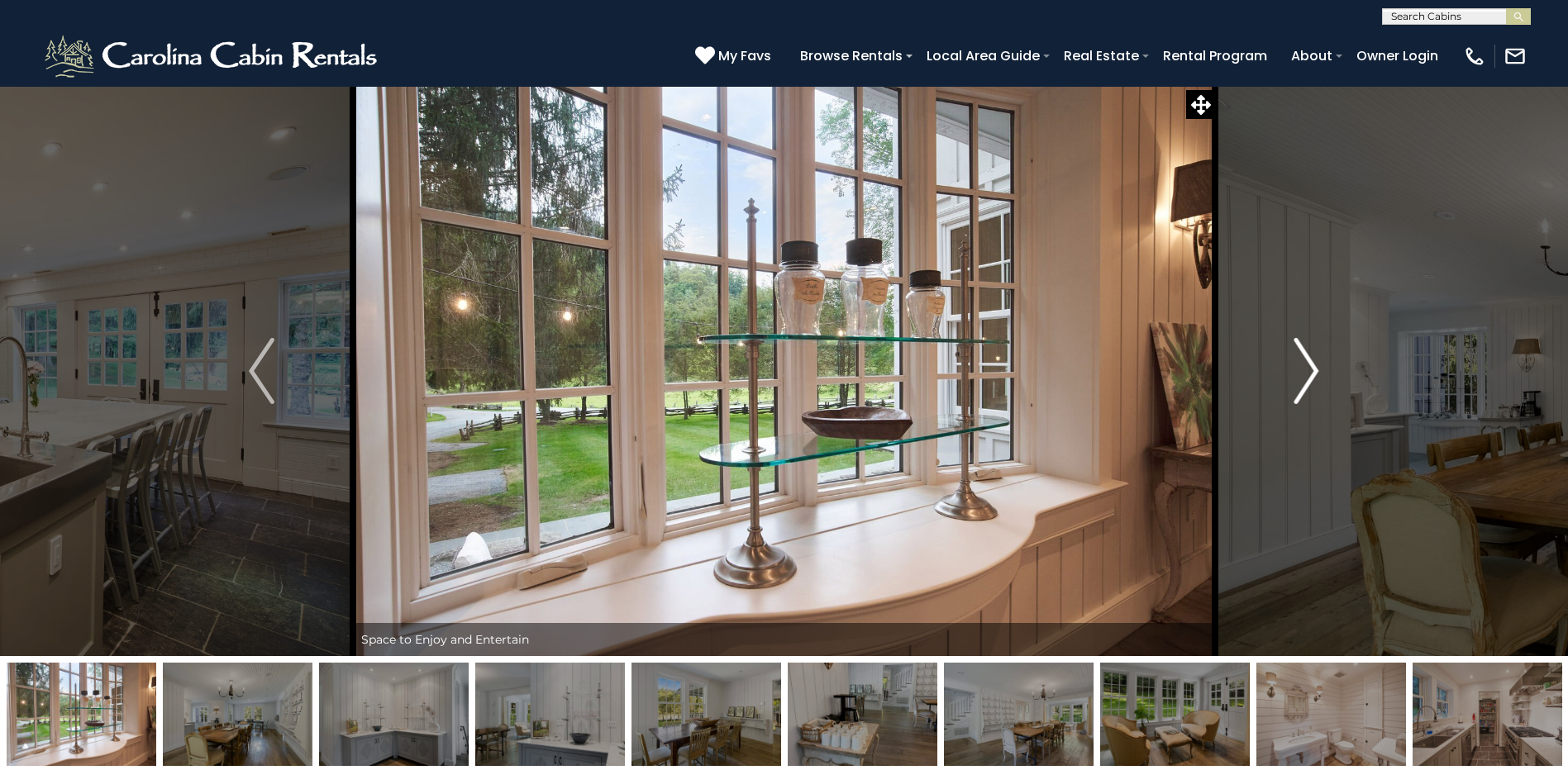
click at [1308, 362] on img "Next" at bounding box center [1306, 370] width 25 height 66
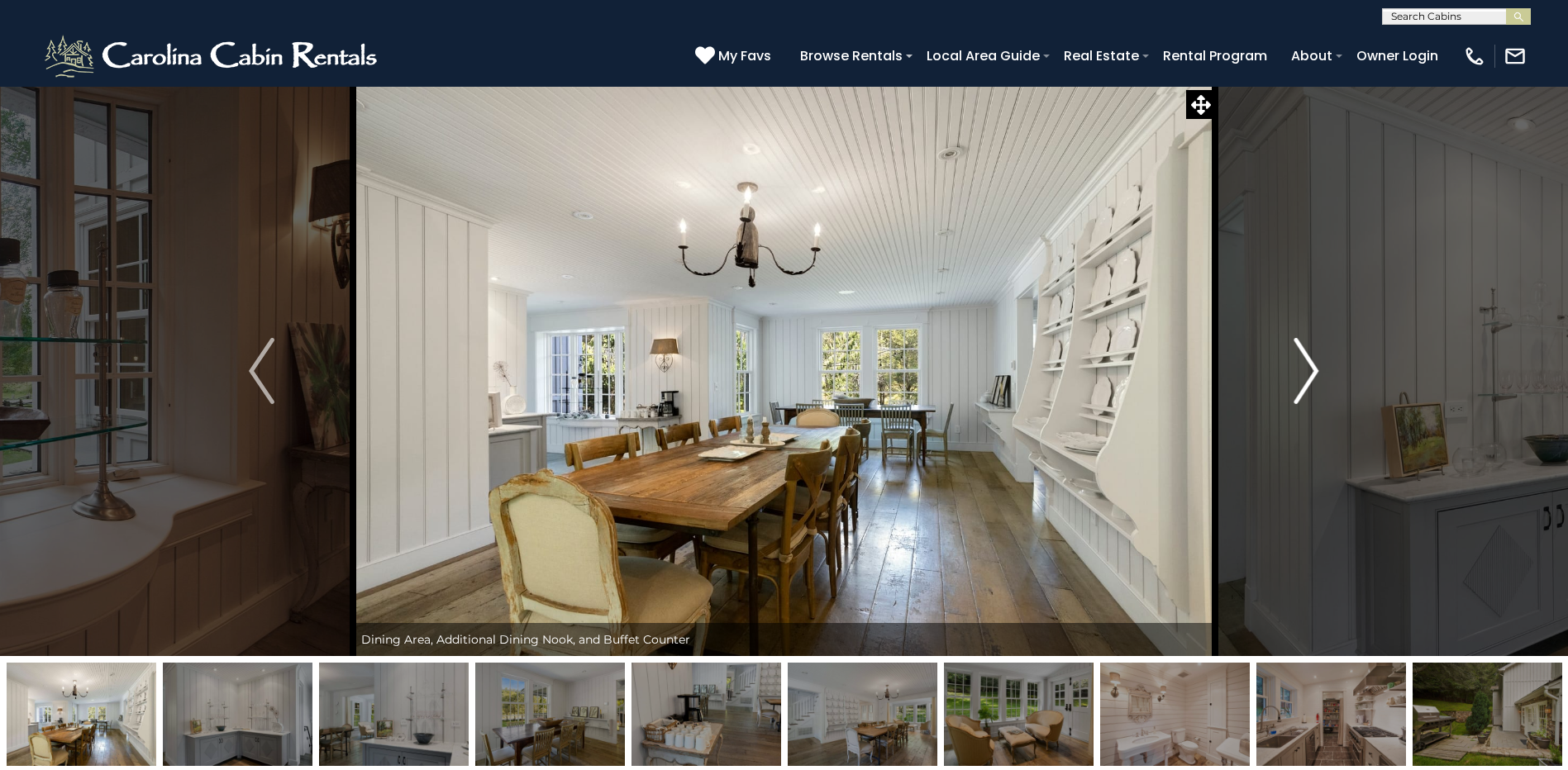
click at [1308, 362] on img "Next" at bounding box center [1306, 370] width 25 height 66
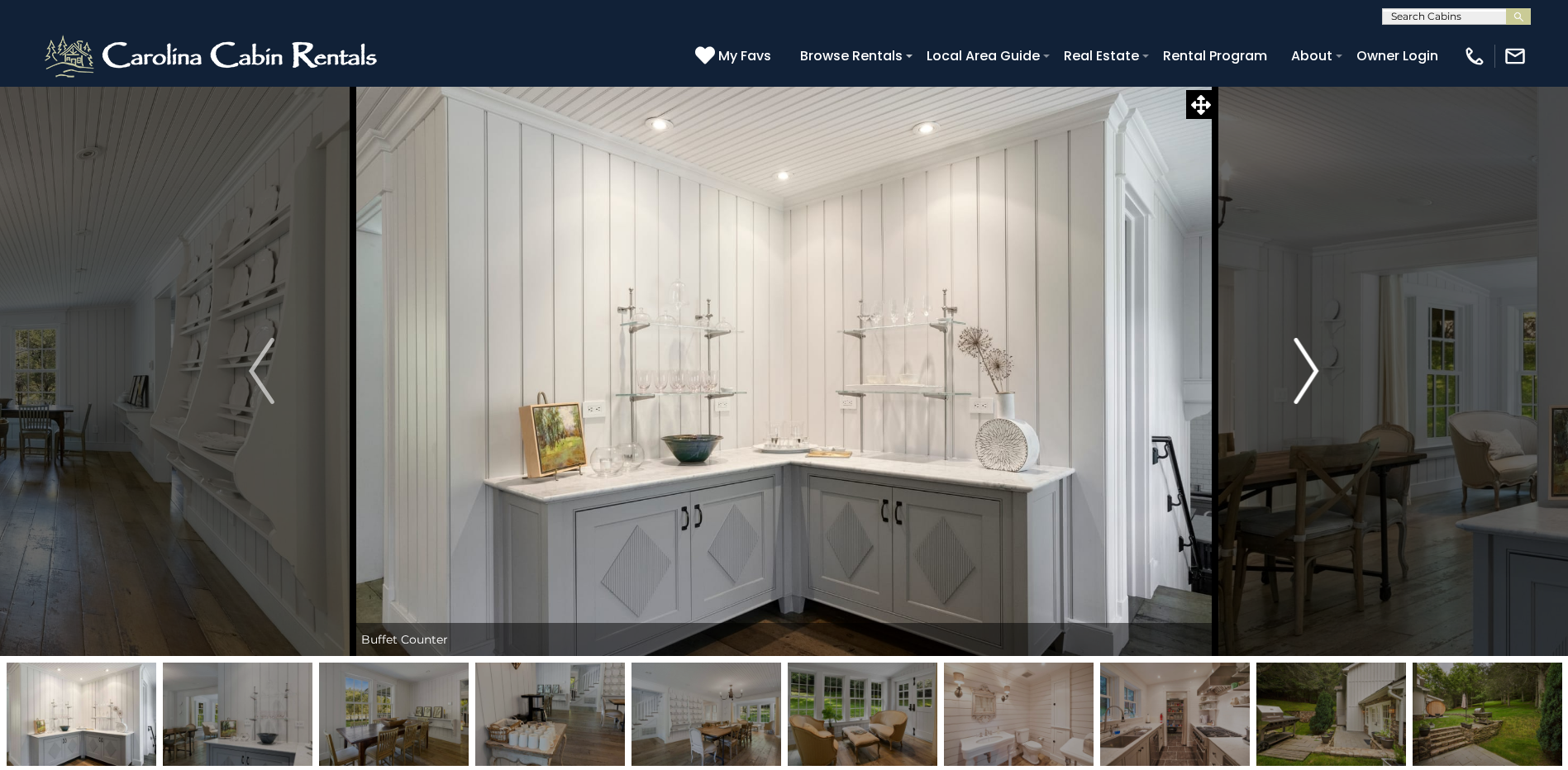
click at [1308, 362] on img "Next" at bounding box center [1306, 370] width 25 height 66
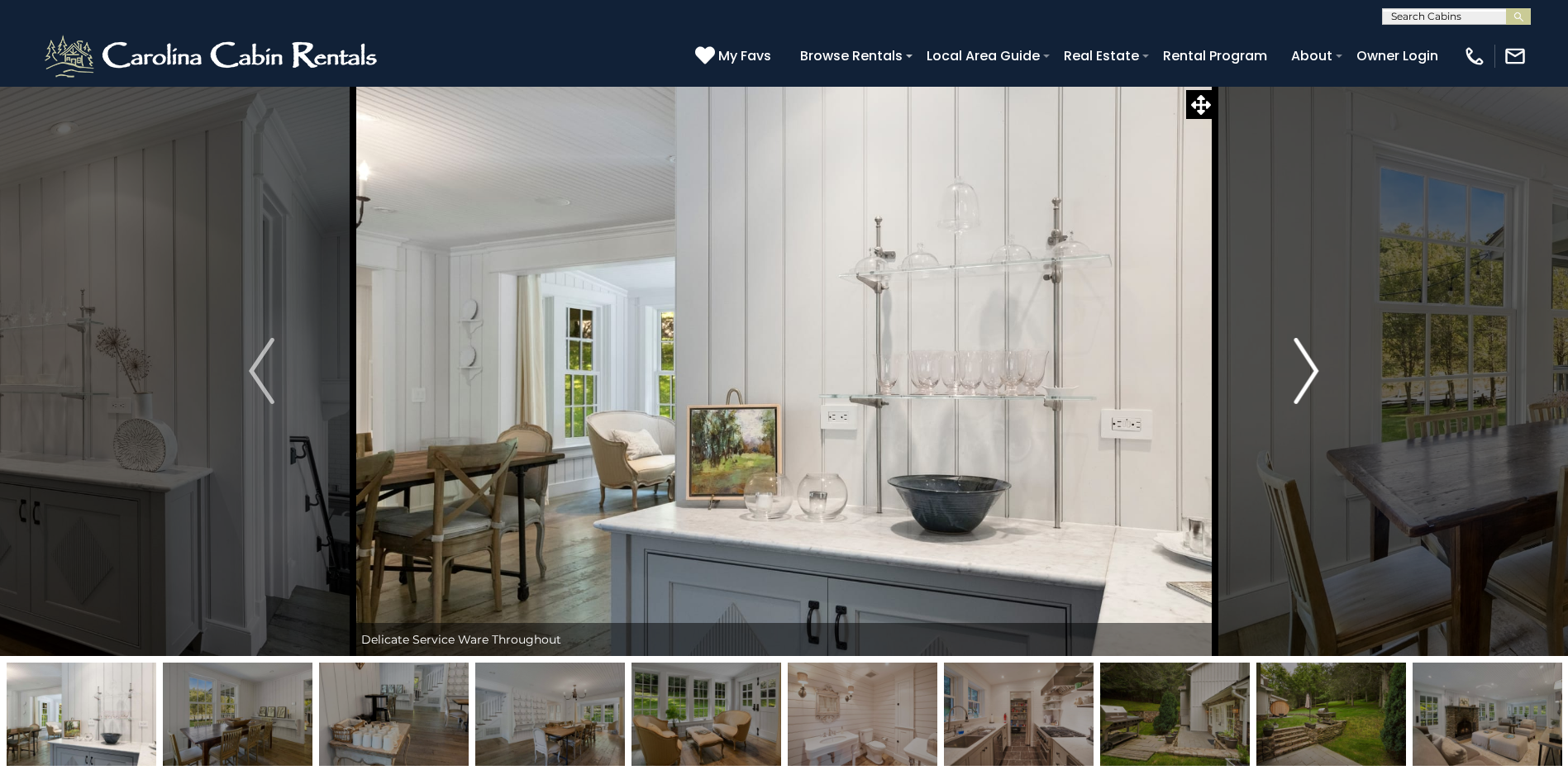
click at [1308, 362] on img "Next" at bounding box center [1306, 370] width 25 height 66
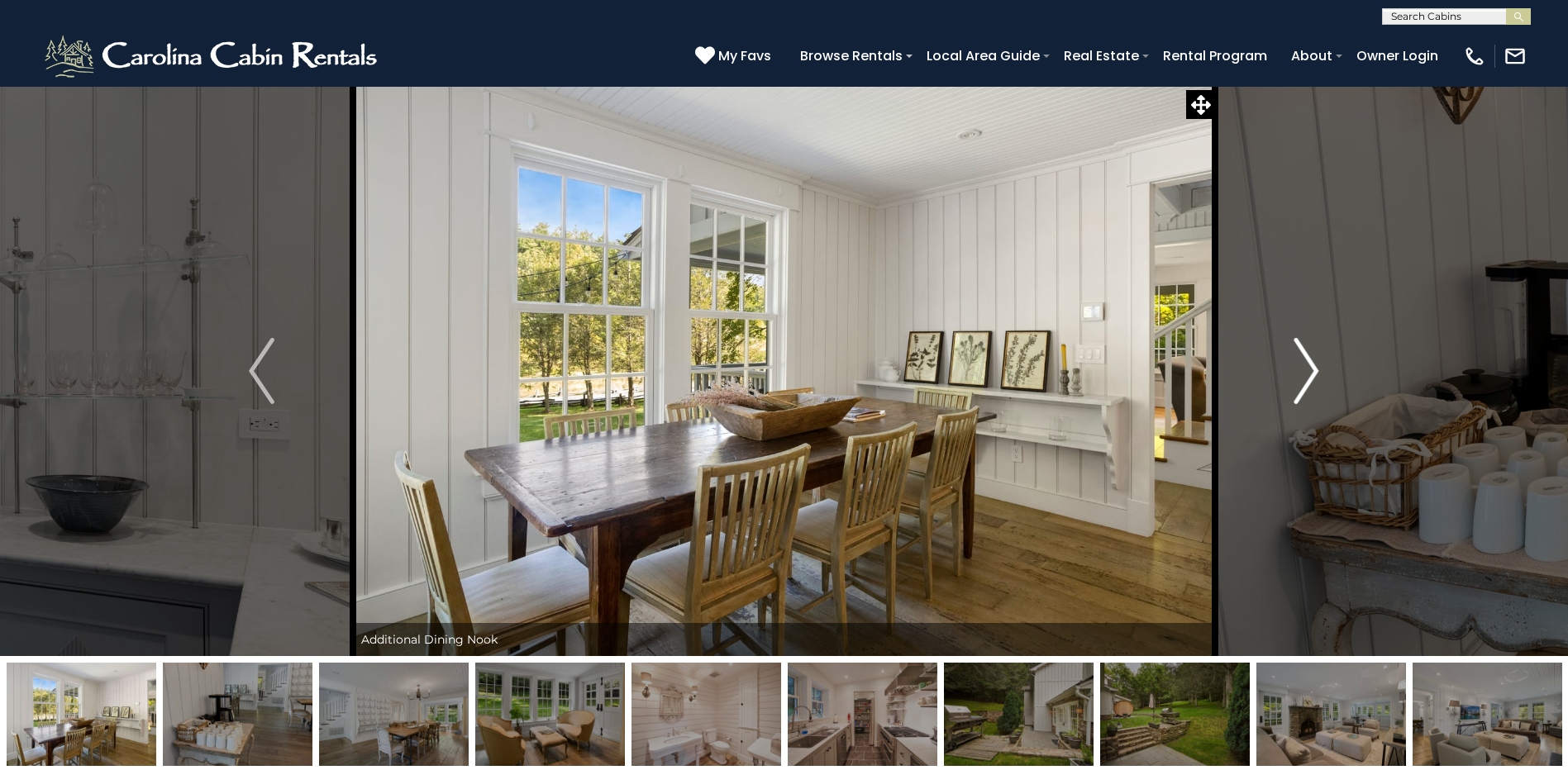
click at [1308, 362] on img "Next" at bounding box center [1306, 370] width 25 height 66
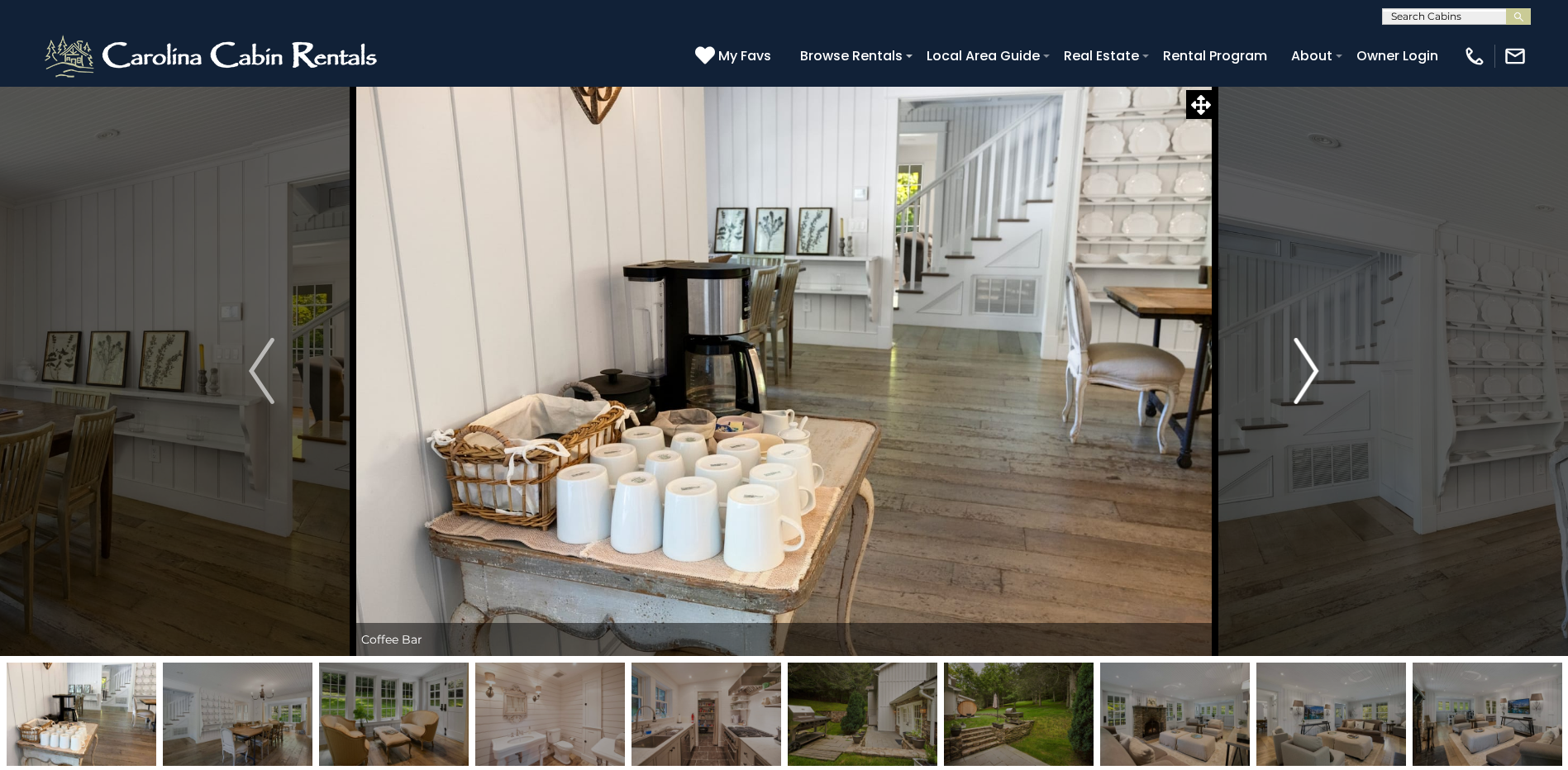
click at [1308, 362] on img "Next" at bounding box center [1306, 370] width 25 height 66
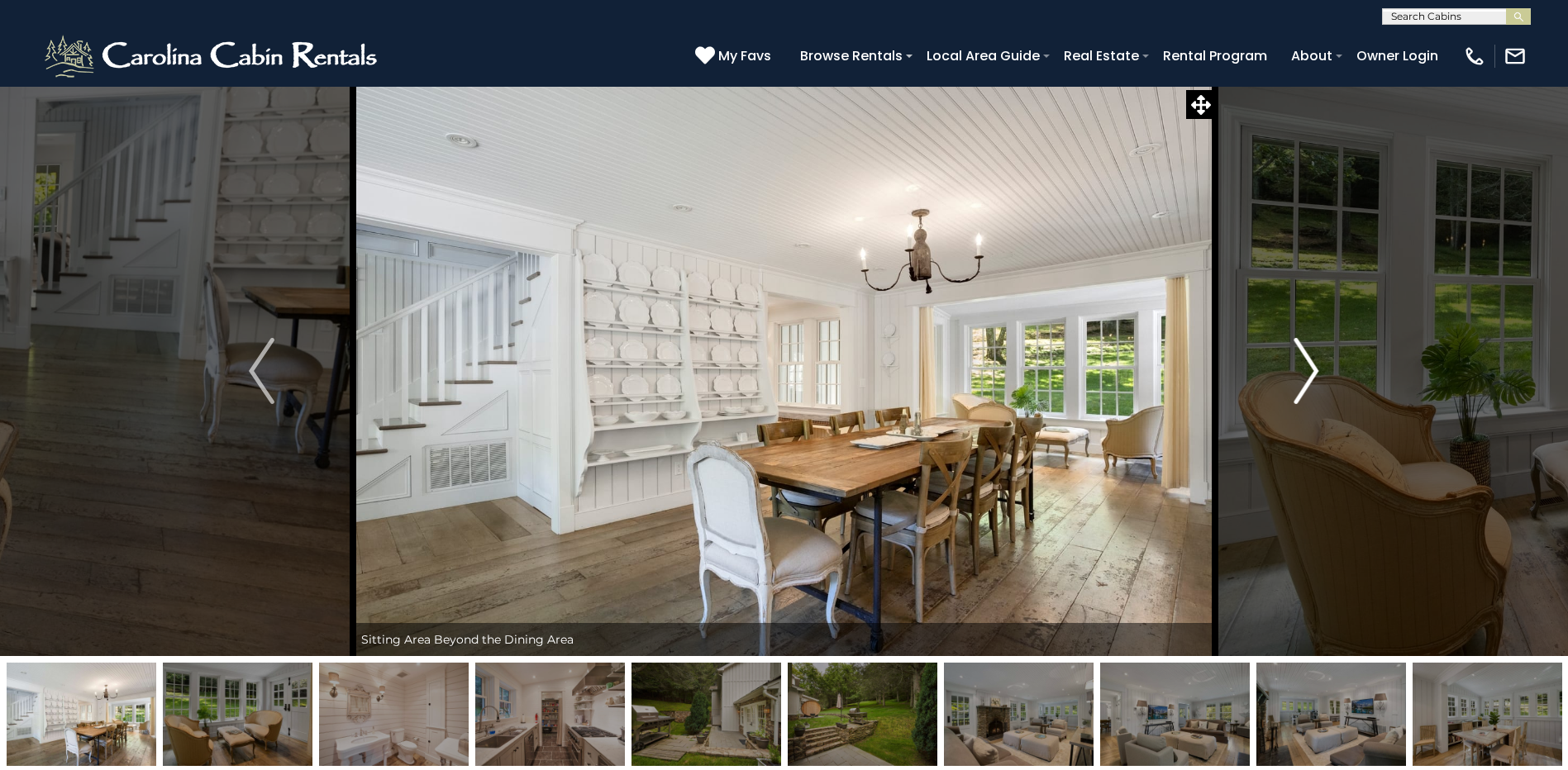
click at [1308, 362] on img "Next" at bounding box center [1306, 370] width 25 height 66
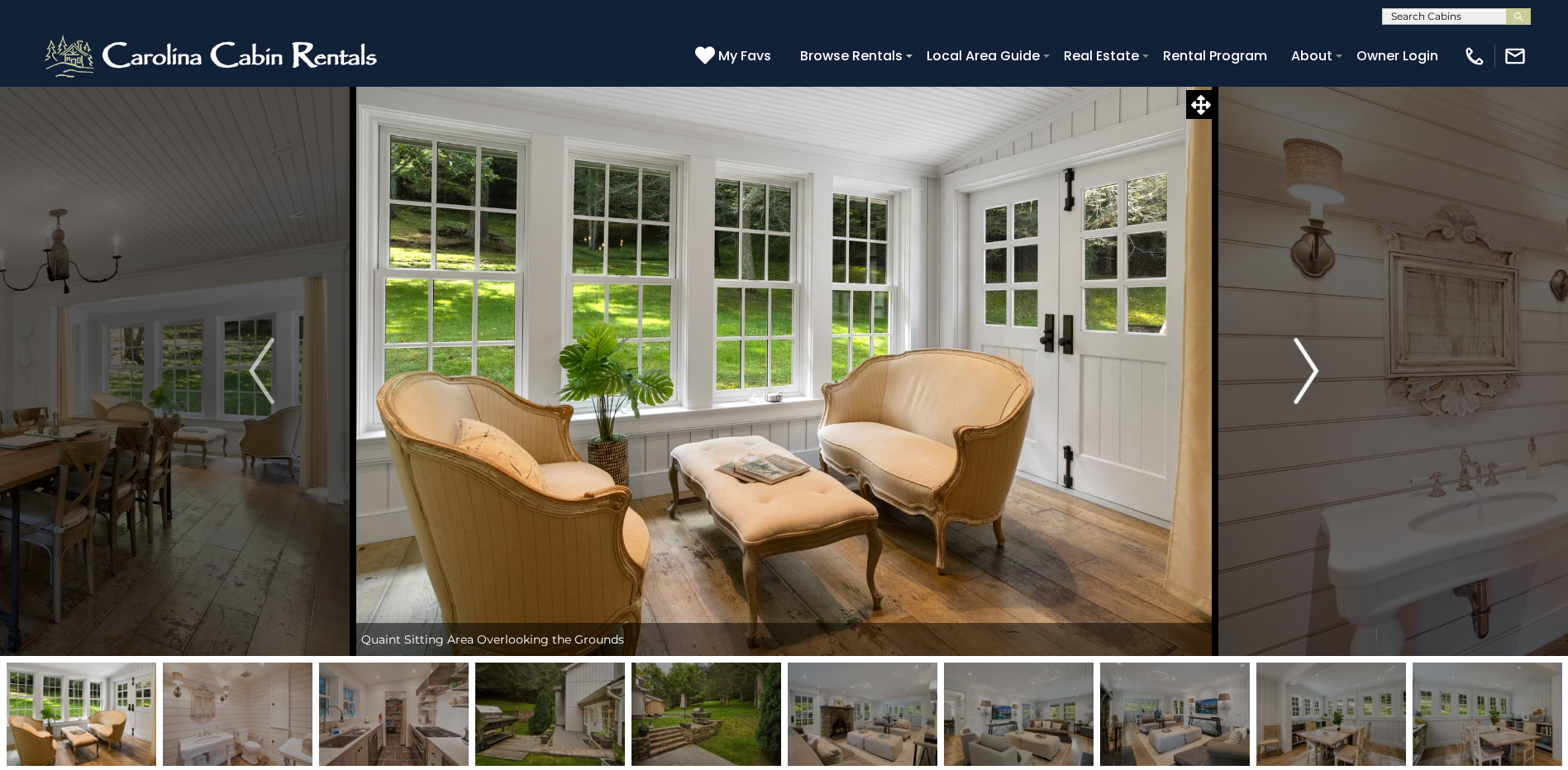
click at [1308, 362] on img "Next" at bounding box center [1306, 370] width 25 height 66
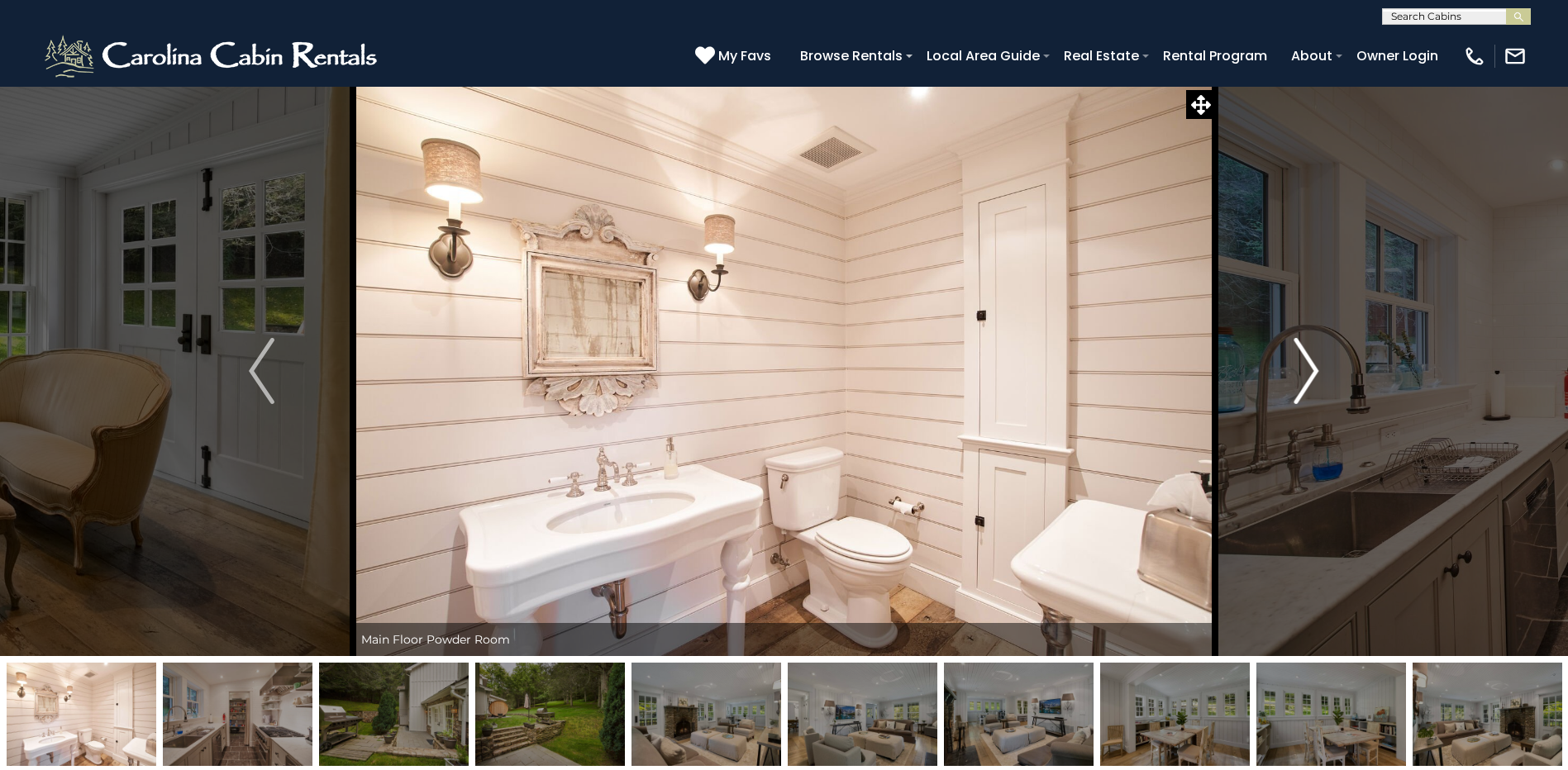
click at [1308, 362] on img "Next" at bounding box center [1306, 370] width 25 height 66
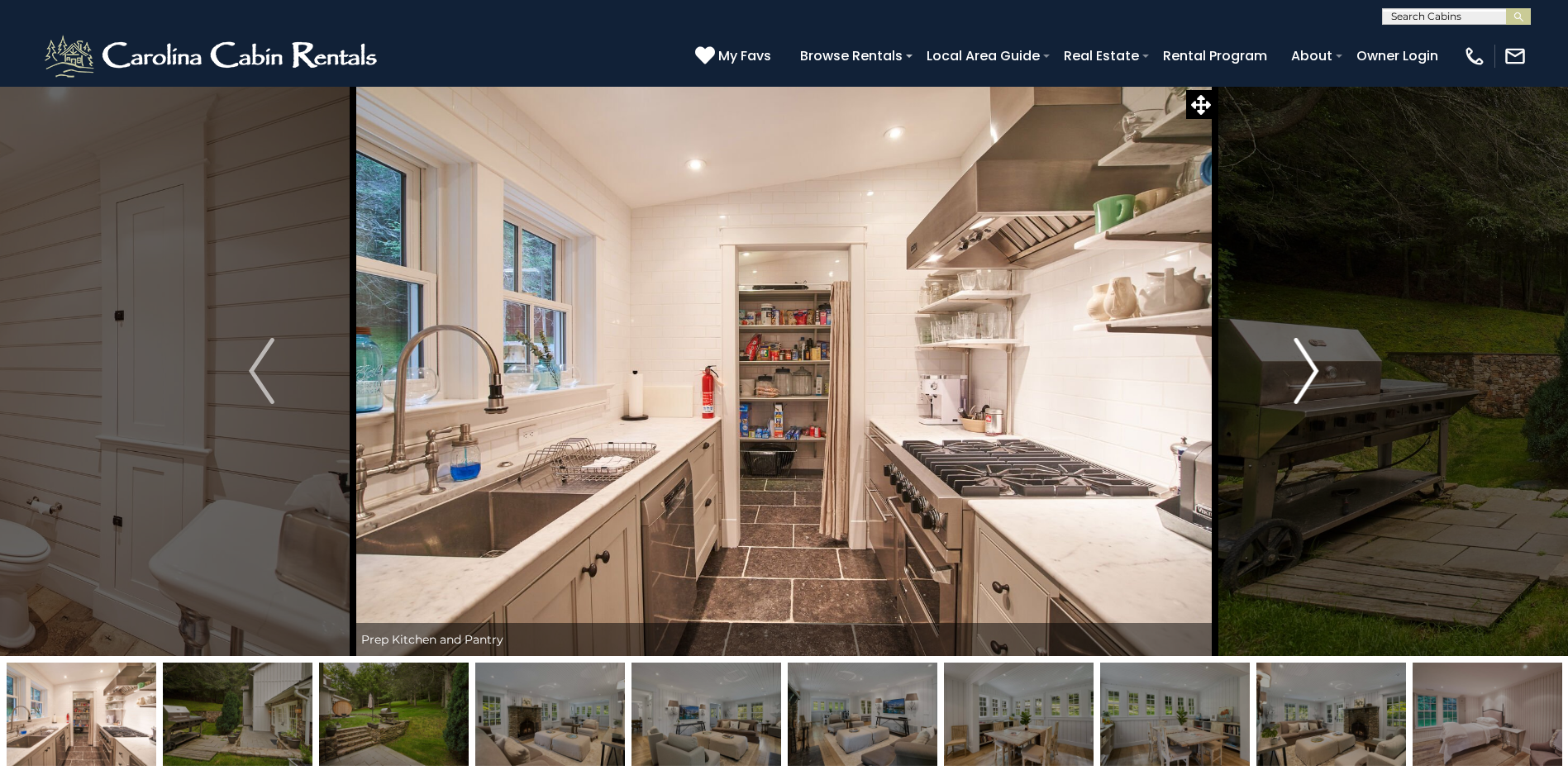
click at [1308, 362] on img "Next" at bounding box center [1306, 370] width 25 height 66
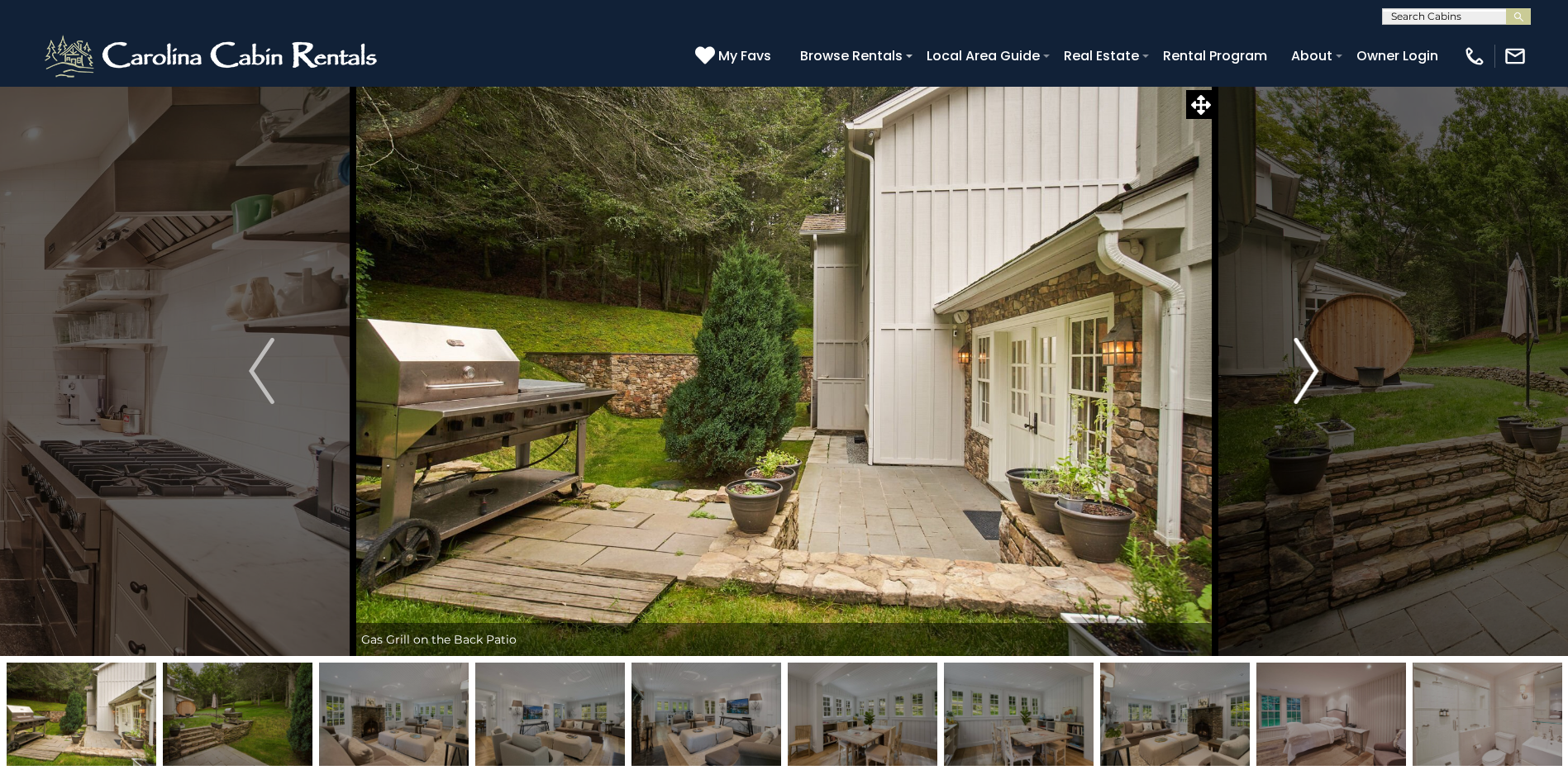
click at [1308, 362] on img "Next" at bounding box center [1306, 370] width 25 height 66
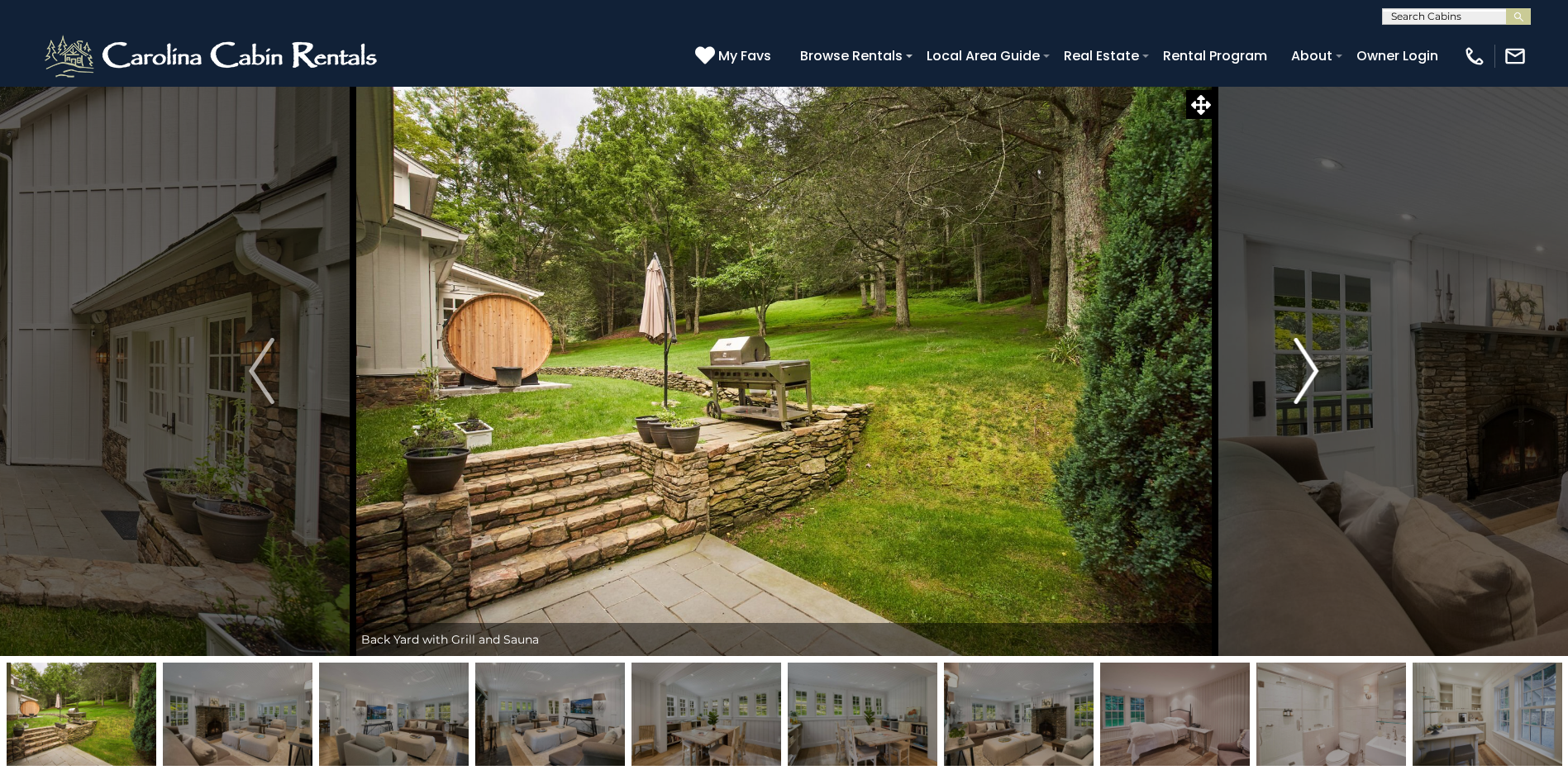
click at [1308, 362] on img "Next" at bounding box center [1306, 370] width 25 height 66
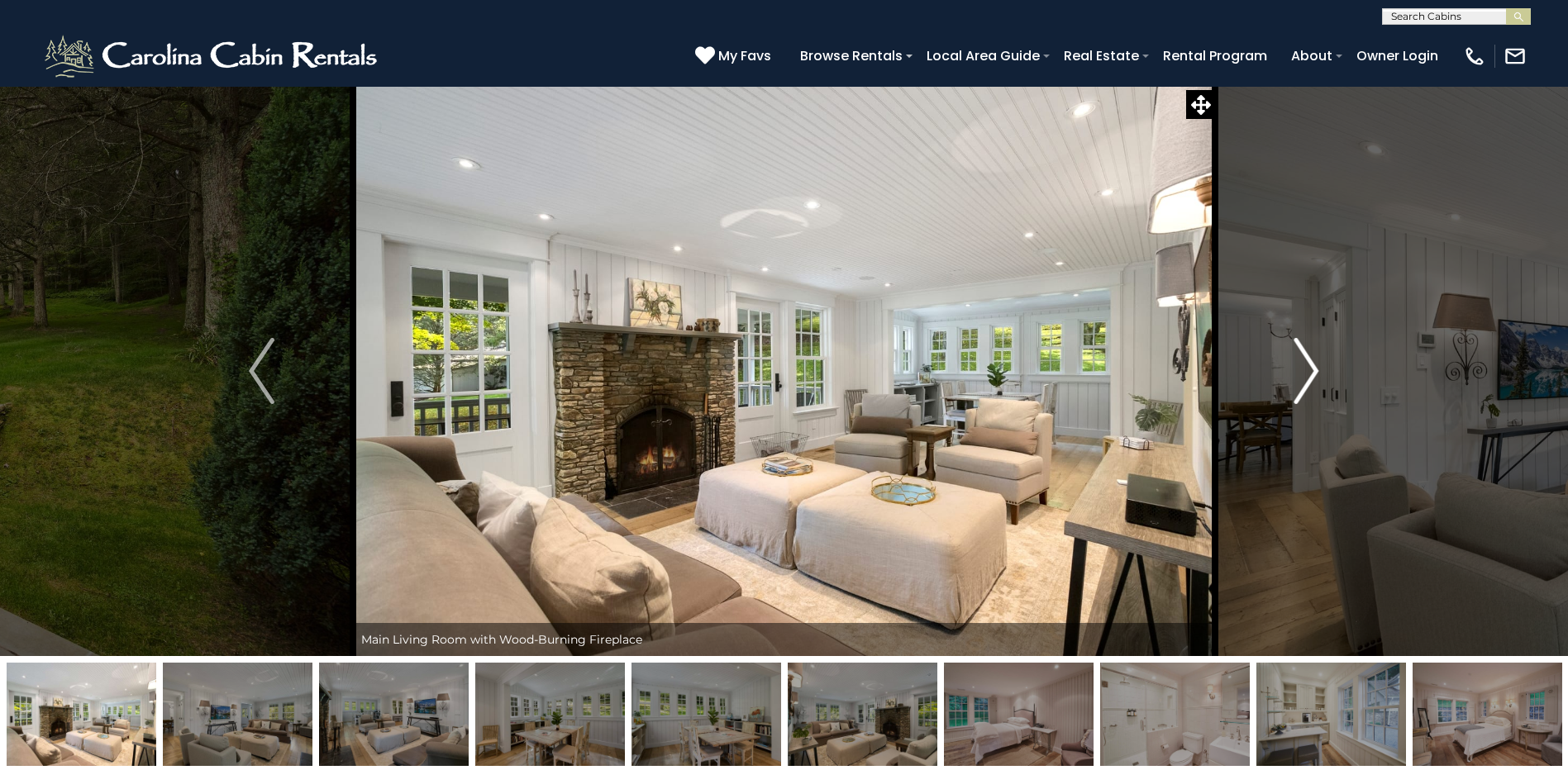
click at [1308, 362] on img "Next" at bounding box center [1306, 370] width 25 height 66
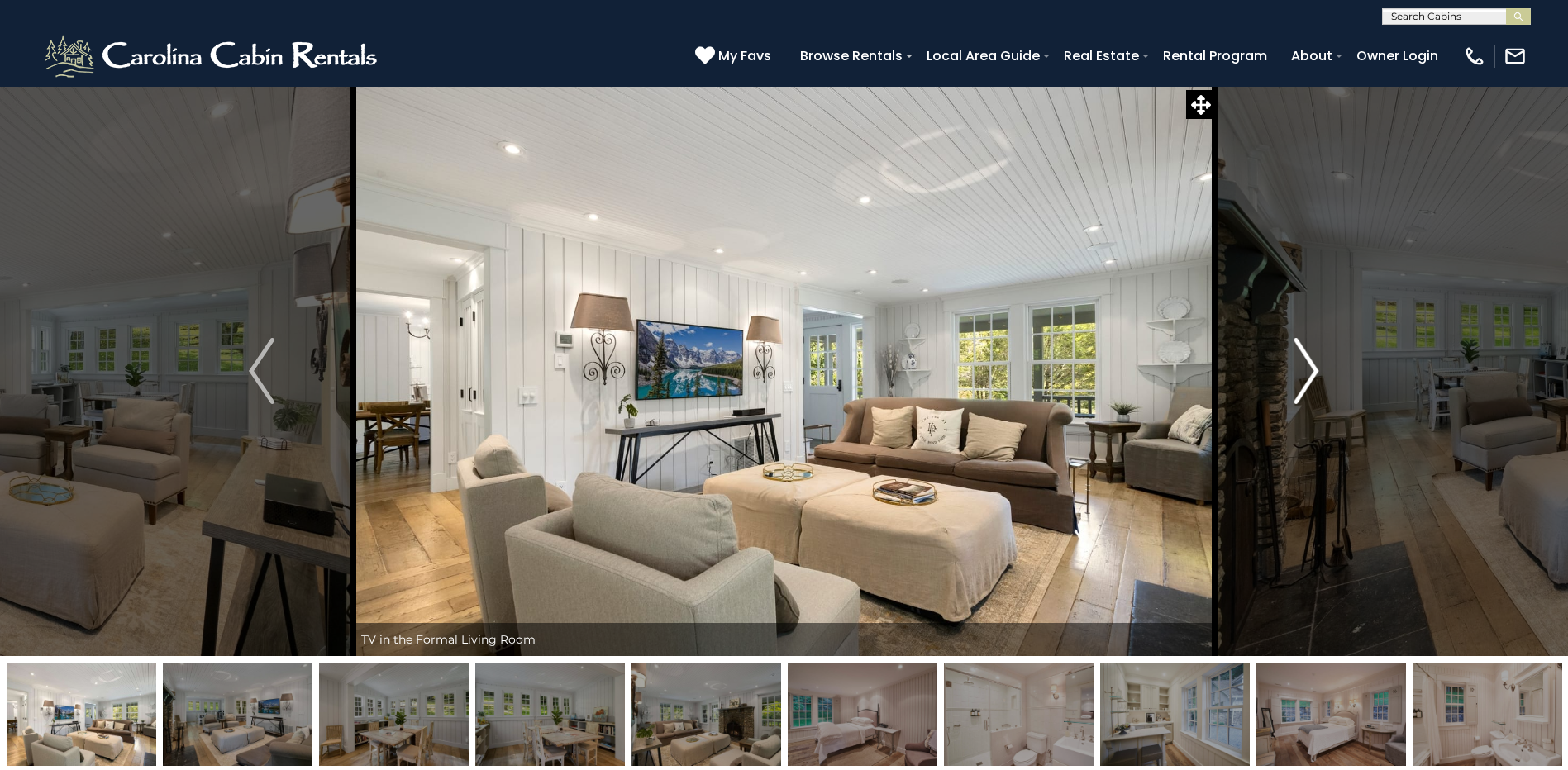
click at [1308, 362] on img "Next" at bounding box center [1306, 370] width 25 height 66
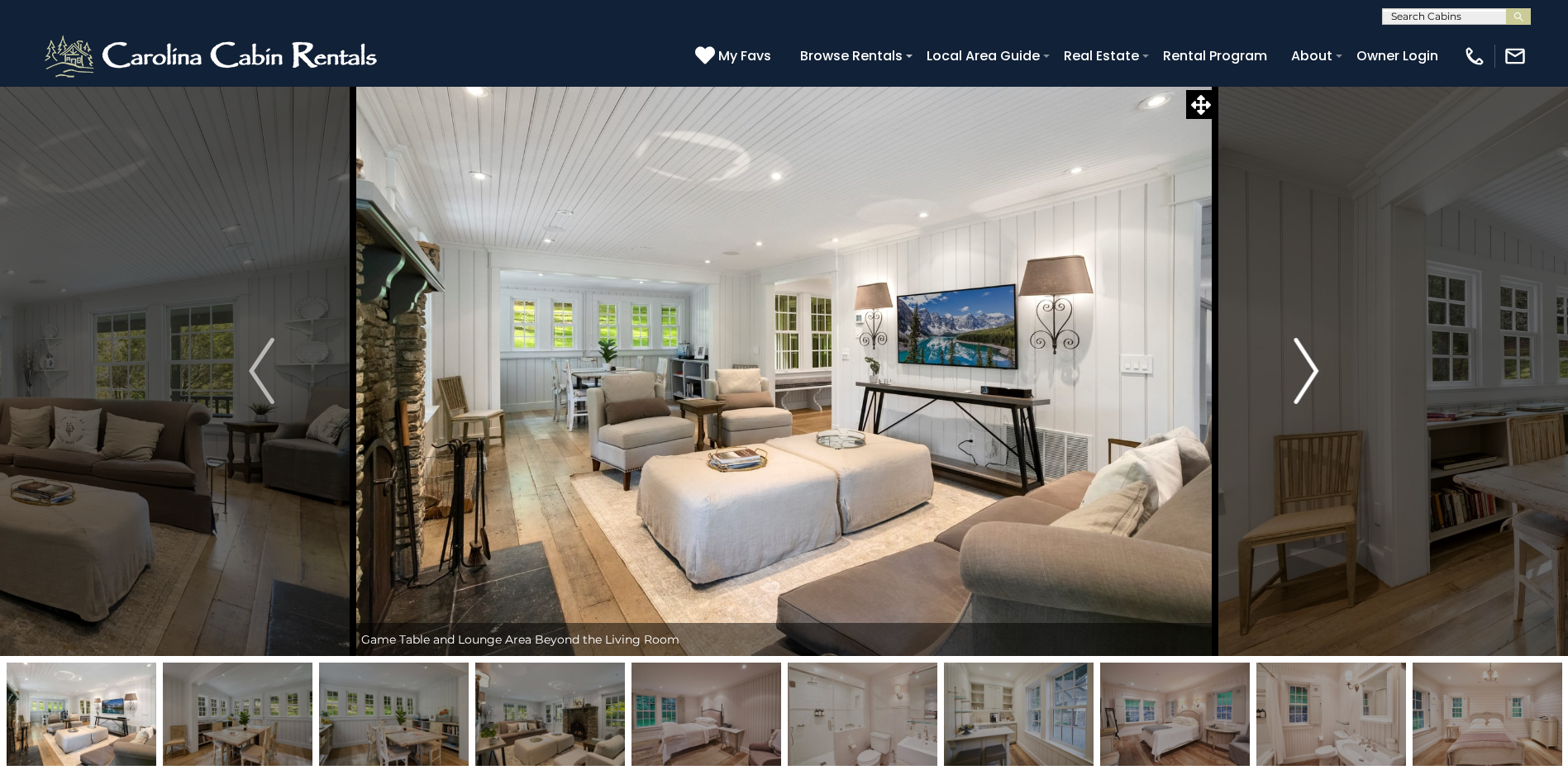
click at [1308, 362] on img "Next" at bounding box center [1306, 370] width 25 height 66
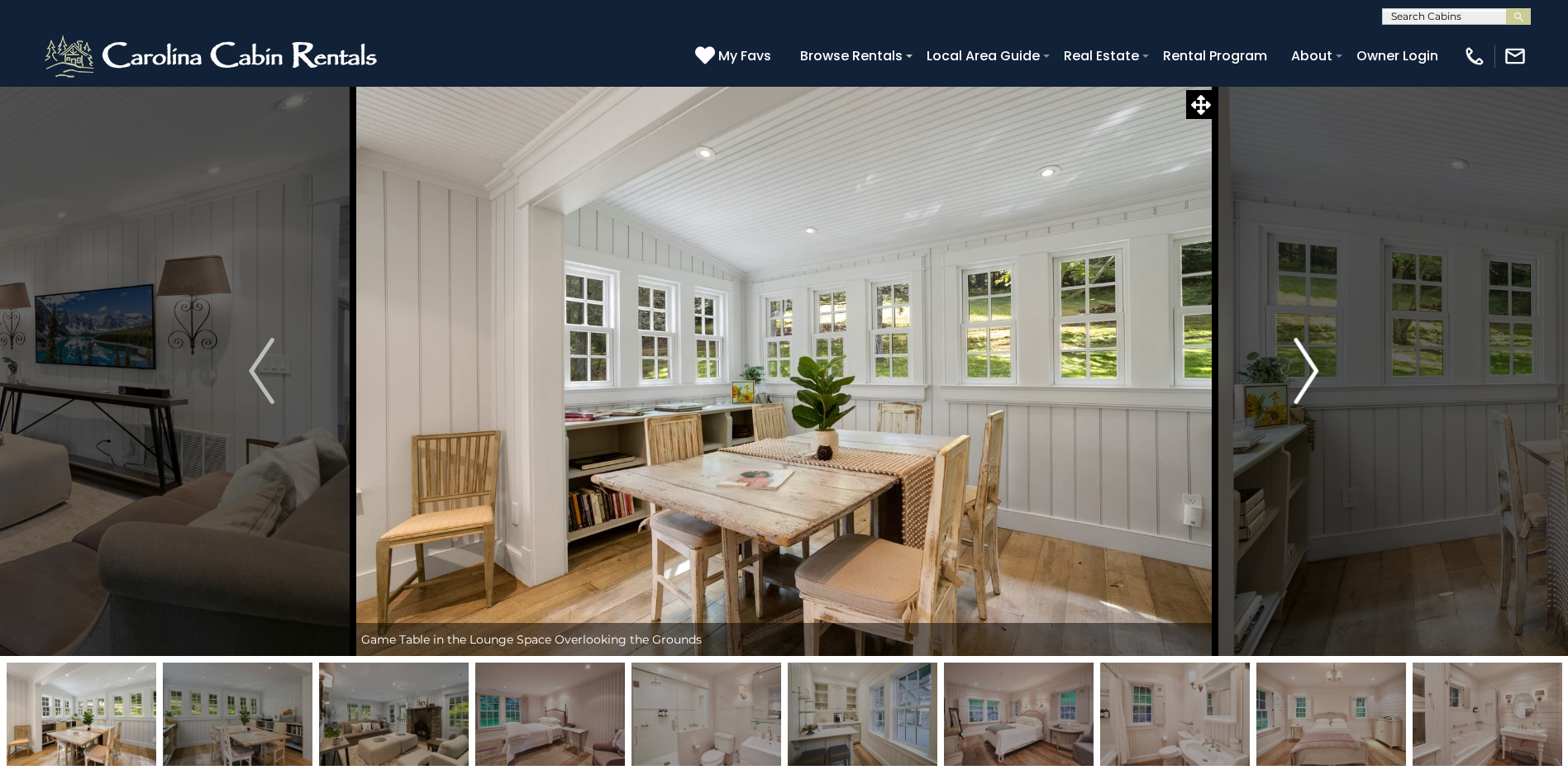
click at [1308, 362] on img "Next" at bounding box center [1306, 370] width 25 height 66
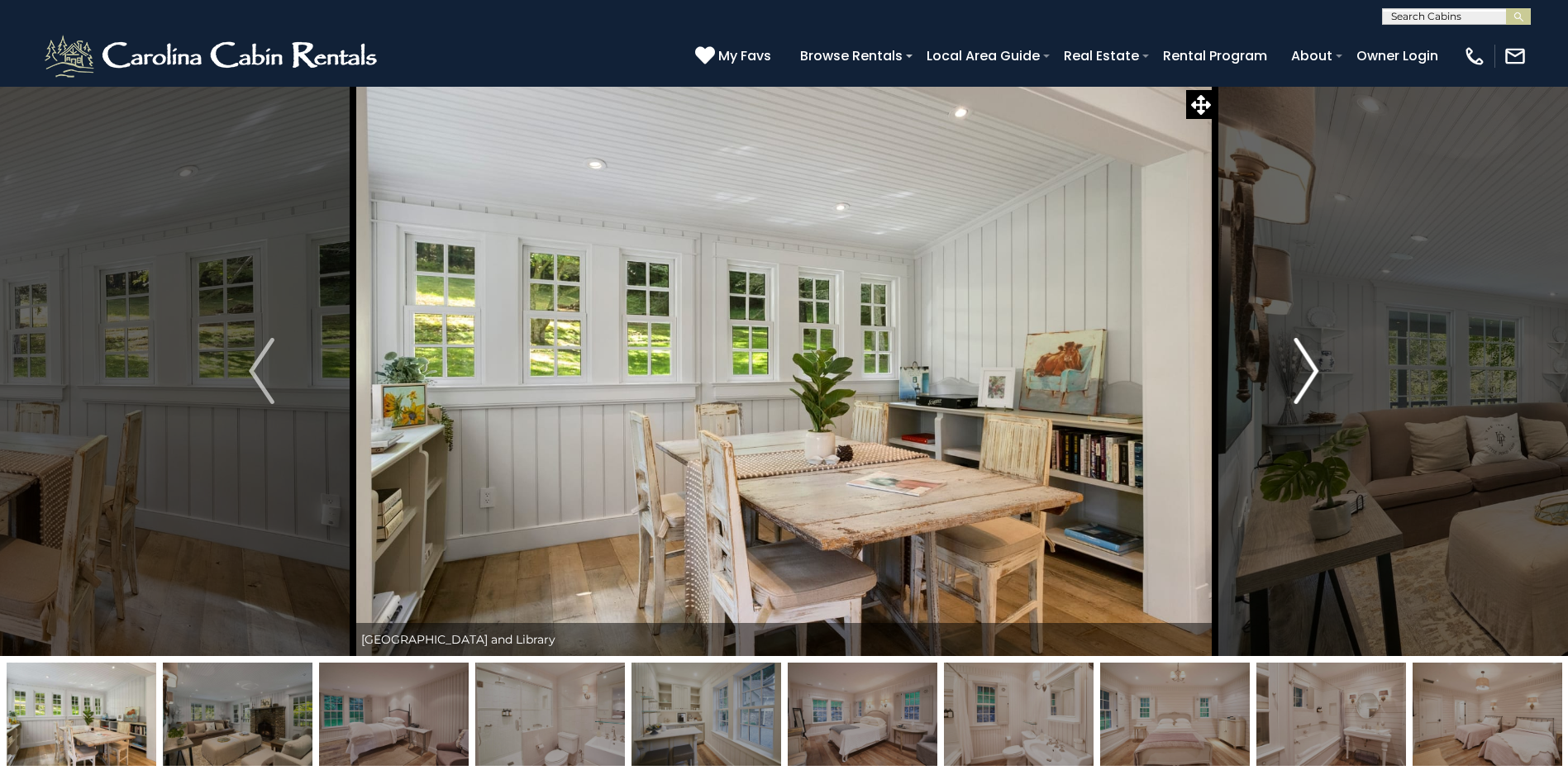
click at [1308, 362] on img "Next" at bounding box center [1306, 370] width 25 height 66
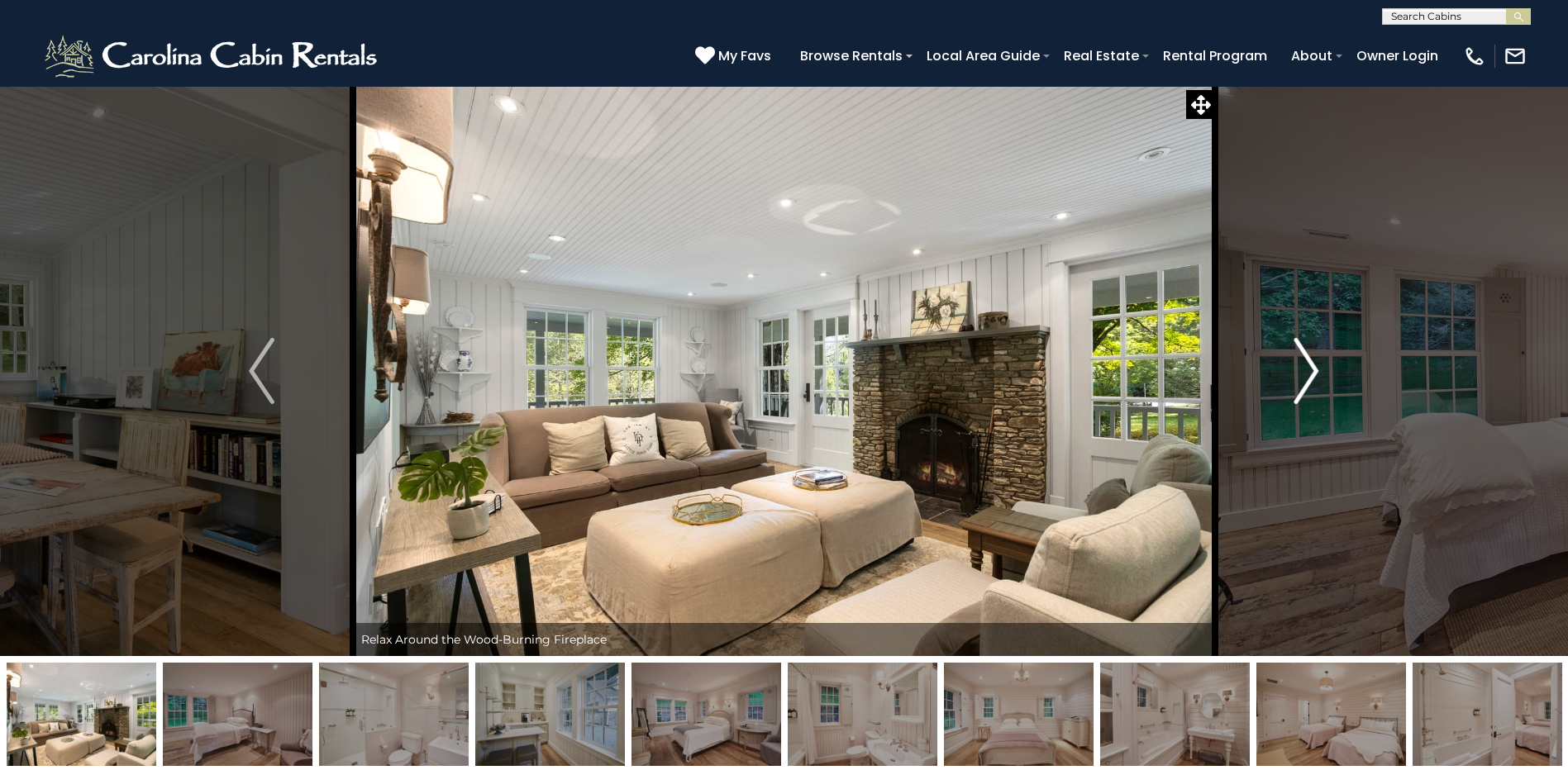
click at [1308, 362] on img "Next" at bounding box center [1306, 370] width 25 height 66
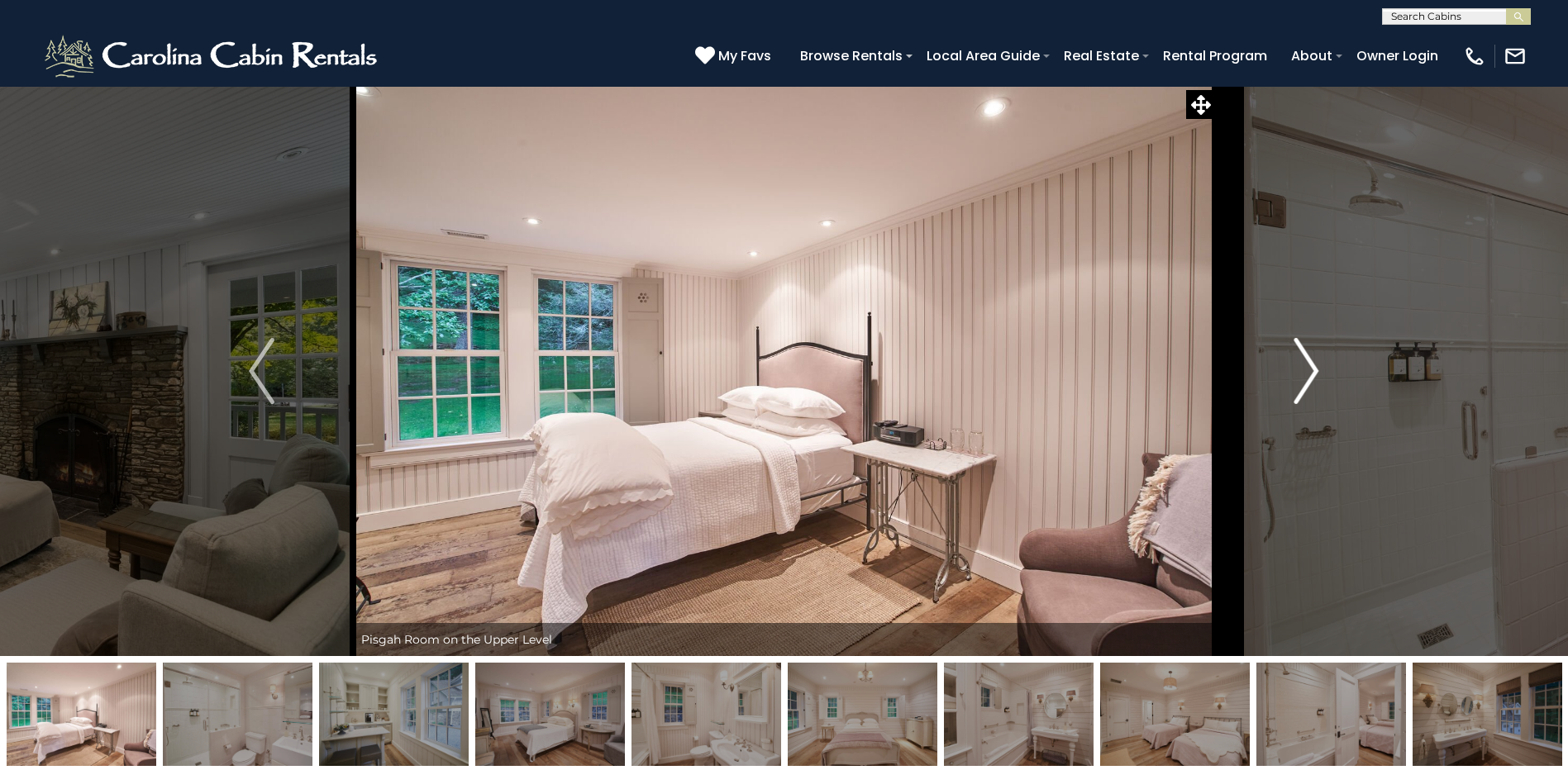
click at [1308, 362] on img "Next" at bounding box center [1306, 370] width 25 height 66
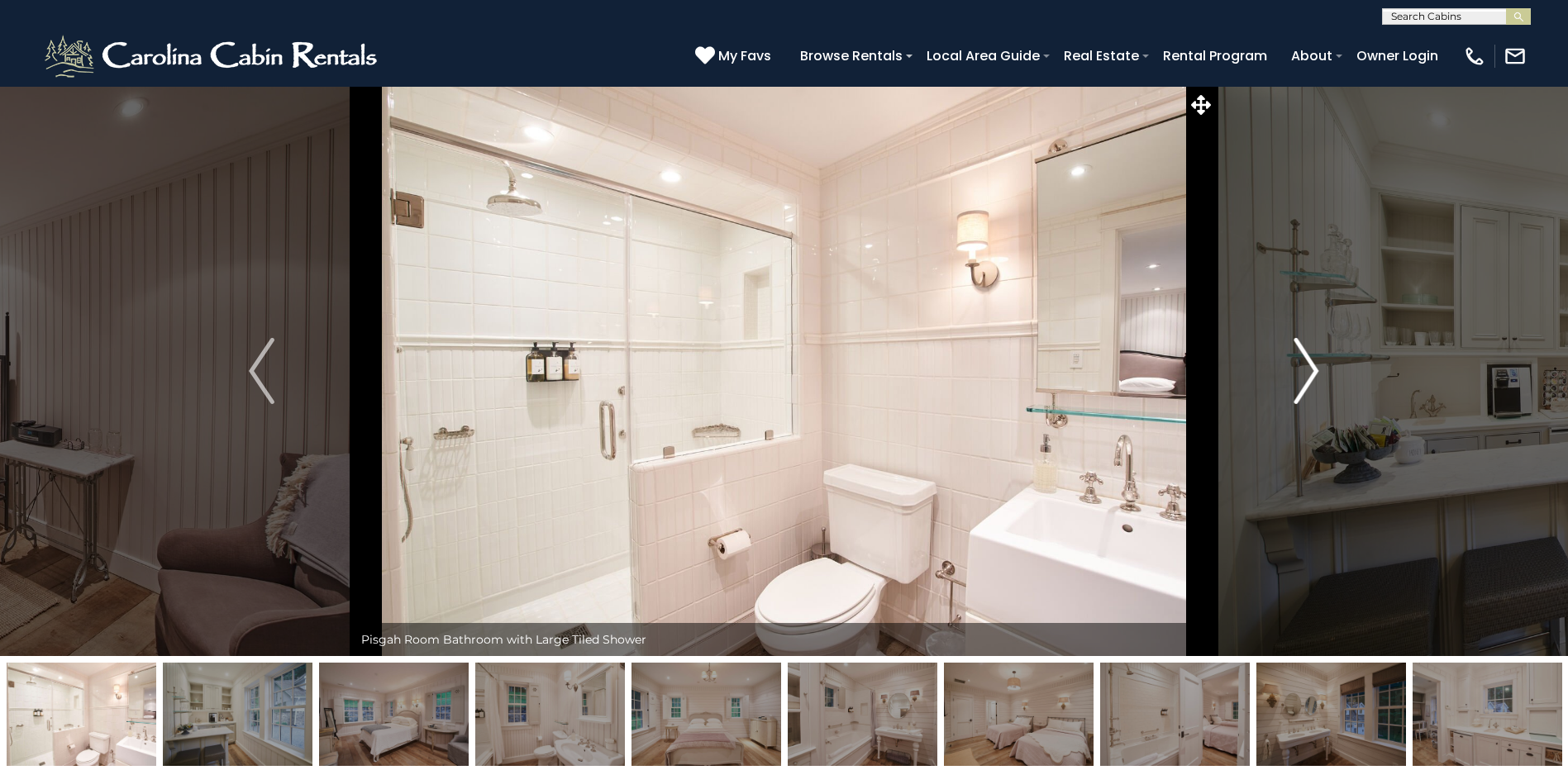
click at [1308, 362] on img "Next" at bounding box center [1306, 370] width 25 height 66
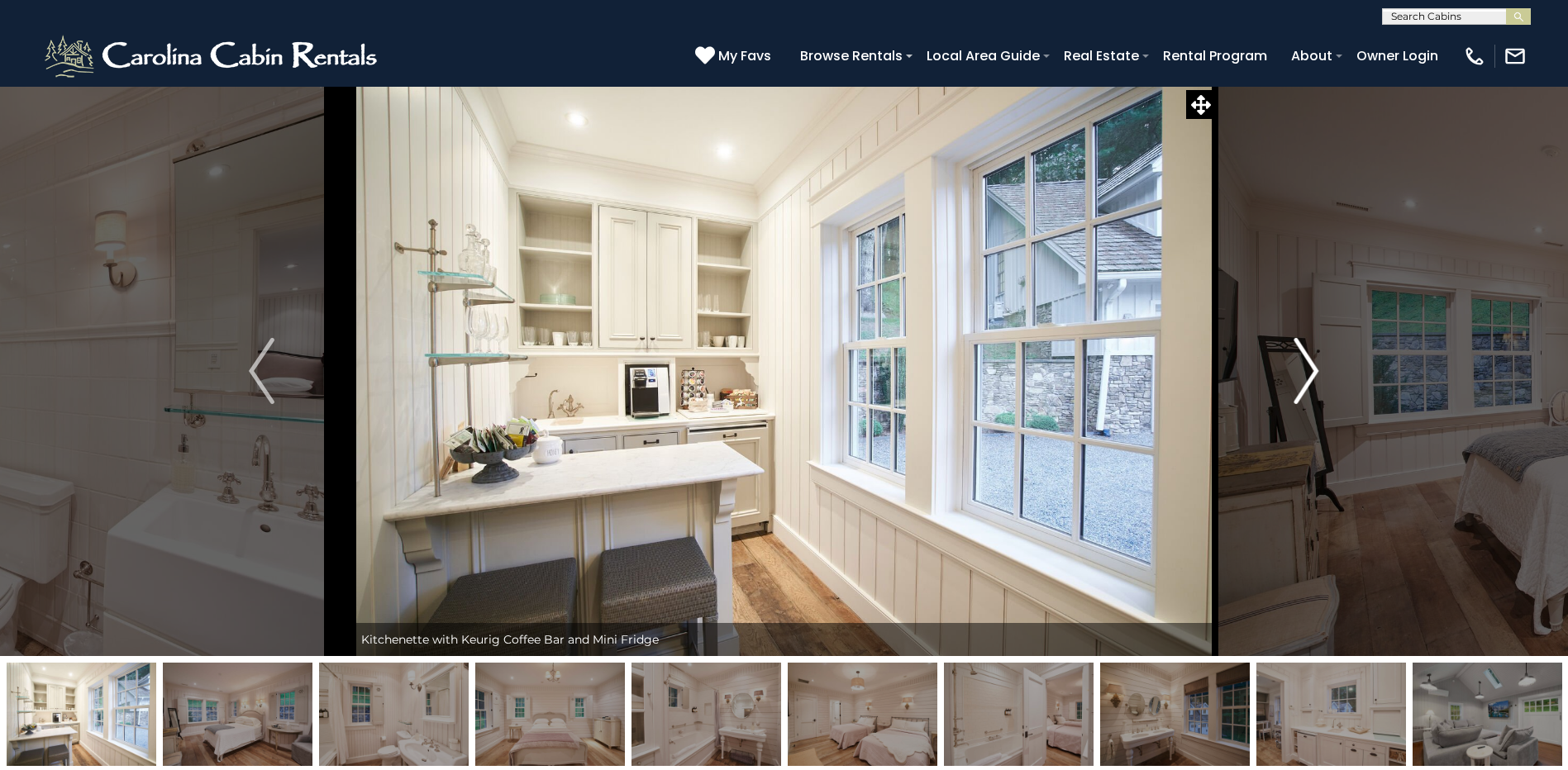
click at [1308, 362] on img "Next" at bounding box center [1306, 370] width 25 height 66
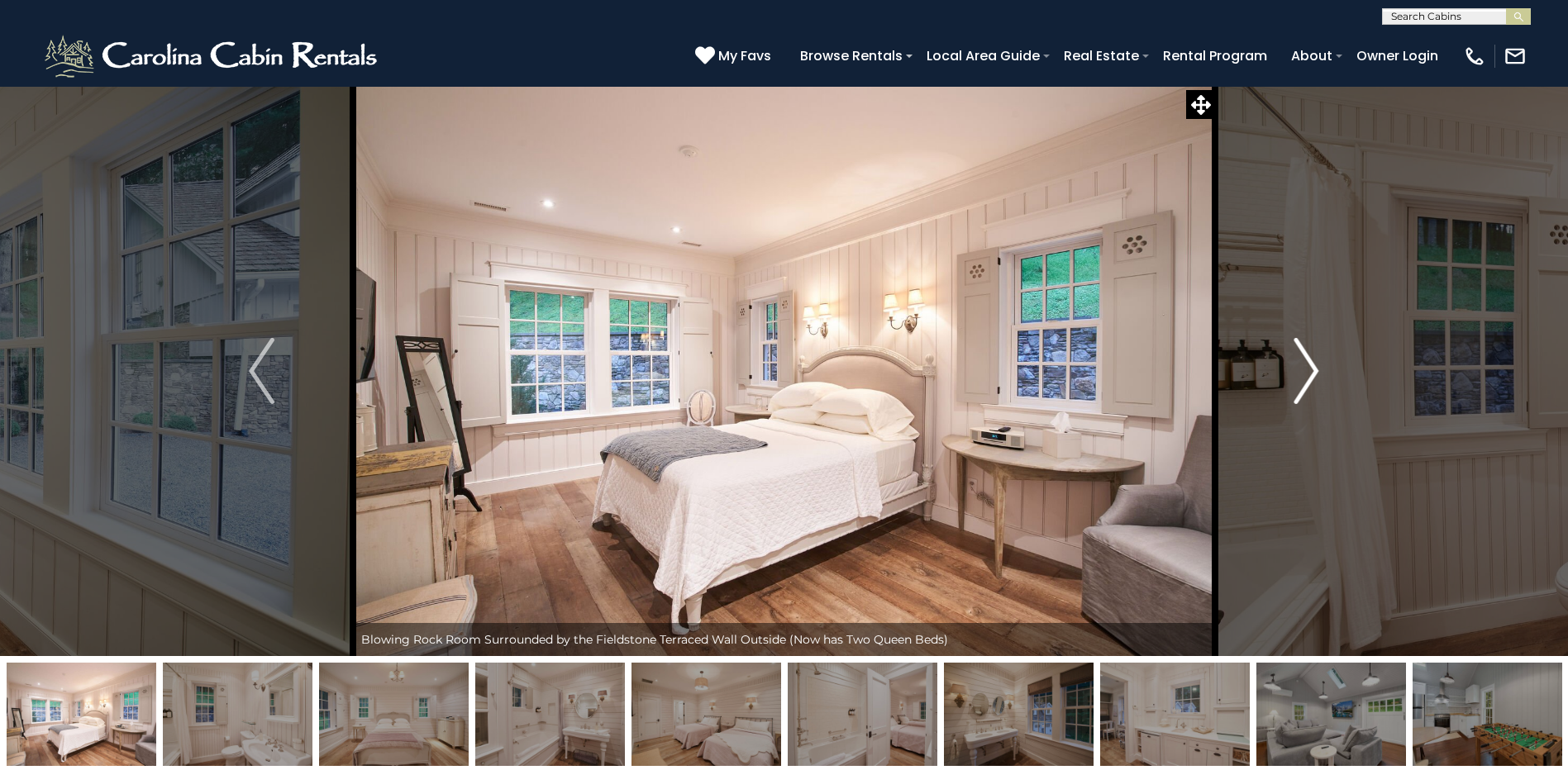
click at [1308, 362] on img "Next" at bounding box center [1306, 370] width 25 height 66
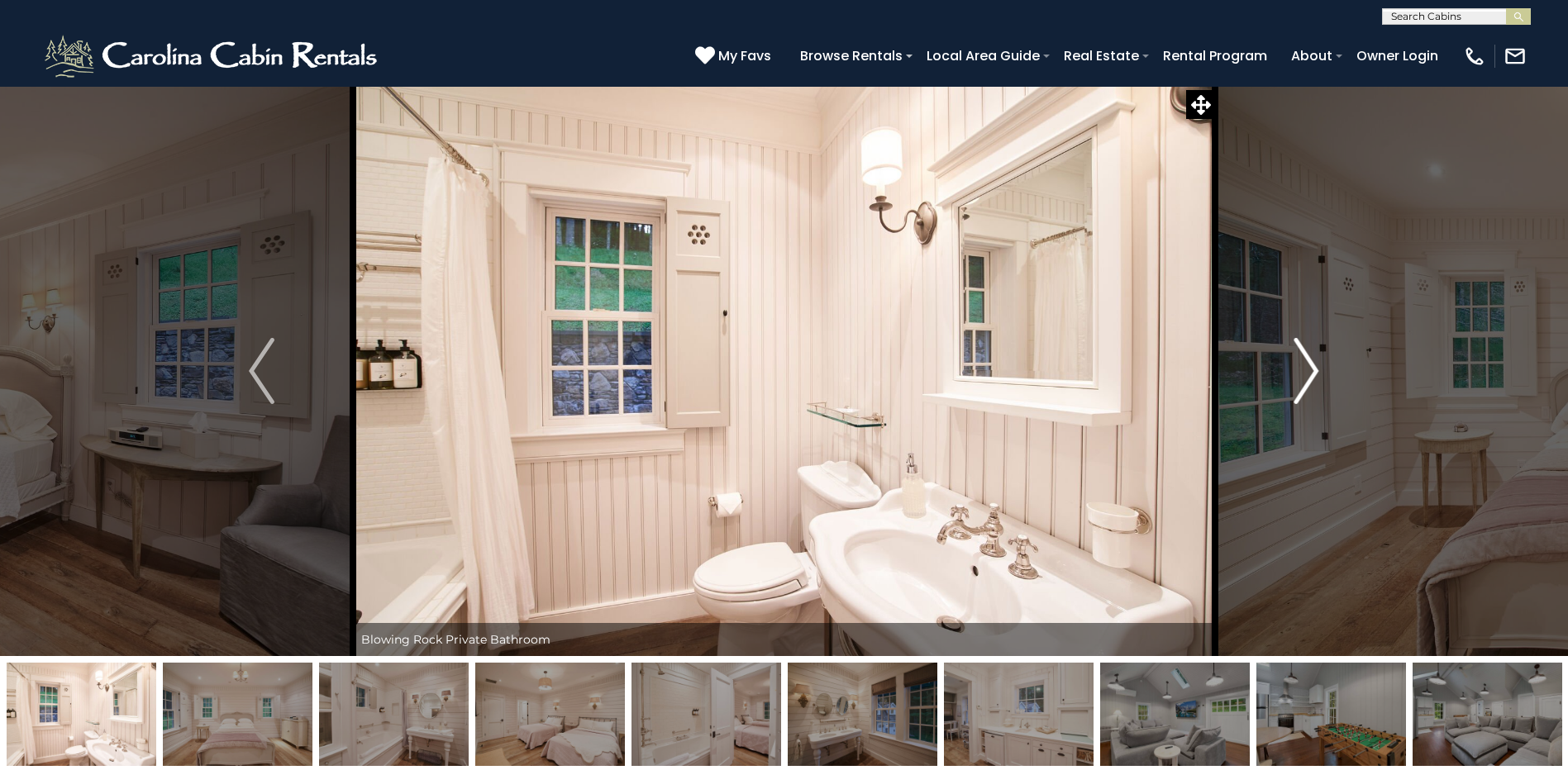
click at [1308, 362] on img "Next" at bounding box center [1306, 370] width 25 height 66
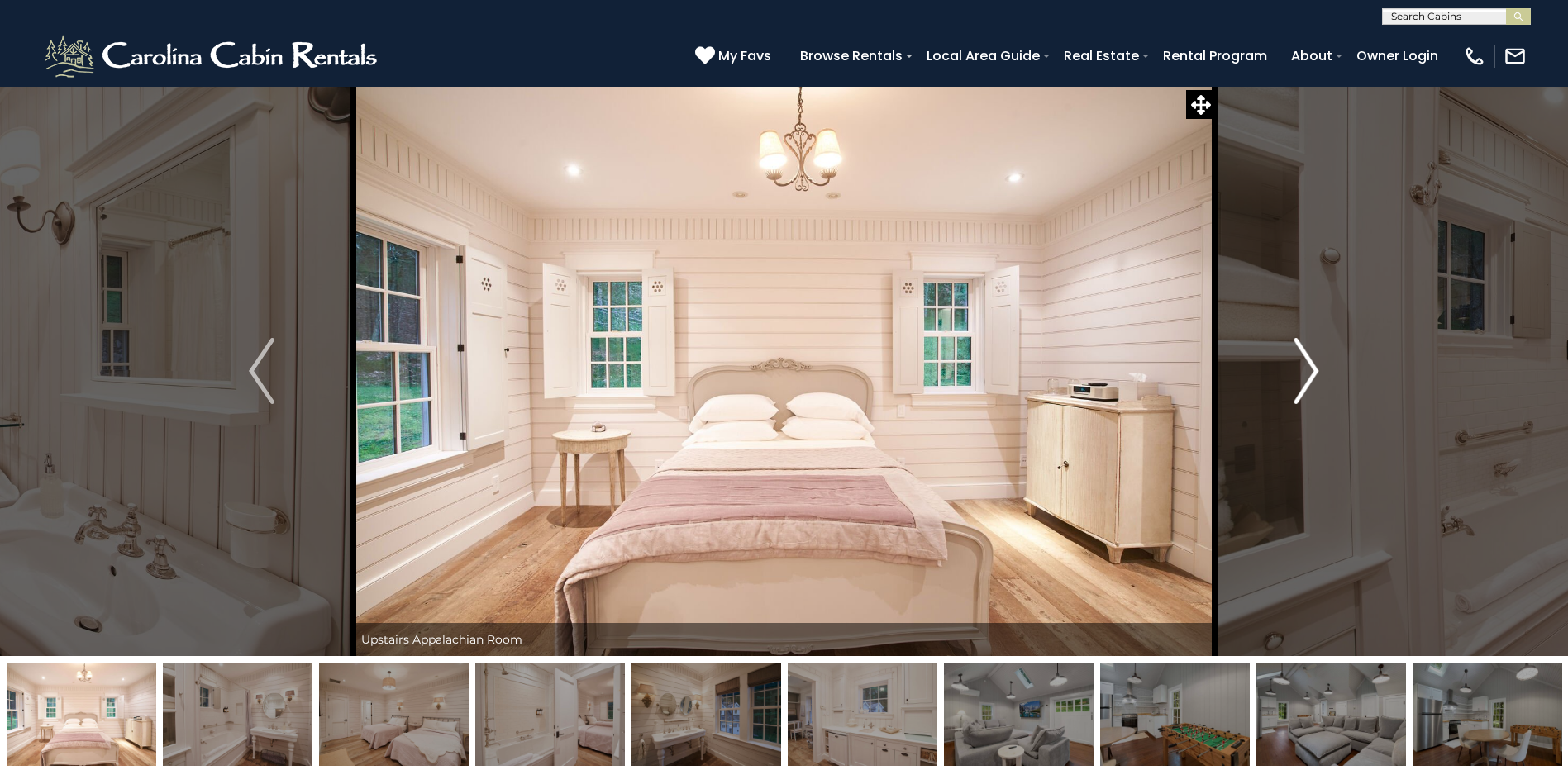
click at [1308, 362] on img "Next" at bounding box center [1306, 370] width 25 height 66
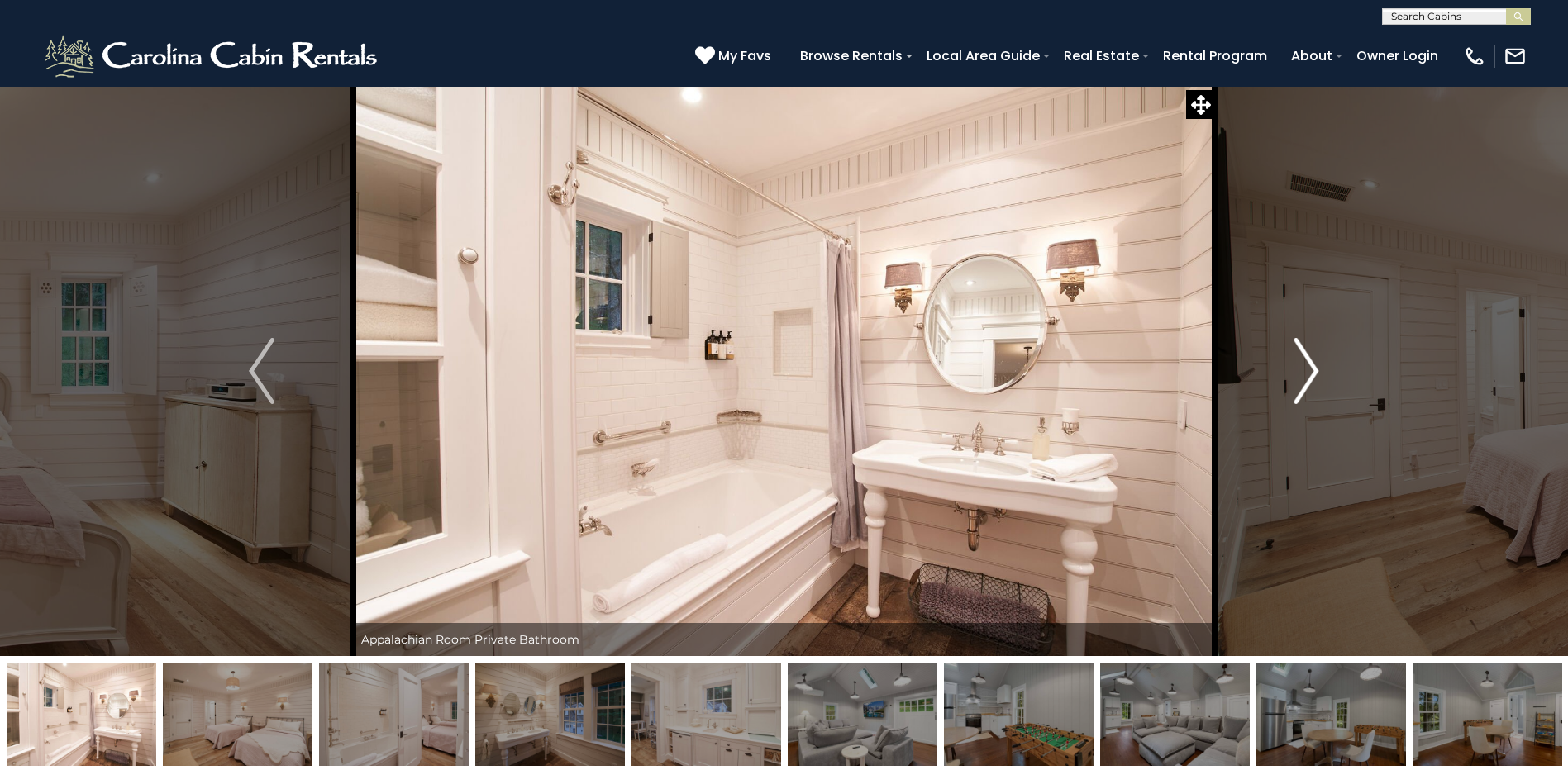
click at [1310, 362] on img "Next" at bounding box center [1306, 370] width 25 height 66
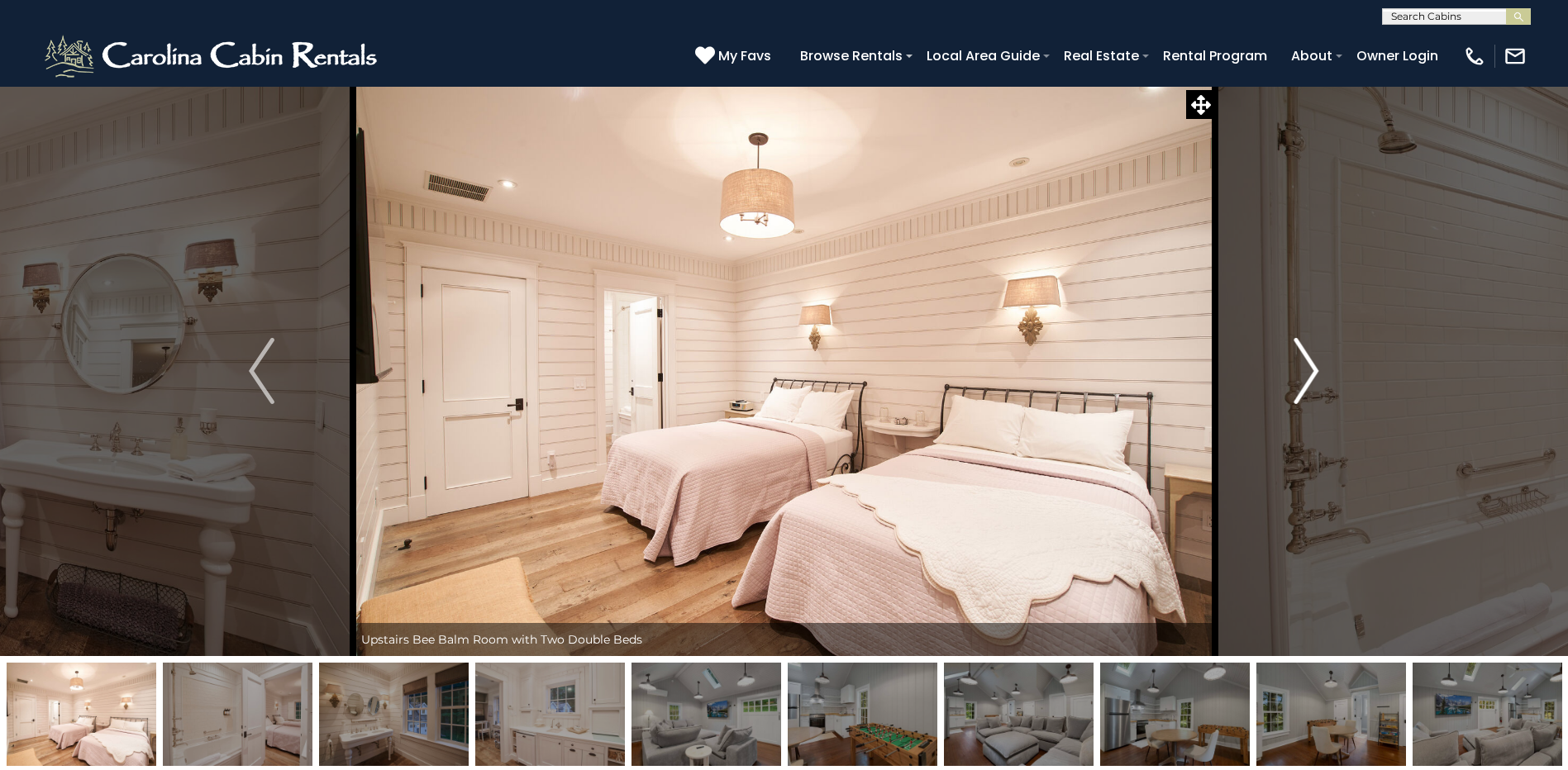
click at [1310, 362] on img "Next" at bounding box center [1306, 370] width 25 height 66
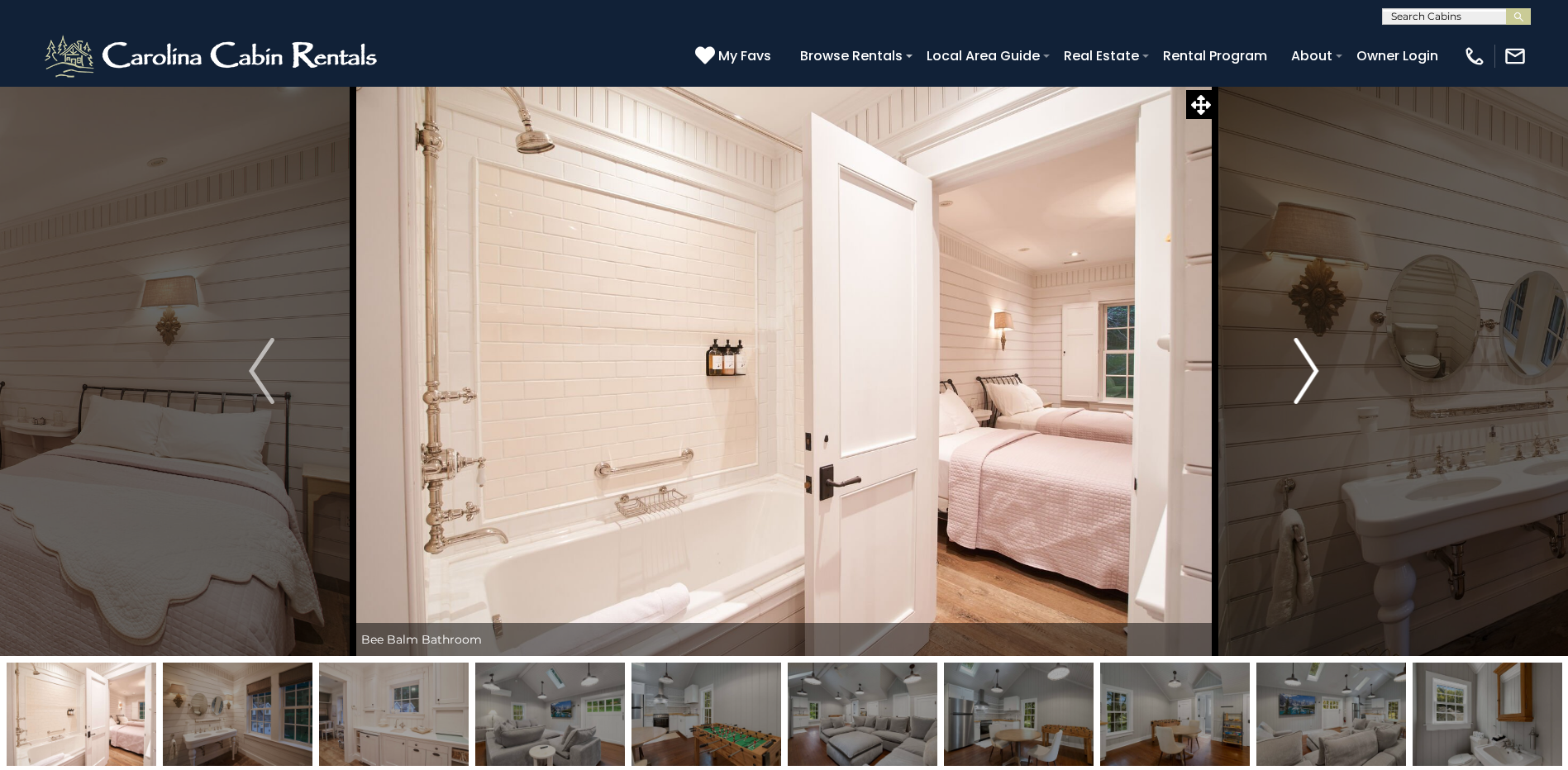
click at [1310, 362] on img "Next" at bounding box center [1306, 370] width 25 height 66
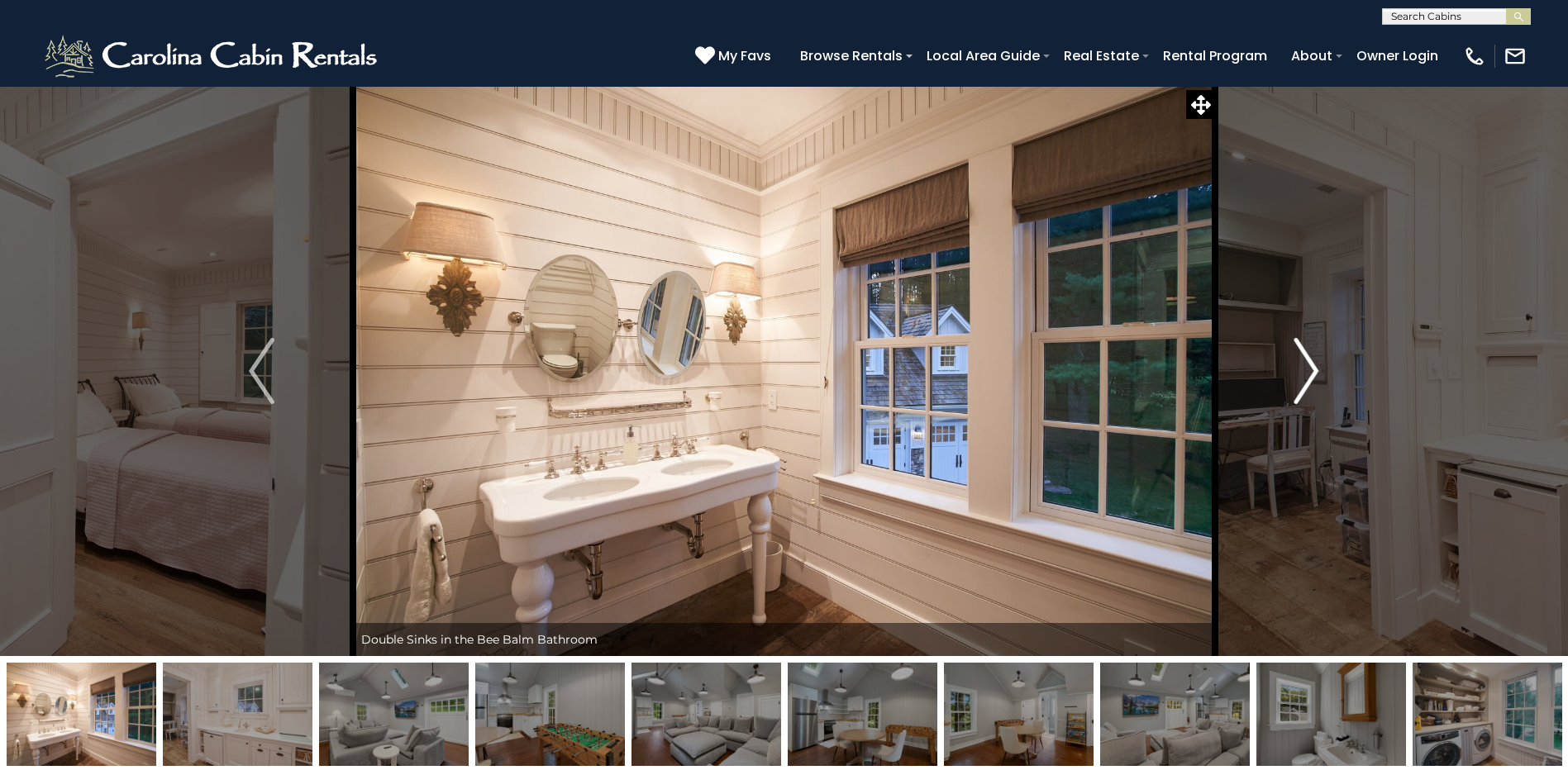
click at [1310, 362] on img "Next" at bounding box center [1306, 370] width 25 height 66
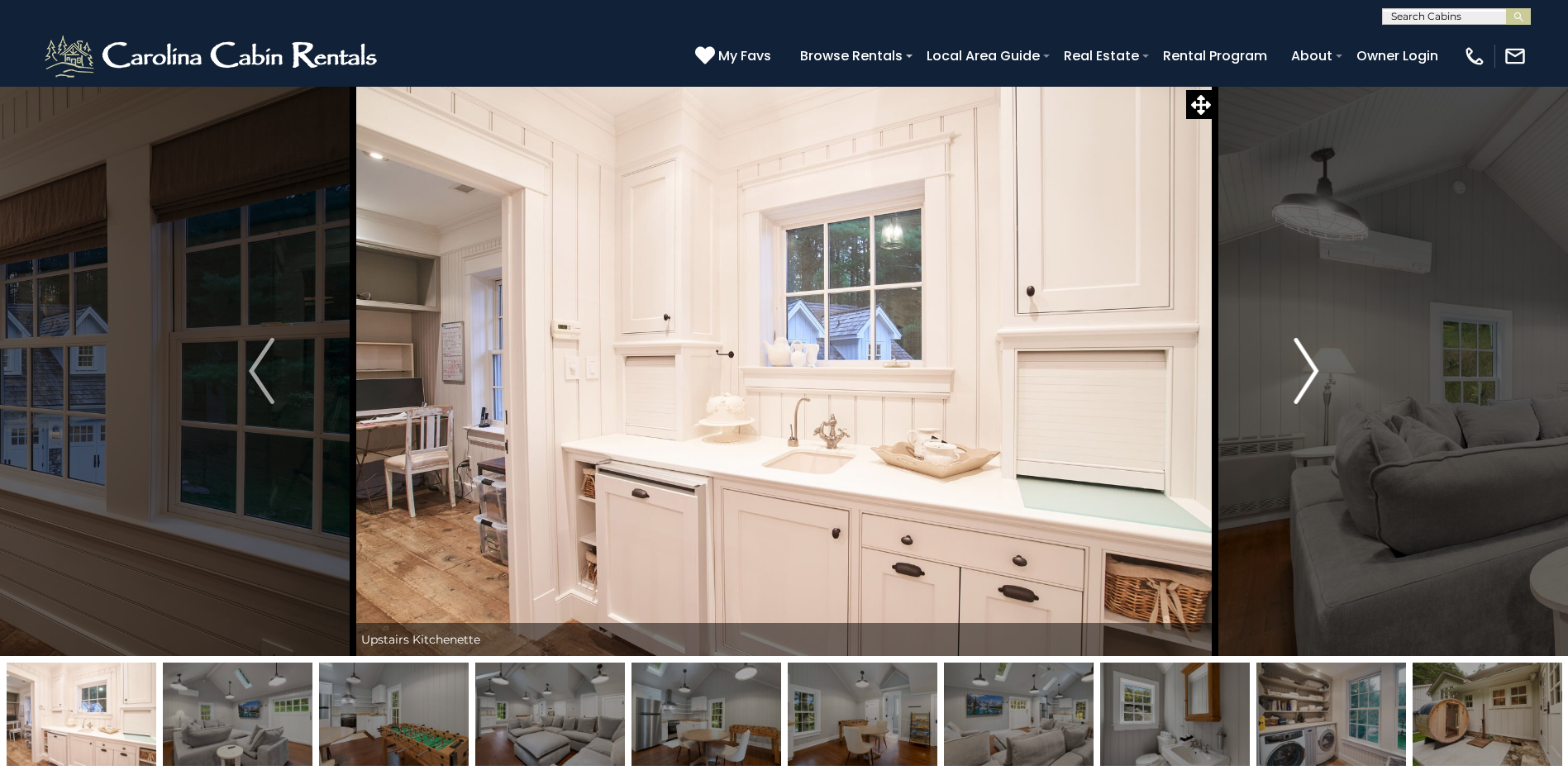
click at [1310, 362] on img "Next" at bounding box center [1306, 370] width 25 height 66
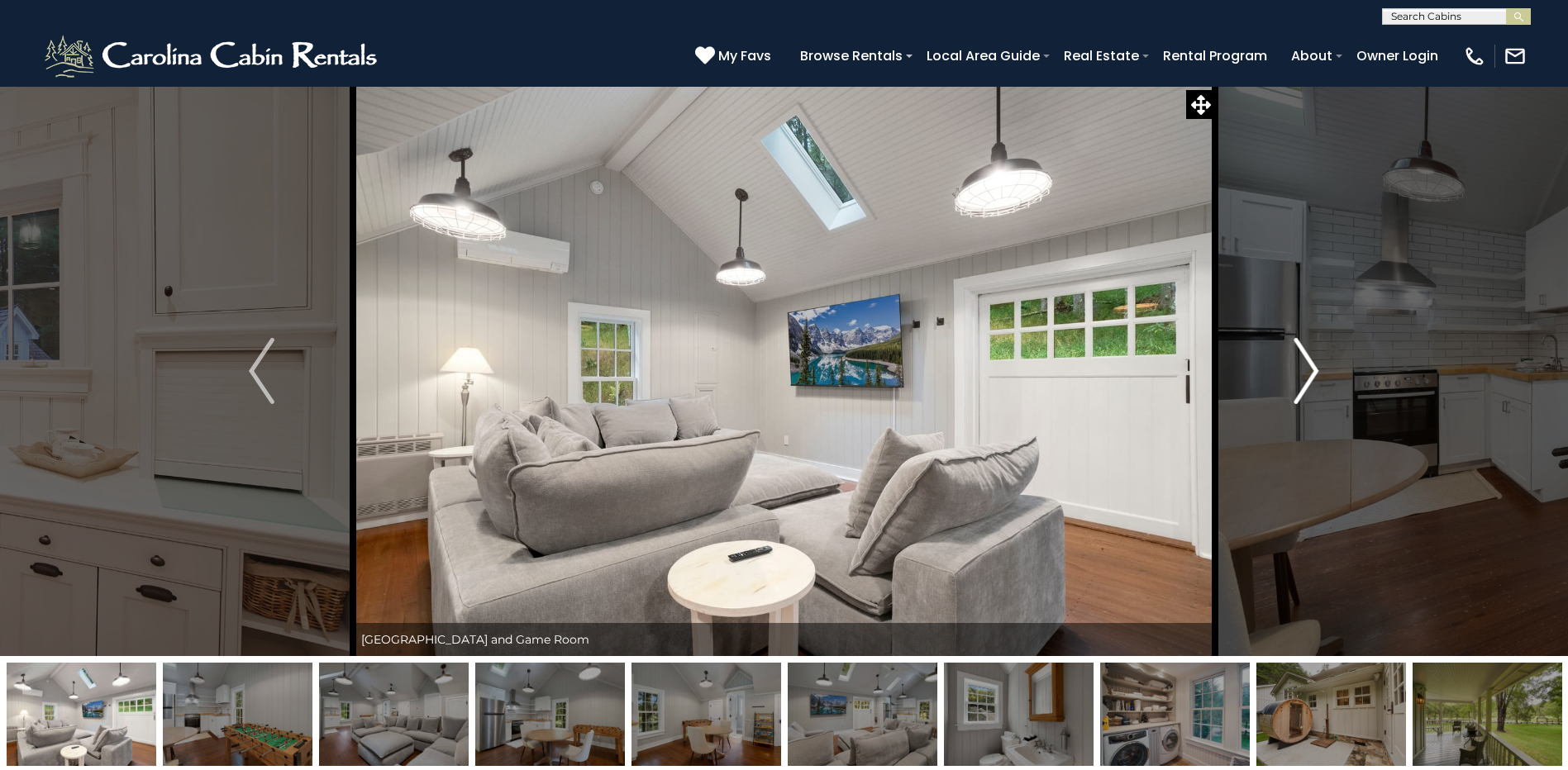
click at [1312, 362] on img "Next" at bounding box center [1306, 370] width 25 height 66
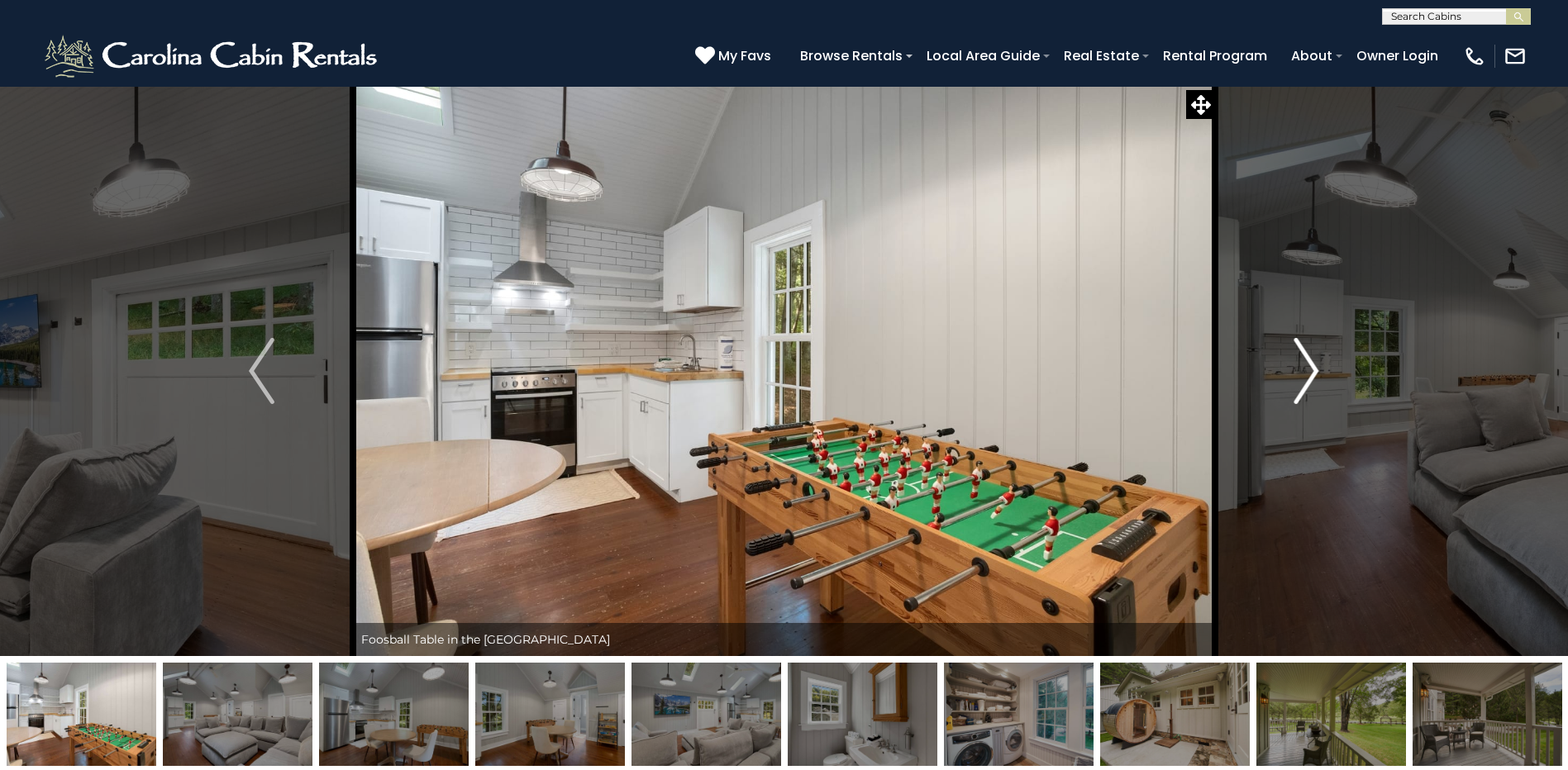
click at [1312, 362] on img "Next" at bounding box center [1306, 370] width 25 height 66
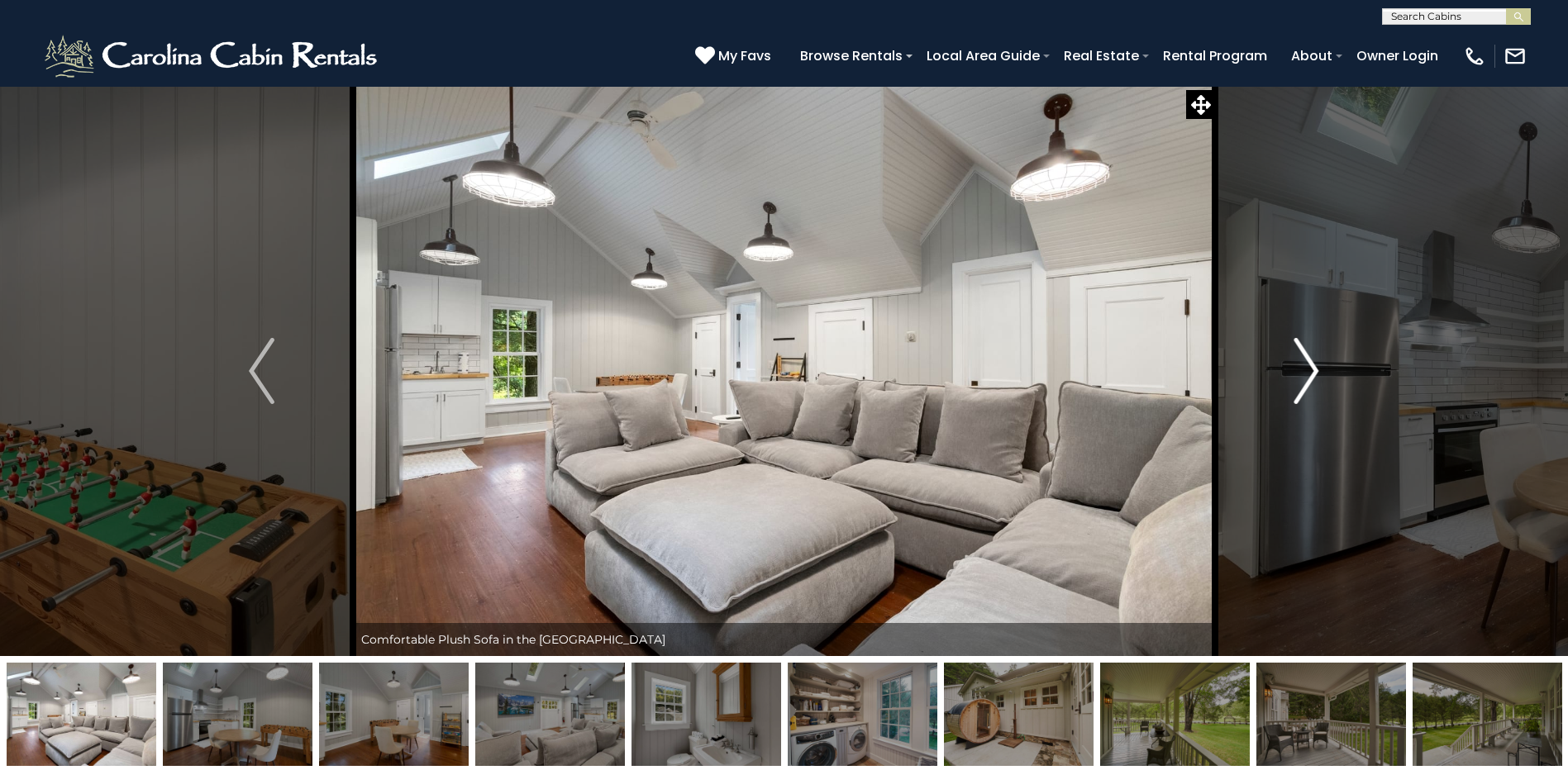
click at [1312, 362] on img "Next" at bounding box center [1306, 370] width 25 height 66
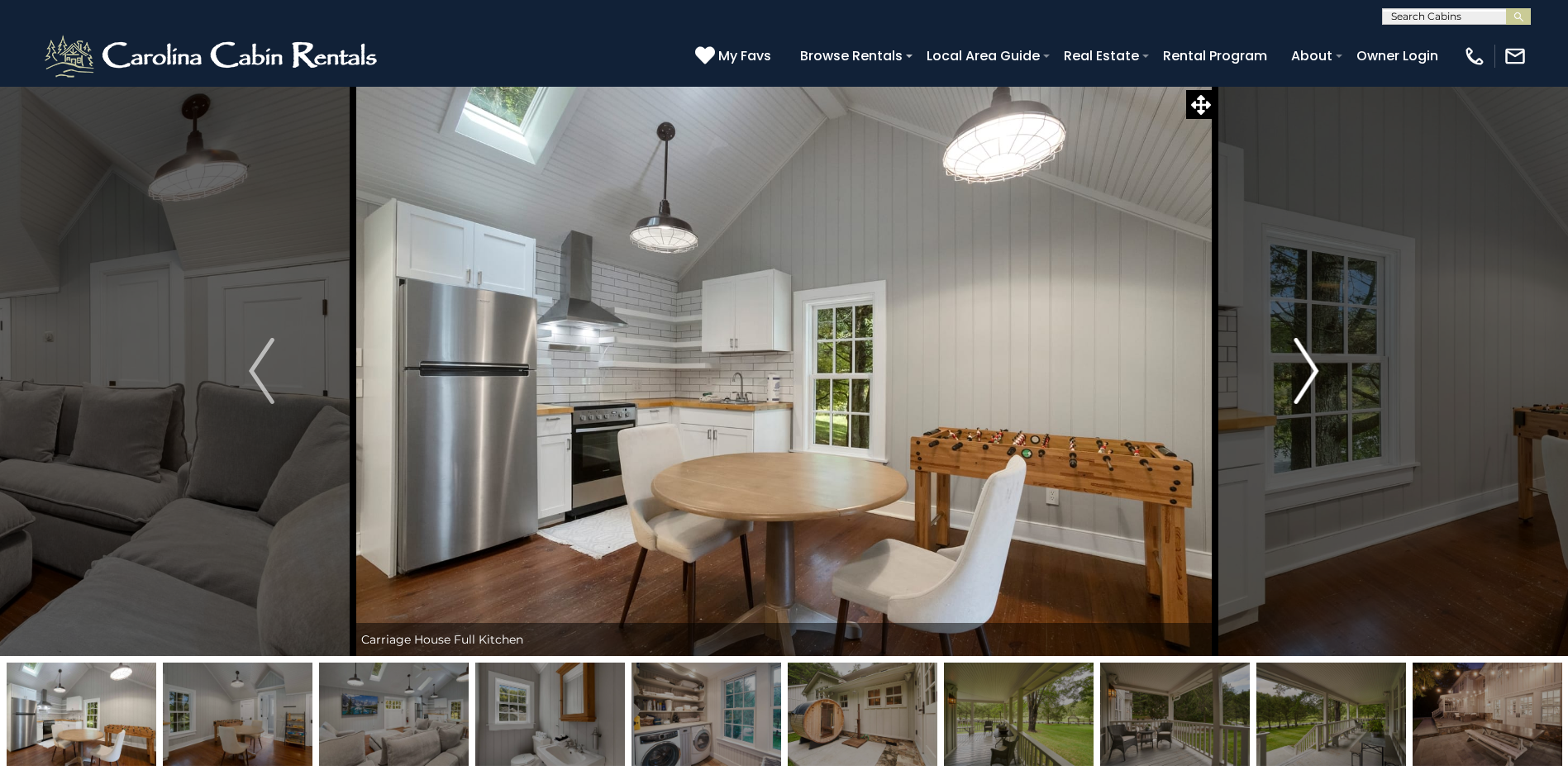
click at [1312, 362] on img "Next" at bounding box center [1306, 370] width 25 height 66
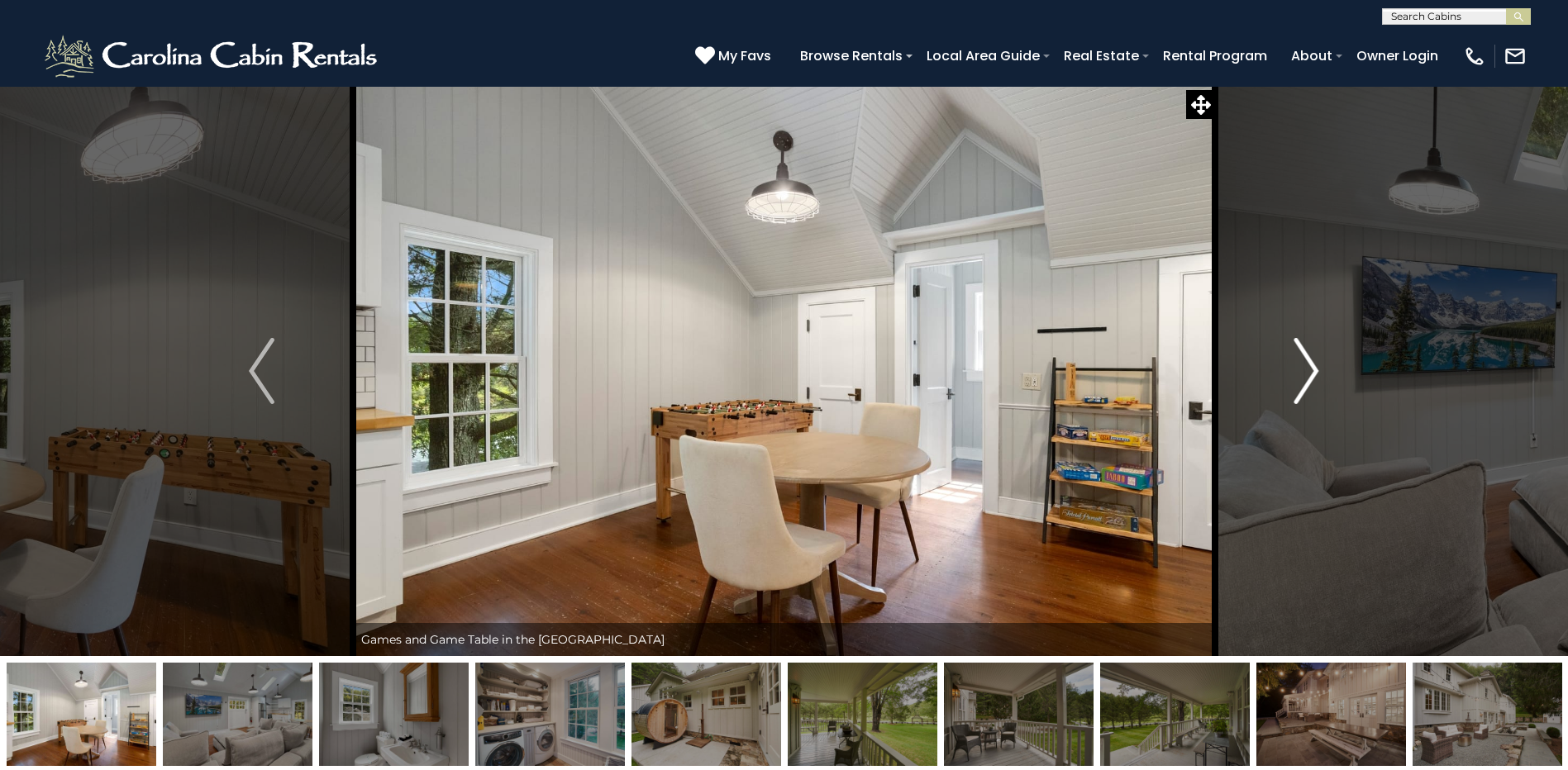
click at [1312, 362] on img "Next" at bounding box center [1306, 370] width 25 height 66
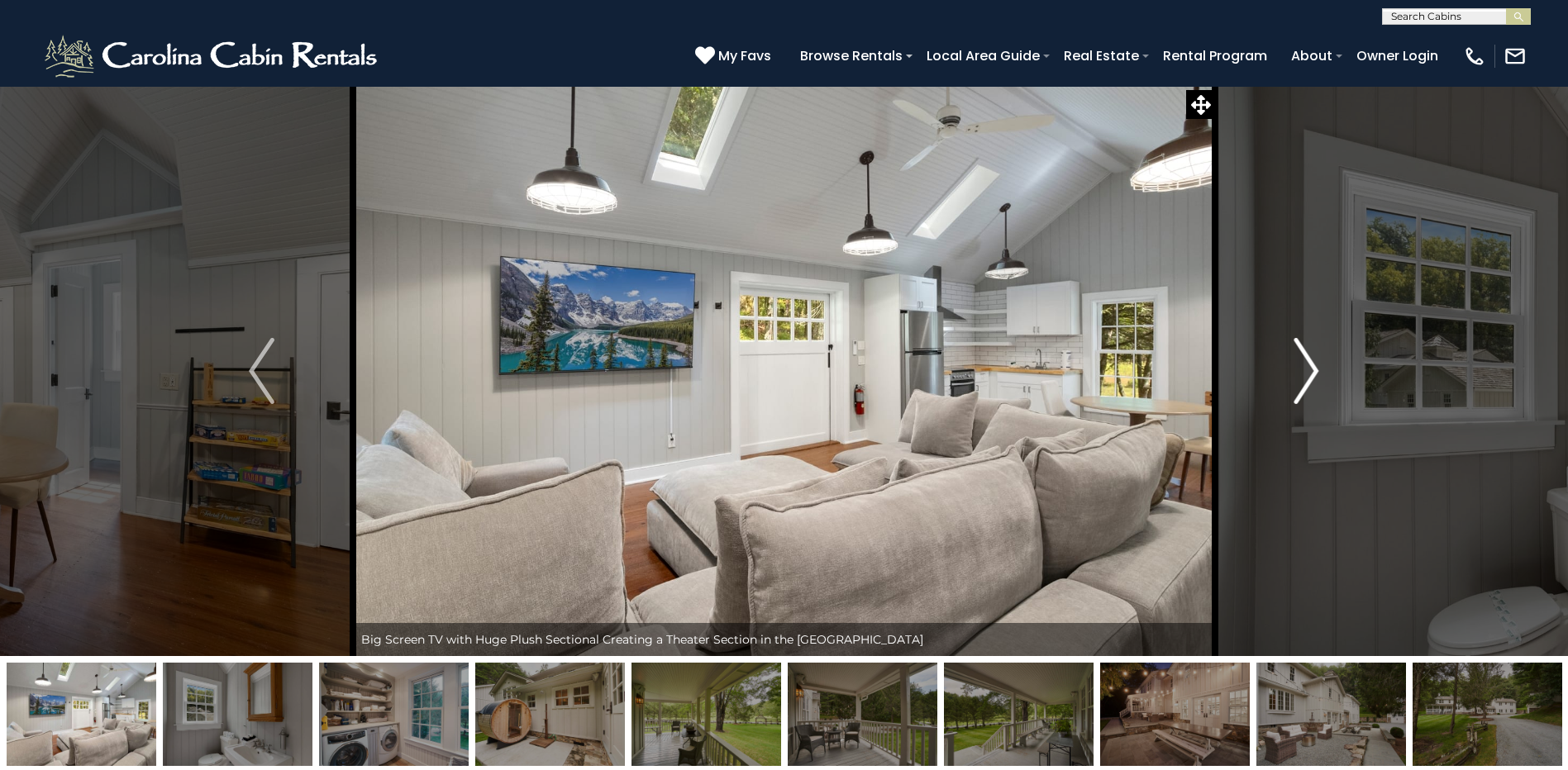
click at [1312, 362] on img "Next" at bounding box center [1306, 370] width 25 height 66
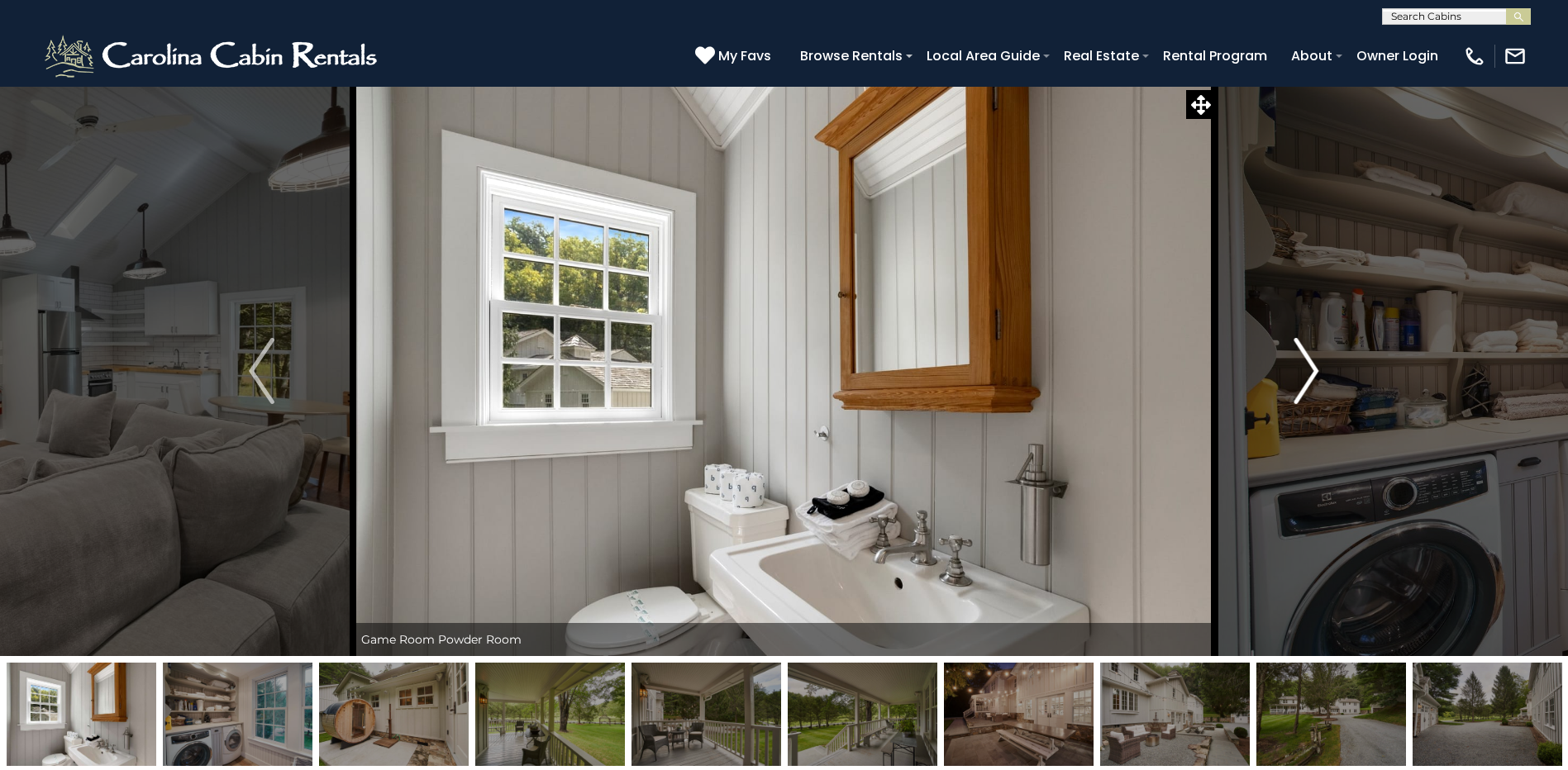
click at [1312, 362] on img "Next" at bounding box center [1306, 370] width 25 height 66
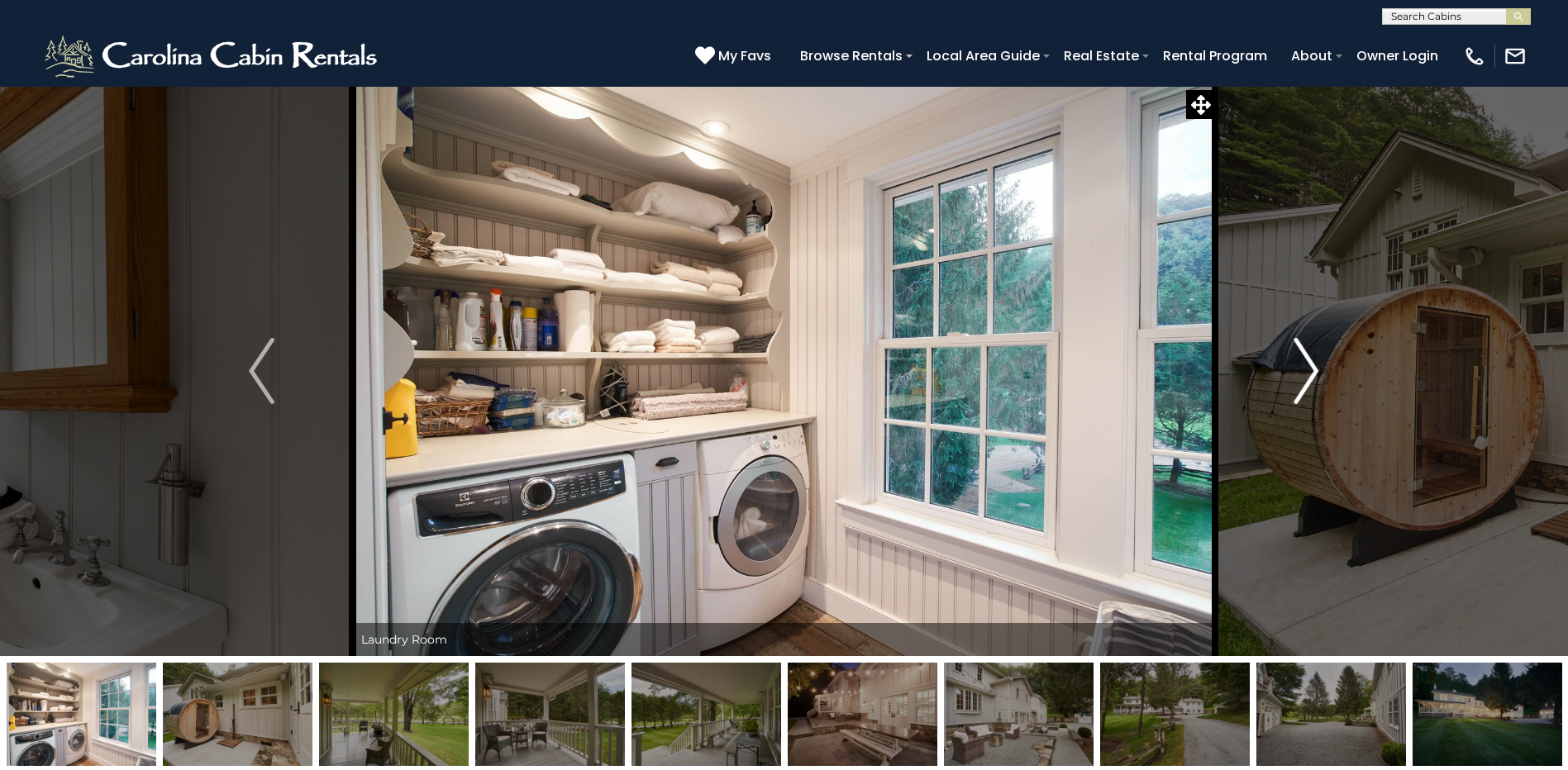
click at [1312, 362] on img "Next" at bounding box center [1306, 370] width 25 height 66
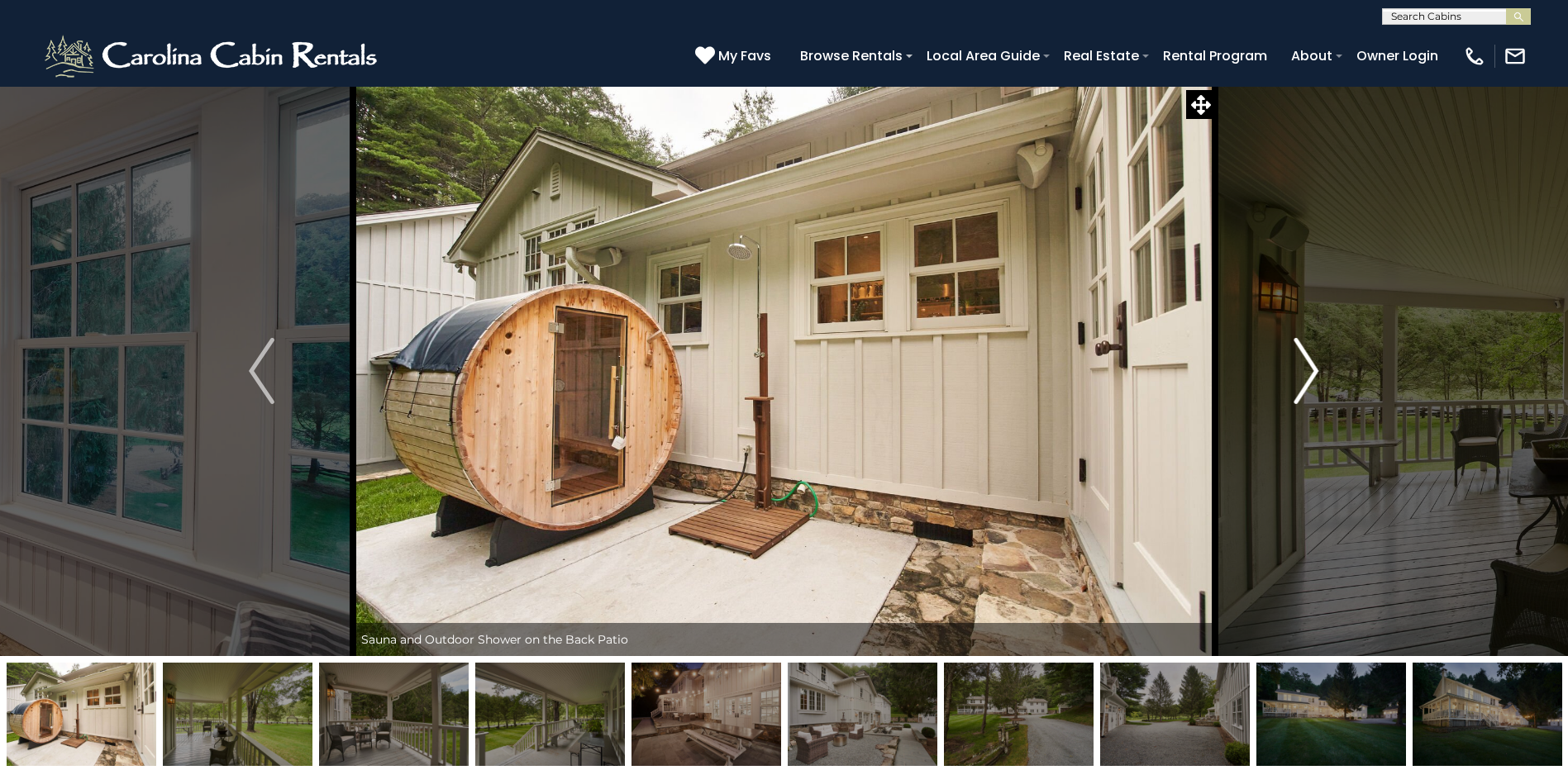
click at [1312, 362] on img "Next" at bounding box center [1306, 370] width 25 height 66
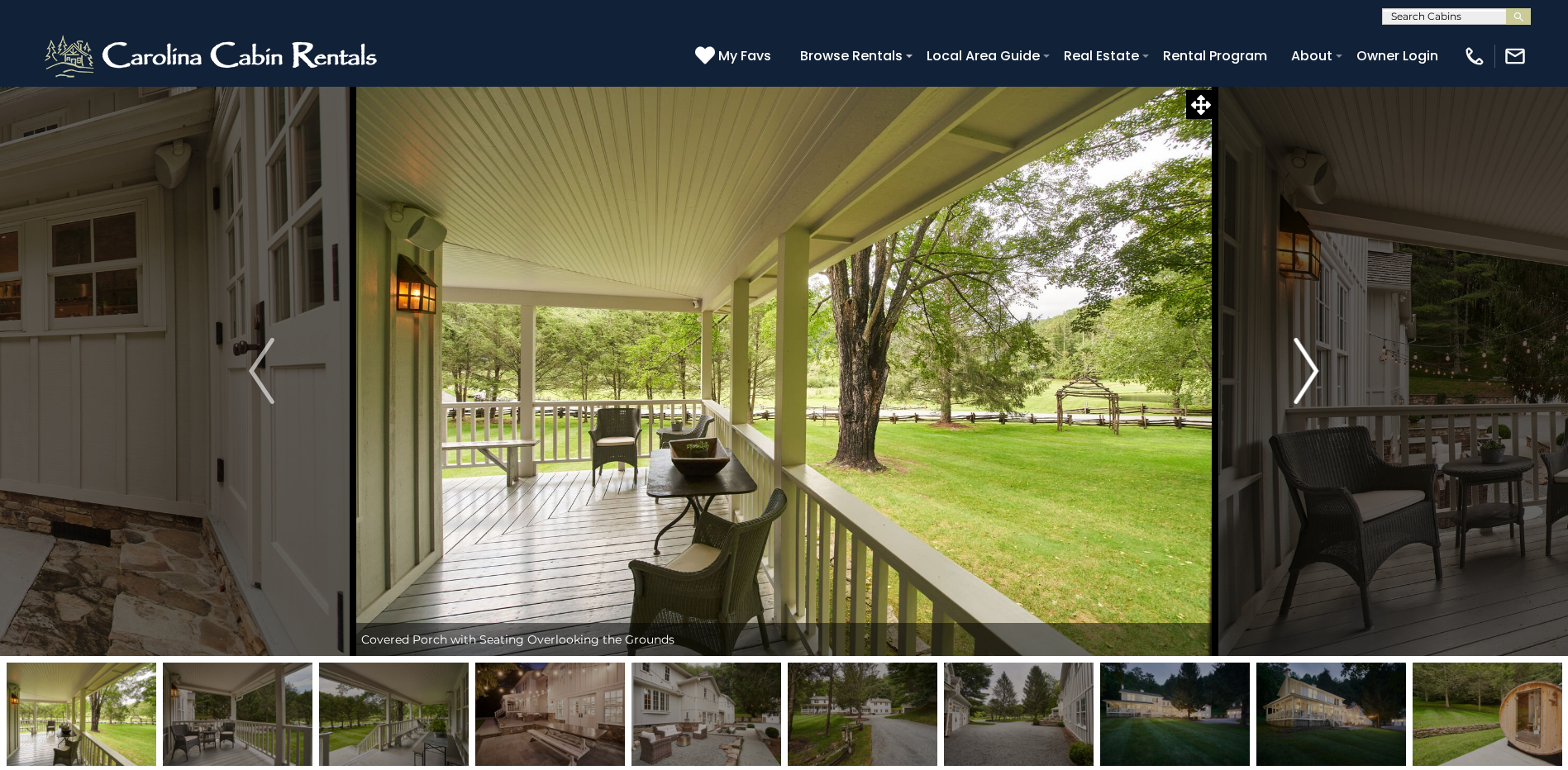
click at [1312, 362] on img "Next" at bounding box center [1306, 370] width 25 height 66
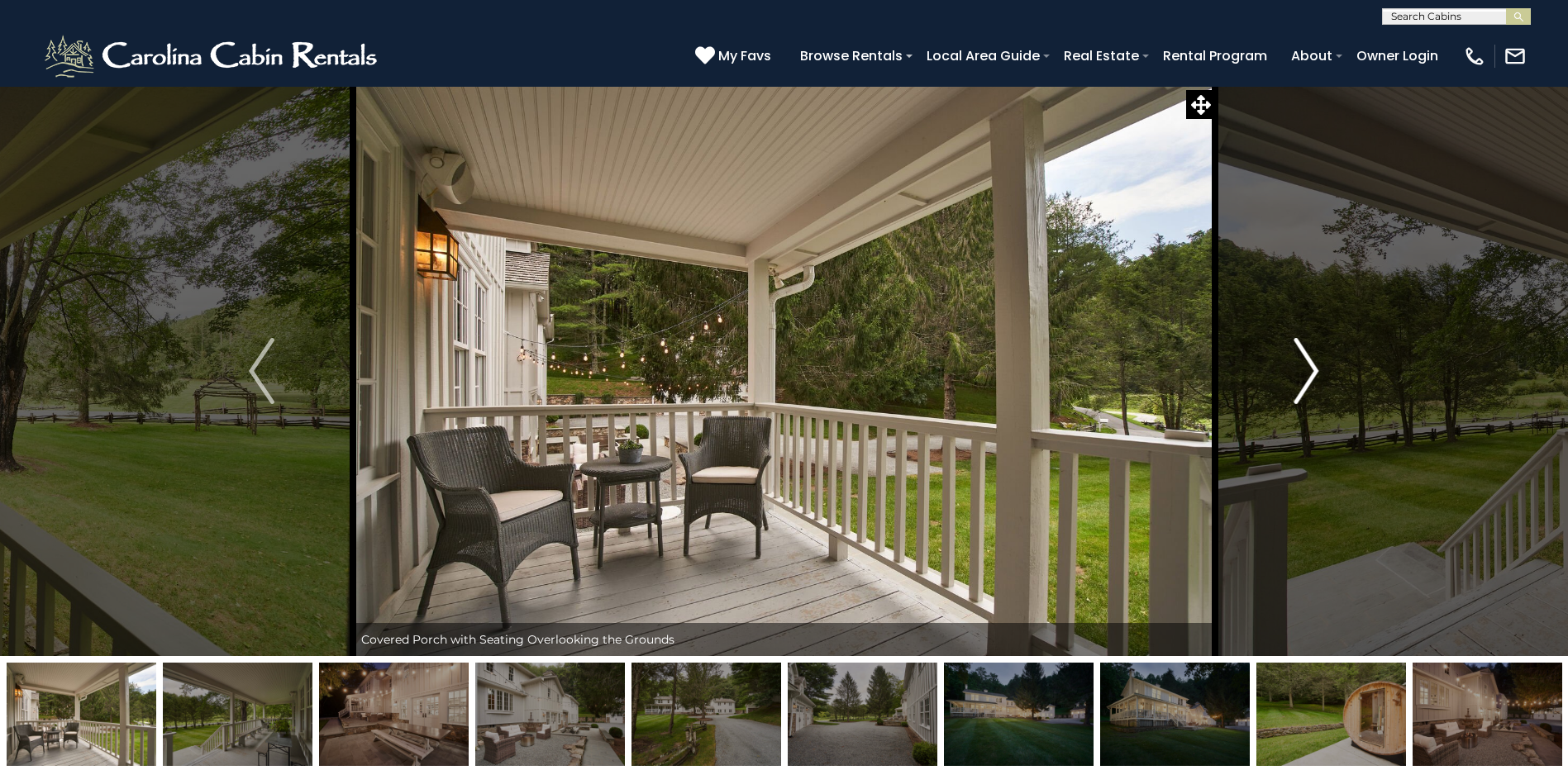
click at [1312, 362] on img "Next" at bounding box center [1306, 370] width 25 height 66
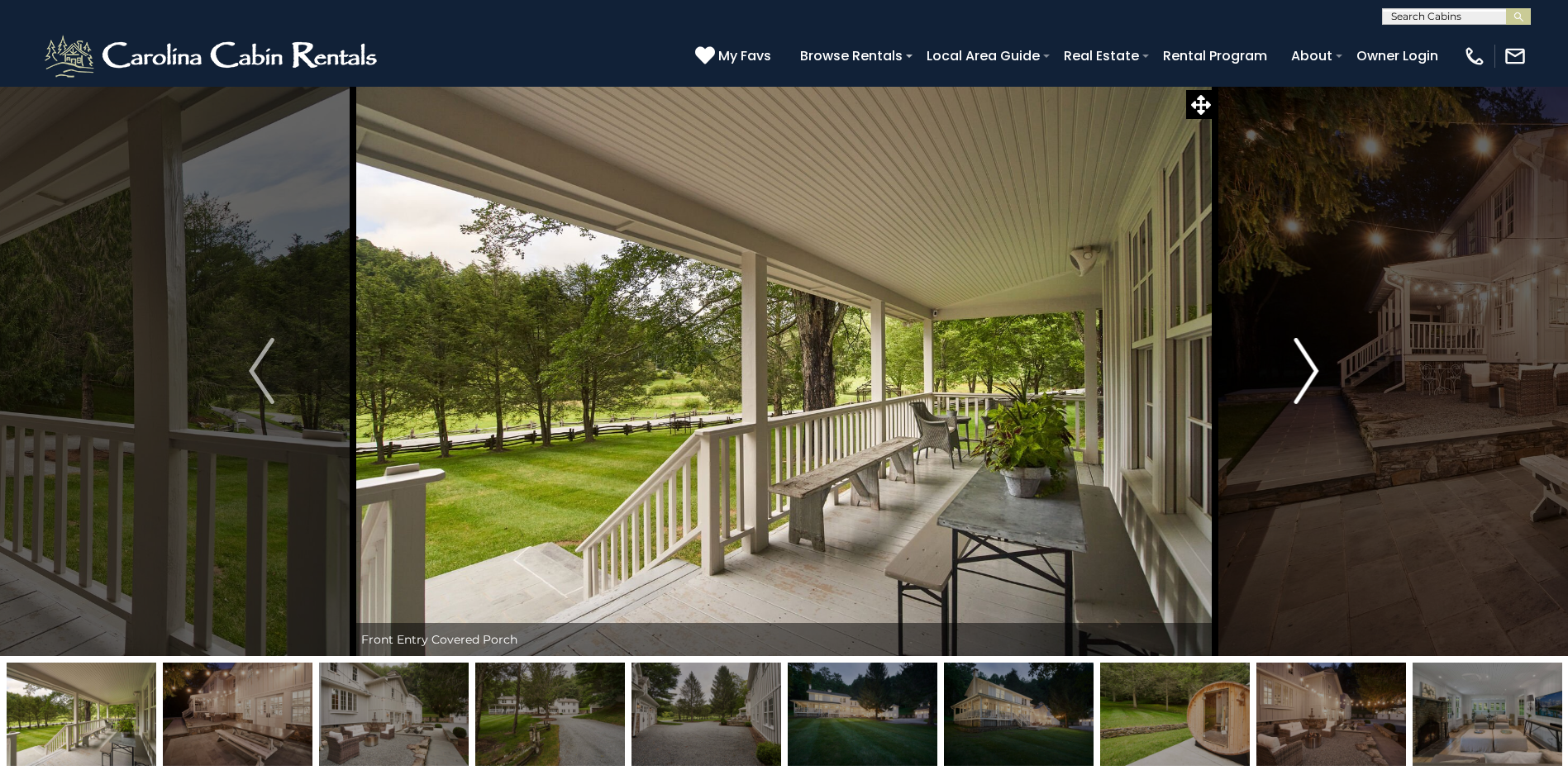
click at [1312, 362] on img "Next" at bounding box center [1306, 370] width 25 height 66
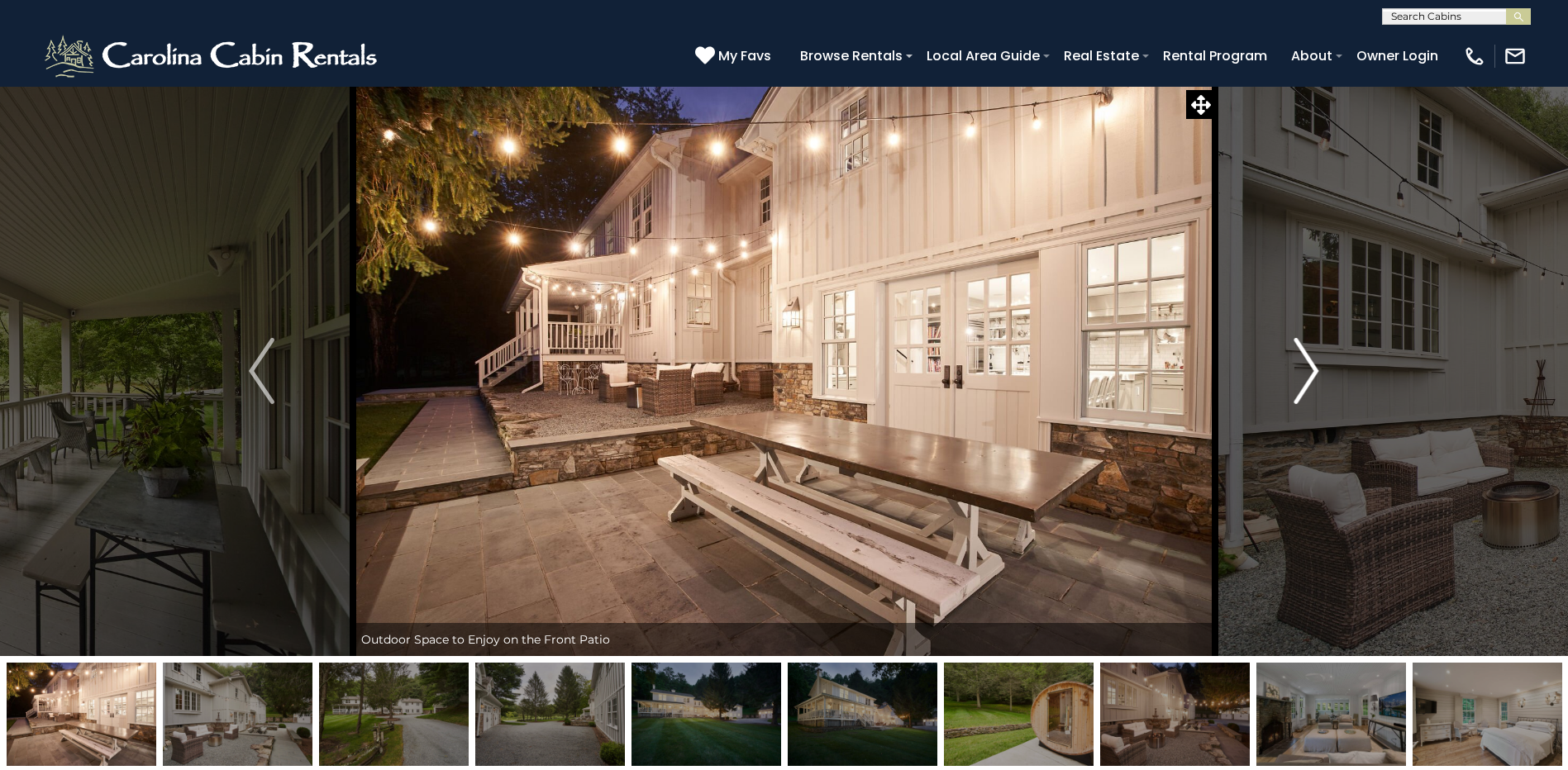
click at [1314, 361] on img "Next" at bounding box center [1306, 370] width 25 height 66
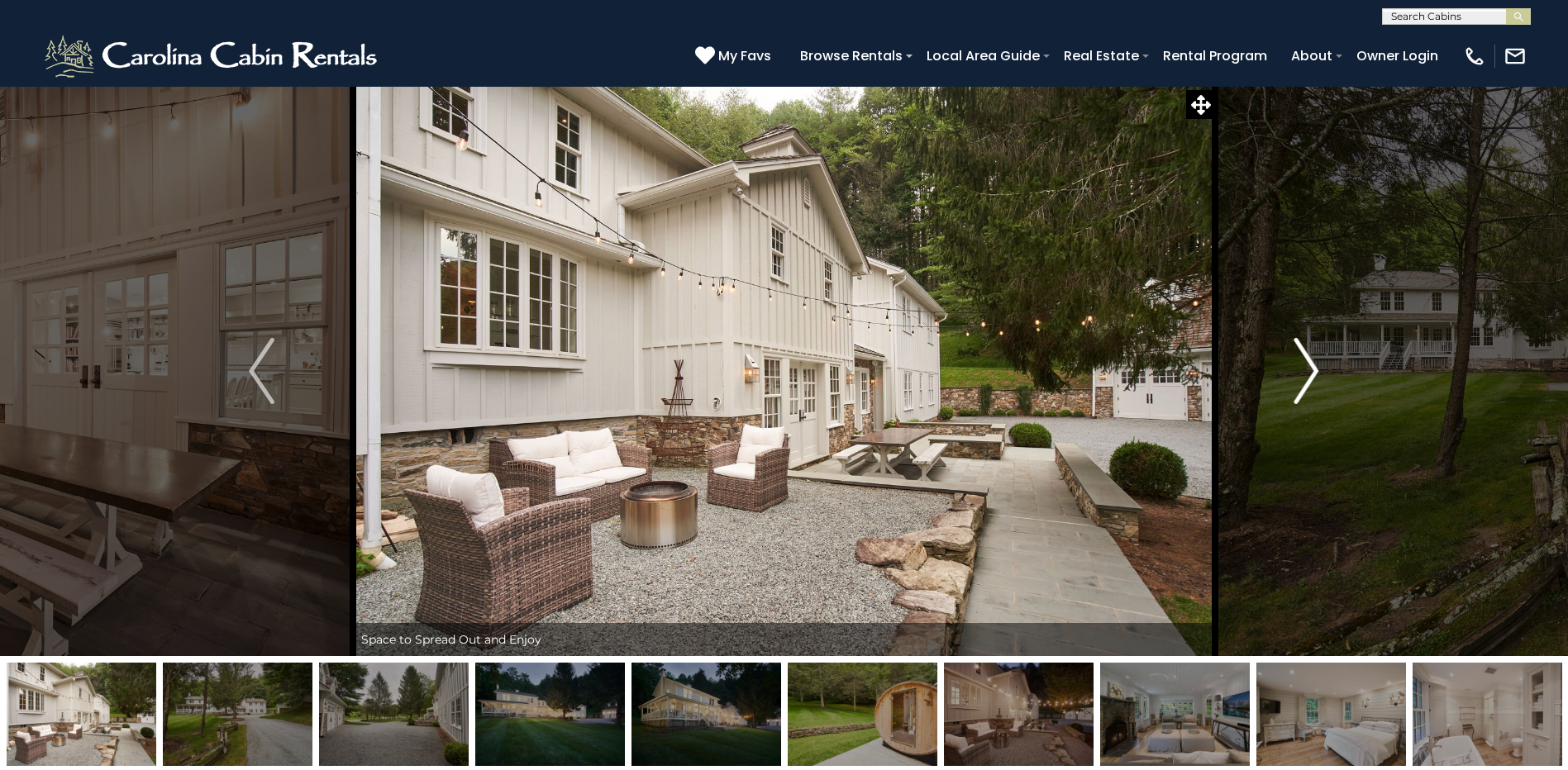
click at [1314, 361] on img "Next" at bounding box center [1306, 370] width 25 height 66
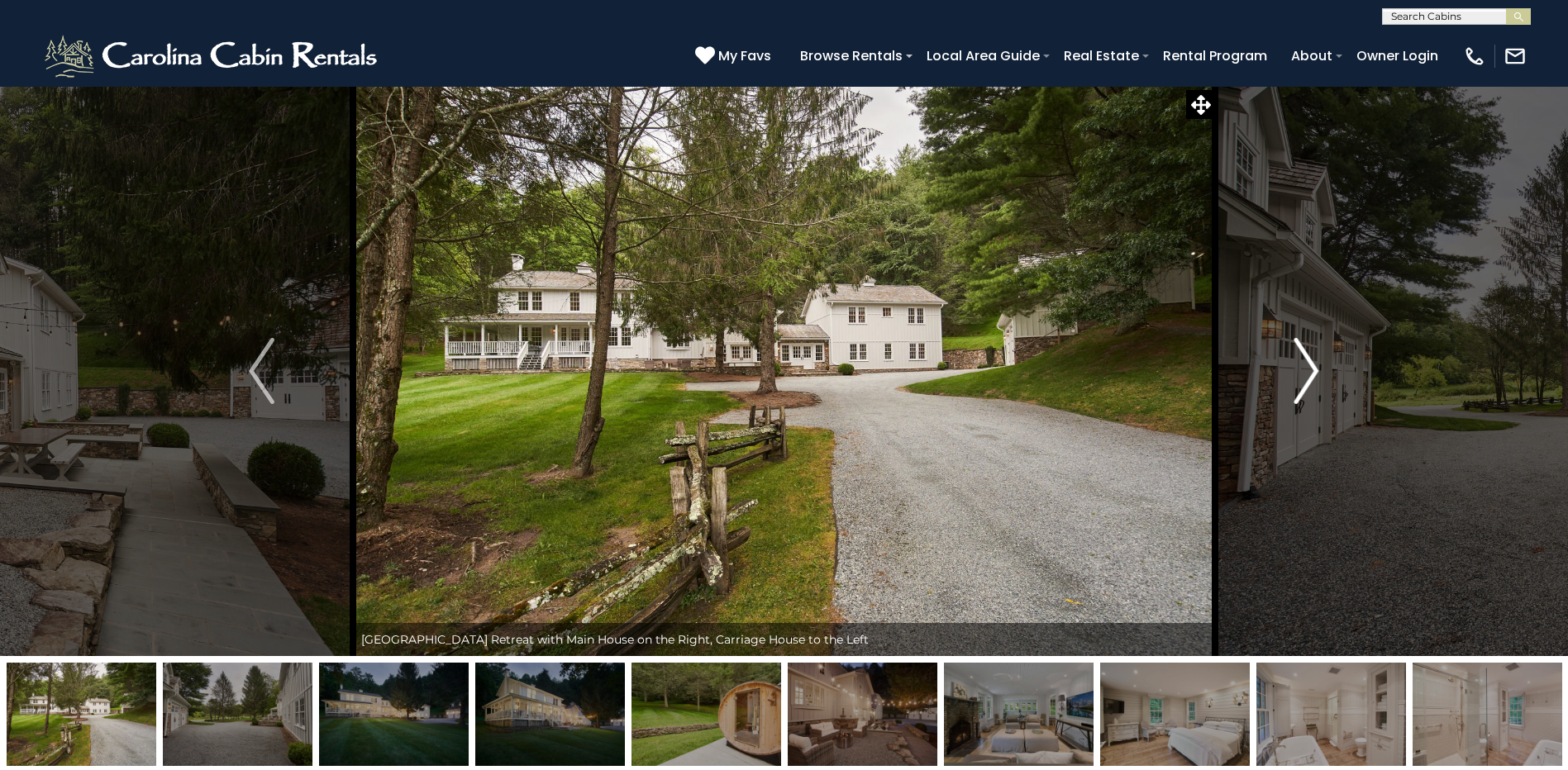
click at [1314, 361] on img "Next" at bounding box center [1306, 370] width 25 height 66
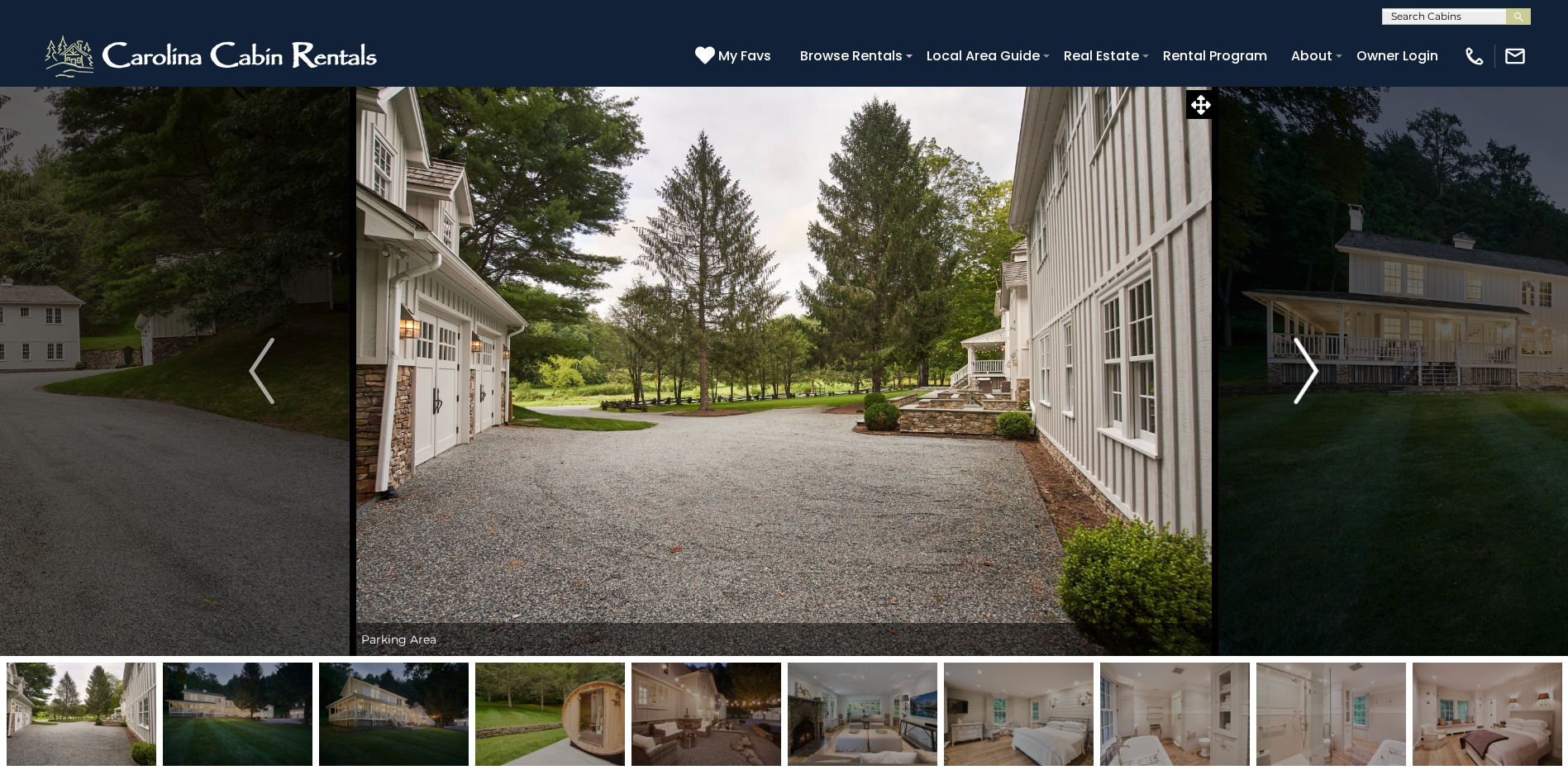
click at [1314, 361] on img "Next" at bounding box center [1306, 370] width 25 height 66
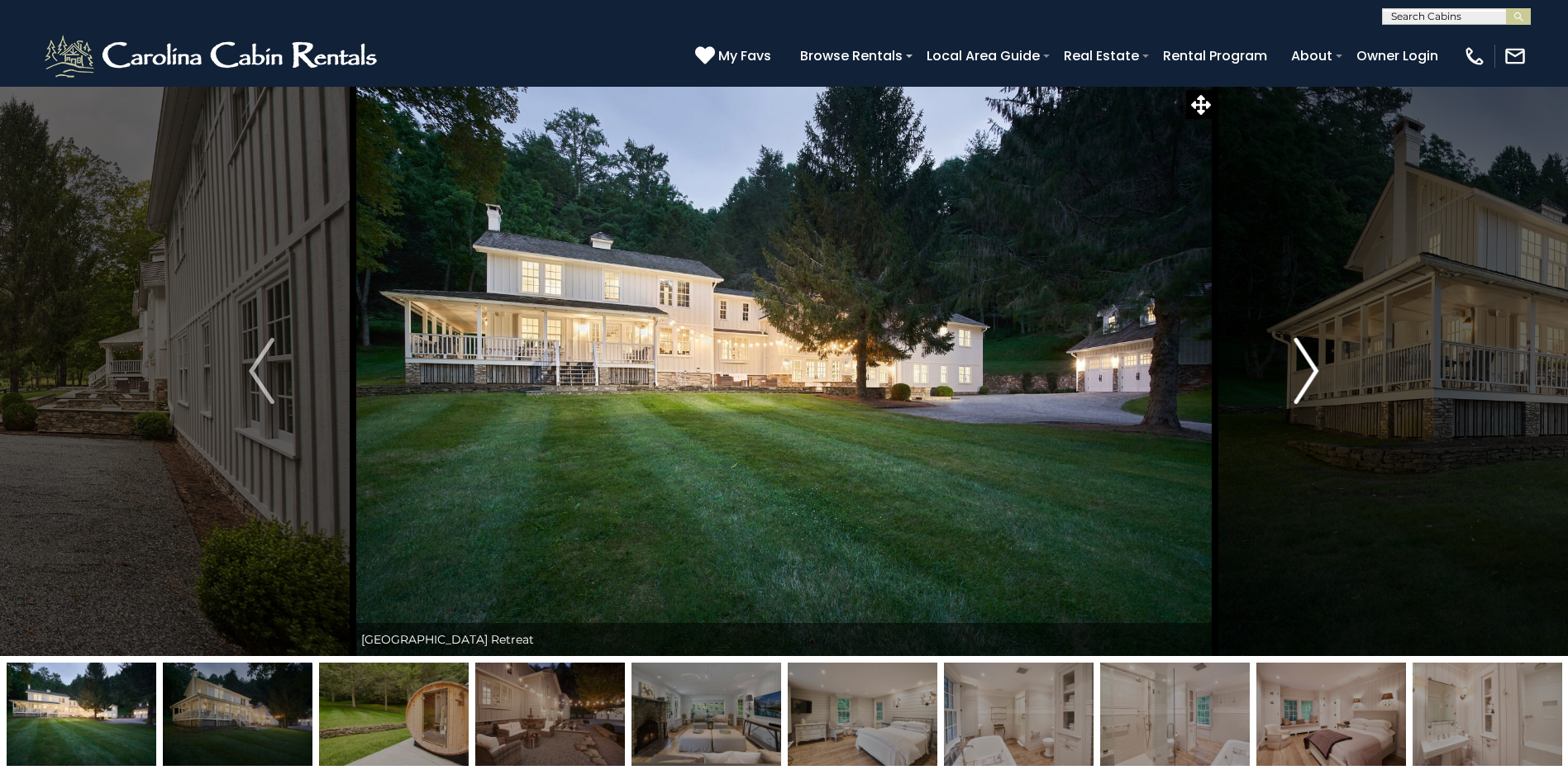
click at [1315, 361] on img "Next" at bounding box center [1306, 370] width 25 height 66
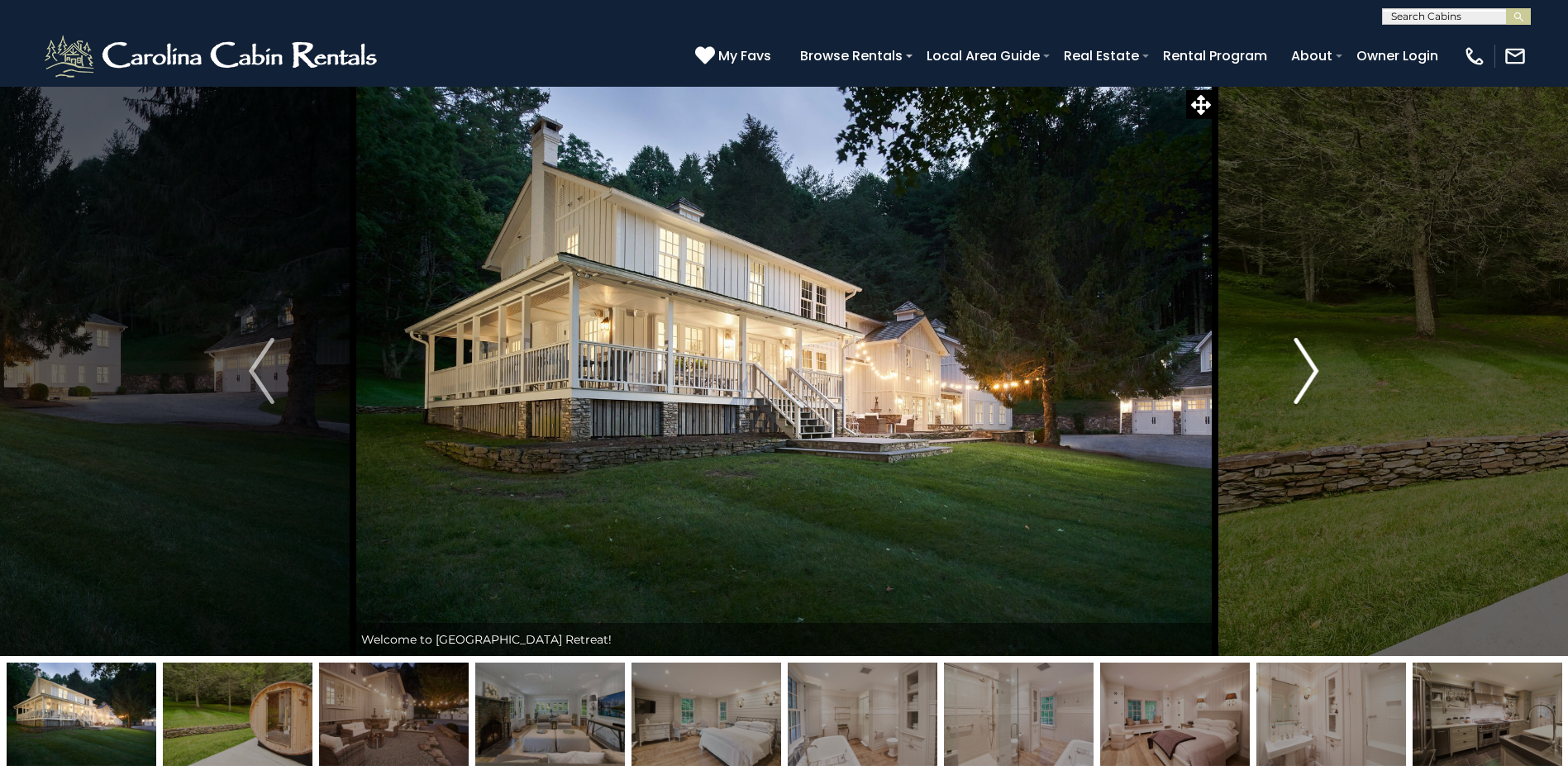
click at [1315, 361] on img "Next" at bounding box center [1306, 370] width 25 height 66
